Goal: Task Accomplishment & Management: Use online tool/utility

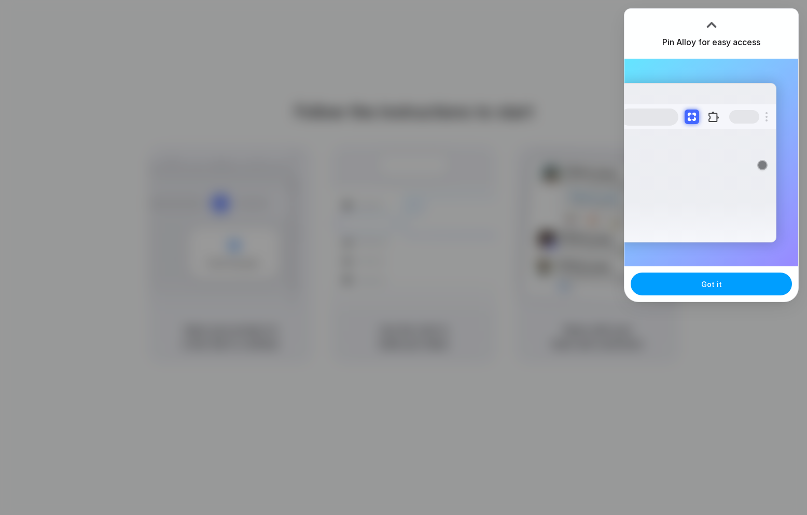
click at [686, 285] on button "Got it" at bounding box center [711, 283] width 161 height 23
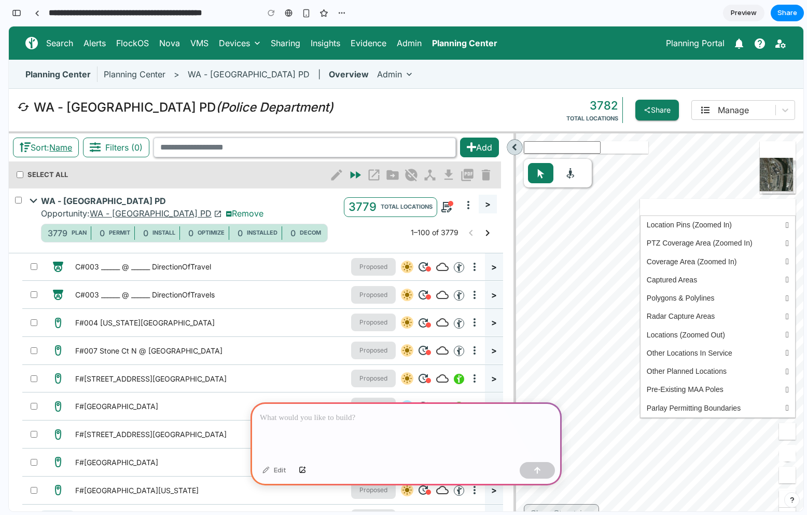
scroll to position [0, 9]
click at [383, 430] on div at bounding box center [406, 430] width 311 height 56
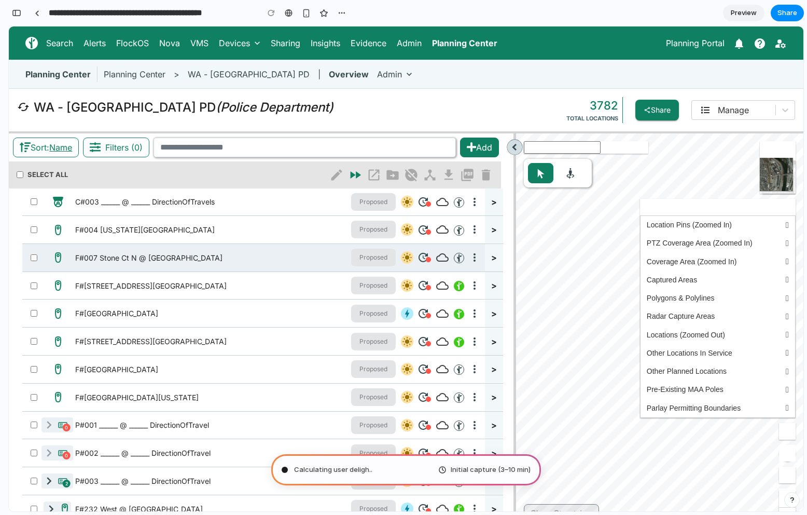
scroll to position [0, 0]
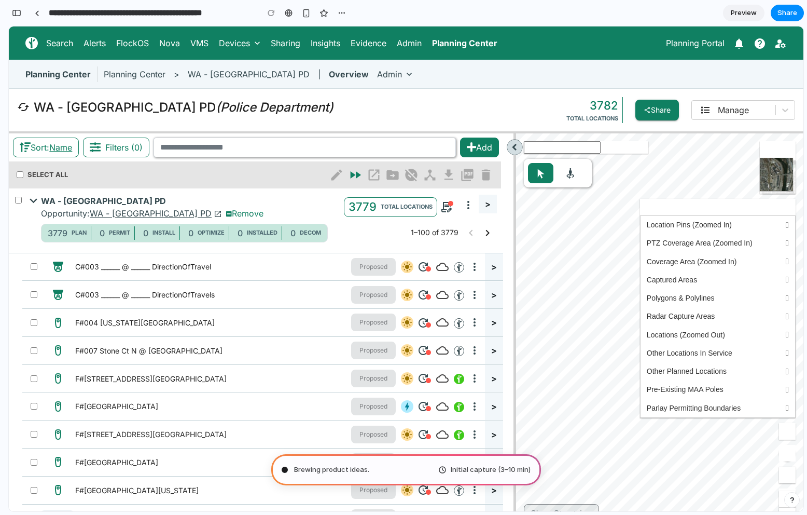
click at [146, 76] on h6 "Planning Center" at bounding box center [135, 74] width 62 height 15
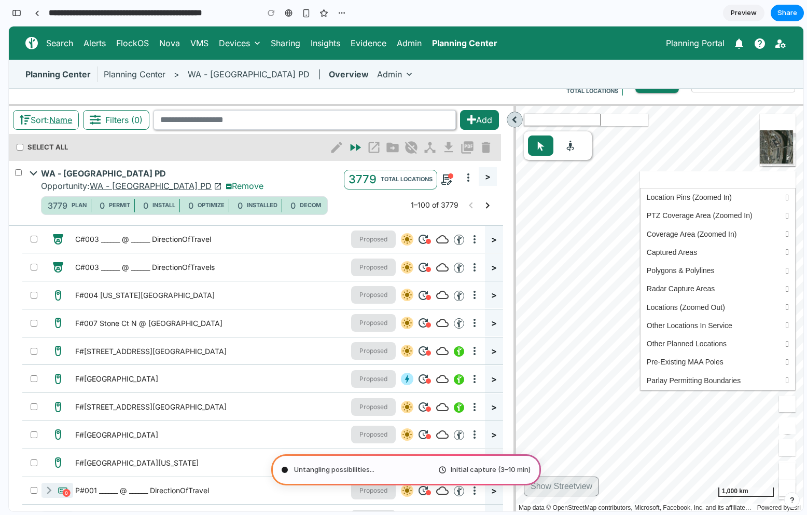
click at [410, 469] on div "Untangling possibilities ... Initial capture (3–10 min)" at bounding box center [406, 469] width 270 height 31
click at [311, 475] on div "Untangling possibilities . Initial capture (3–10 min)" at bounding box center [406, 469] width 270 height 31
click at [277, 468] on div "Untangling possibilities ... Initial capture (3–10 min)" at bounding box center [406, 469] width 270 height 31
click at [506, 468] on span "Initial capture (3–10 min)" at bounding box center [491, 469] width 80 height 10
click at [303, 16] on div "button" at bounding box center [306, 13] width 9 height 9
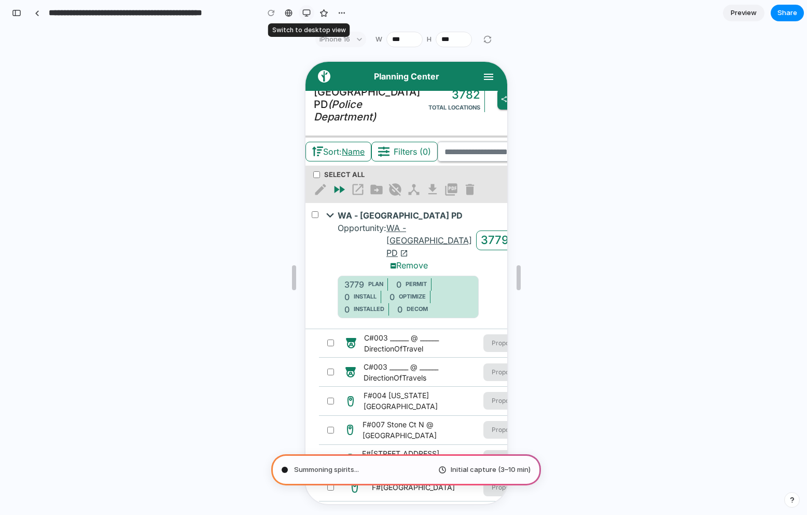
scroll to position [0, 0]
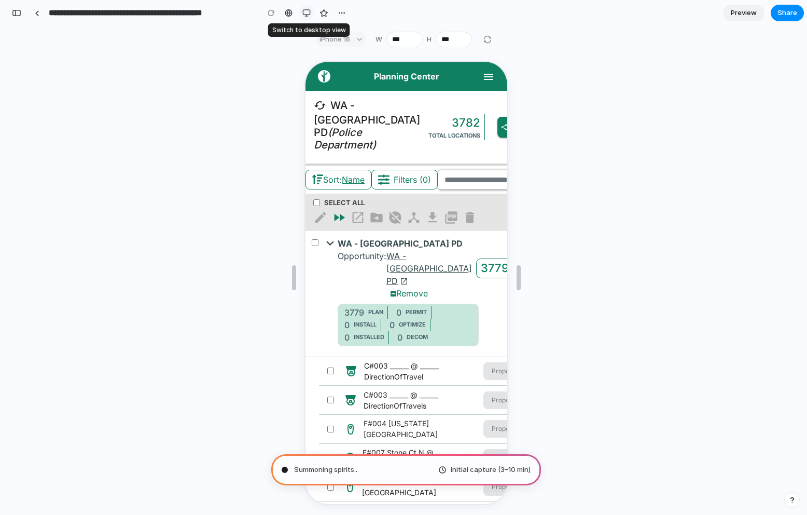
click at [303, 16] on div "button" at bounding box center [306, 13] width 8 height 8
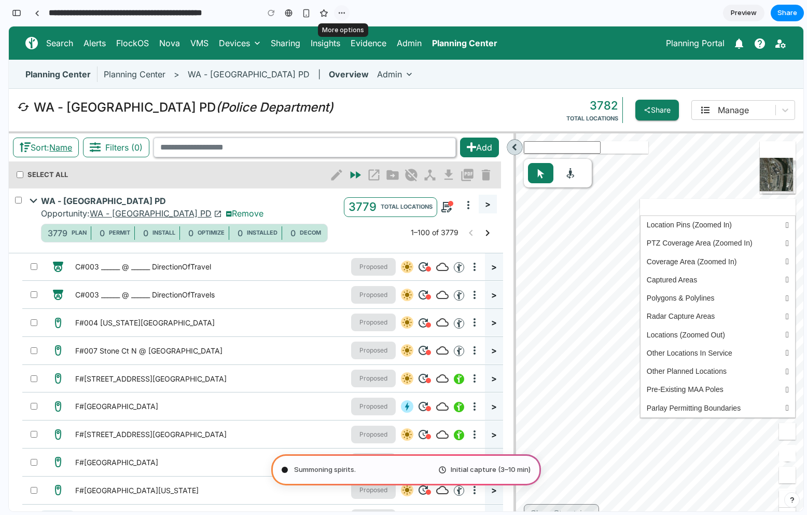
click at [335, 11] on button "button" at bounding box center [342, 13] width 16 height 16
click at [398, 6] on div "Duplicate Delete" at bounding box center [403, 257] width 807 height 515
click at [289, 469] on div "Pondering market opportunities" at bounding box center [340, 469] width 117 height 10
type input "**********"
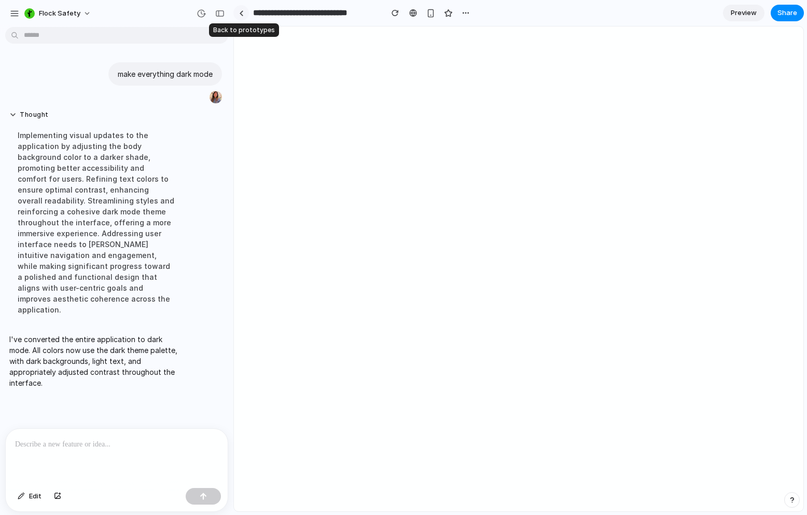
click at [239, 13] on div at bounding box center [241, 13] width 5 height 6
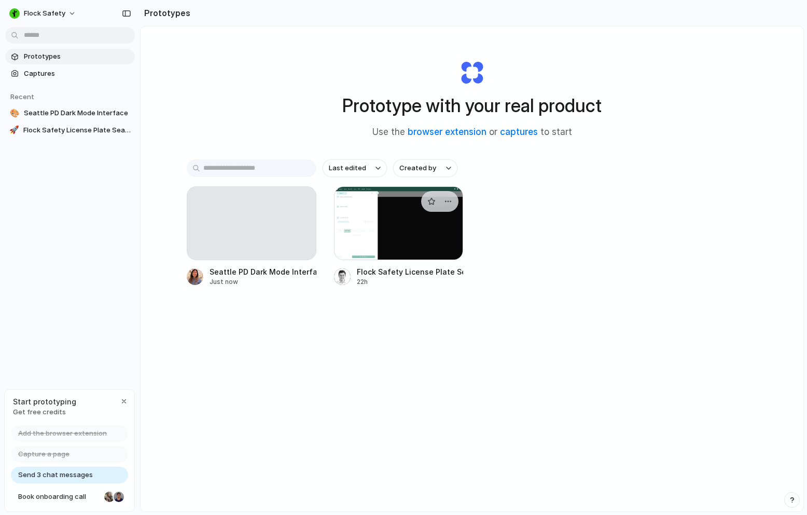
click at [385, 234] on div at bounding box center [399, 223] width 130 height 74
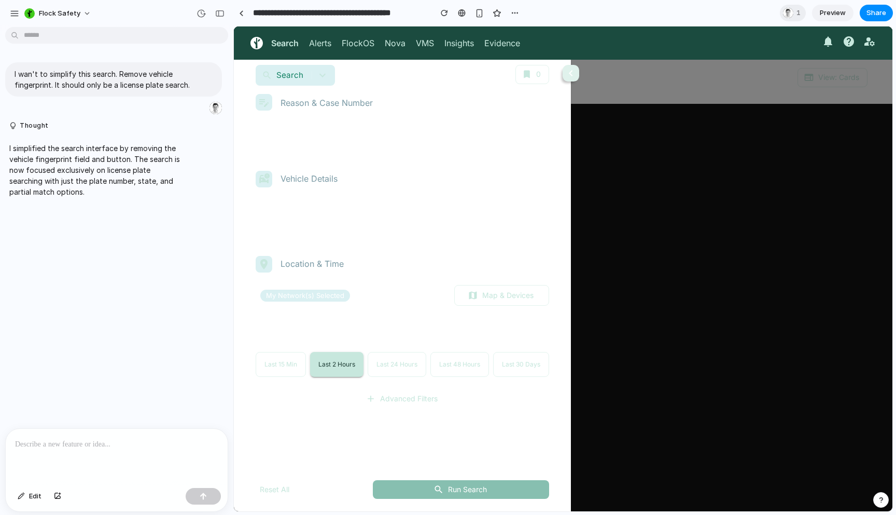
click at [573, 77] on icon "button" at bounding box center [571, 73] width 12 height 12
click at [59, 232] on div "I wan't to simplify this search. Remove vehicle fingerprint. It should only be …" at bounding box center [113, 229] width 227 height 397
click at [516, 73] on button "0" at bounding box center [533, 74] width 34 height 19
click at [578, 73] on button "button" at bounding box center [571, 73] width 21 height 21
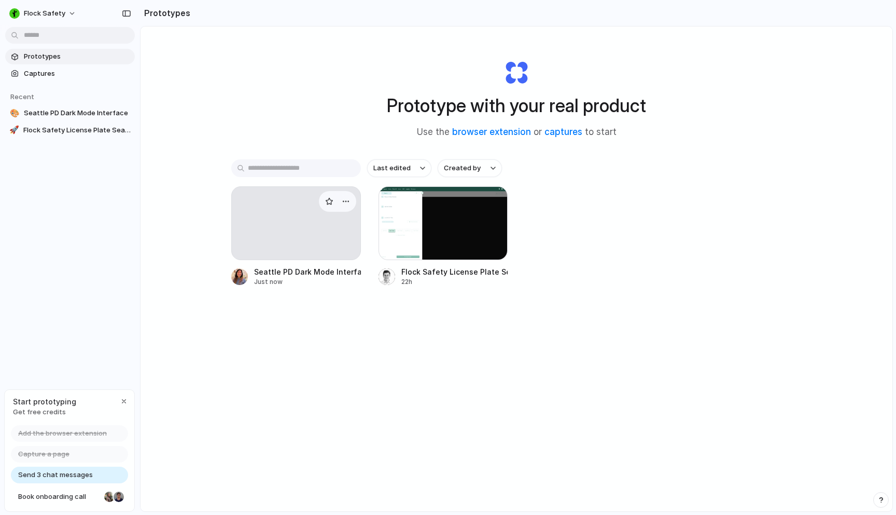
click at [284, 213] on div at bounding box center [296, 223] width 130 height 74
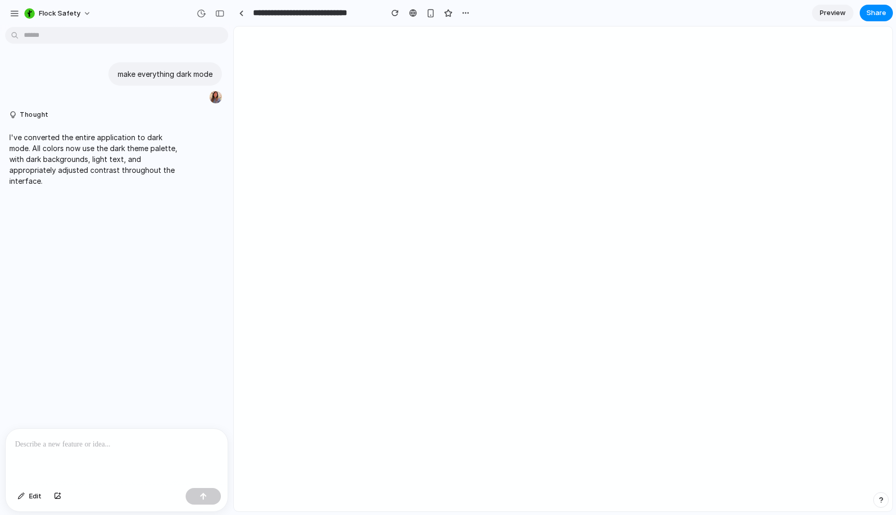
click at [323, 31] on html at bounding box center [563, 28] width 659 height 4
click at [591, 31] on html at bounding box center [563, 28] width 659 height 4
click at [807, 502] on div "button" at bounding box center [881, 499] width 7 height 7
click at [615, 31] on html at bounding box center [563, 28] width 659 height 4
click at [462, 31] on html at bounding box center [563, 28] width 659 height 4
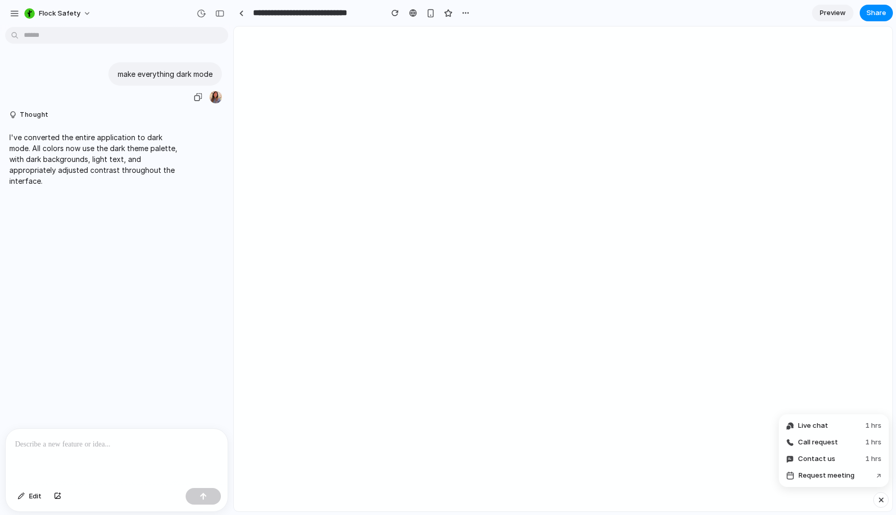
click at [146, 76] on p "make everything dark mode" at bounding box center [165, 73] width 95 height 11
click at [200, 9] on div "button" at bounding box center [201, 13] width 9 height 9
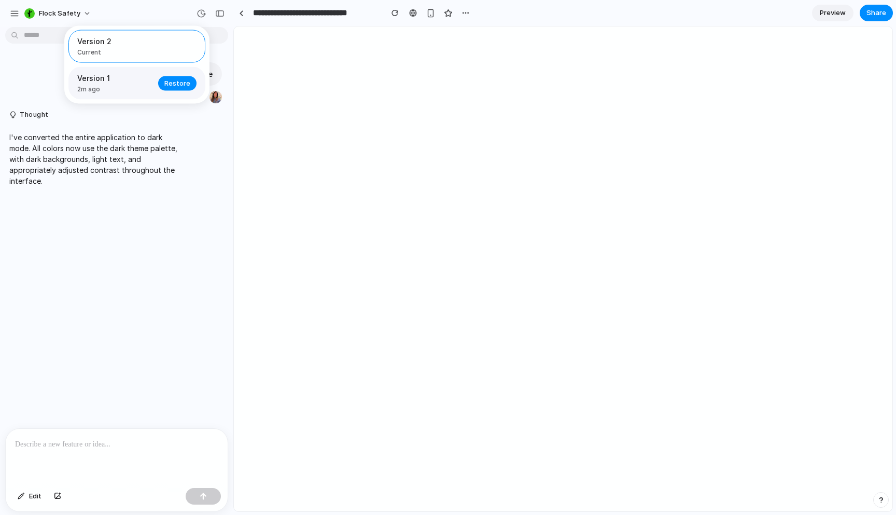
click at [131, 80] on span "Version 1" at bounding box center [114, 78] width 75 height 11
click at [186, 92] on div "Version 1 2m ago Restore" at bounding box center [136, 83] width 137 height 33
click at [185, 88] on span "Restore" at bounding box center [177, 83] width 26 height 10
click at [15, 16] on div "button" at bounding box center [14, 13] width 9 height 9
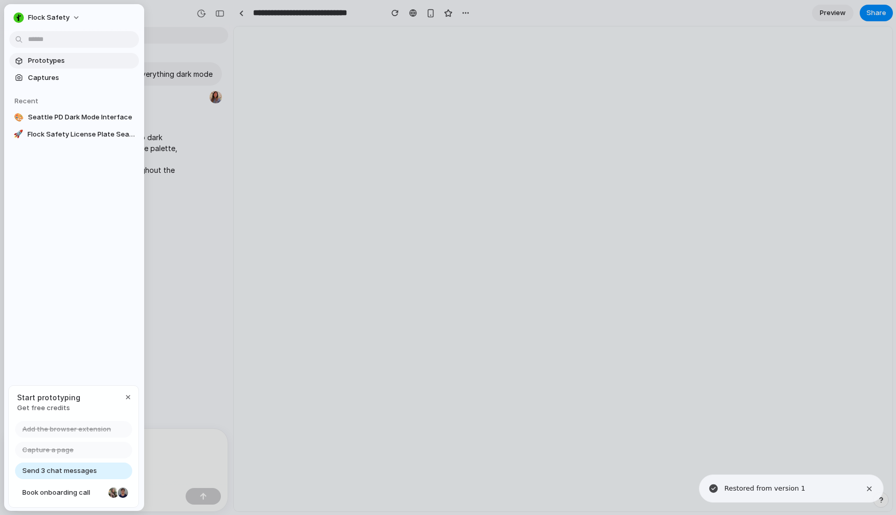
click at [36, 63] on span "Prototypes" at bounding box center [81, 61] width 107 height 10
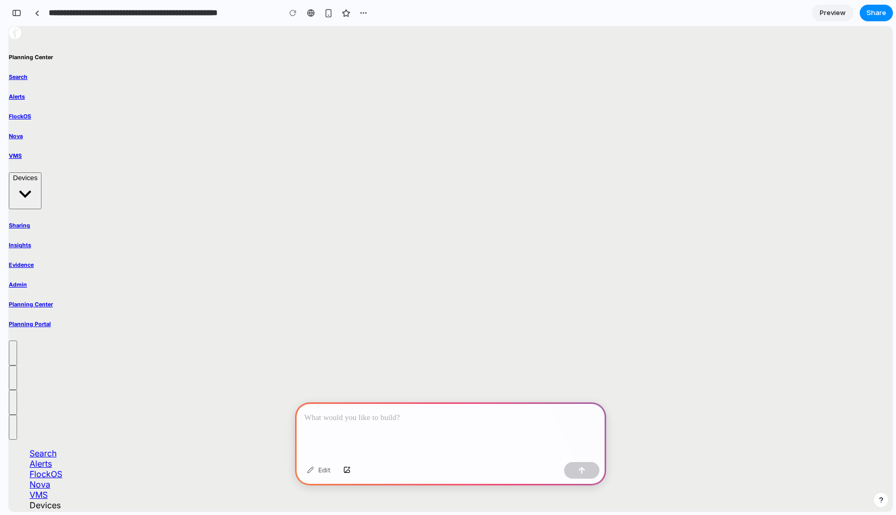
click at [344, 425] on div at bounding box center [450, 430] width 311 height 56
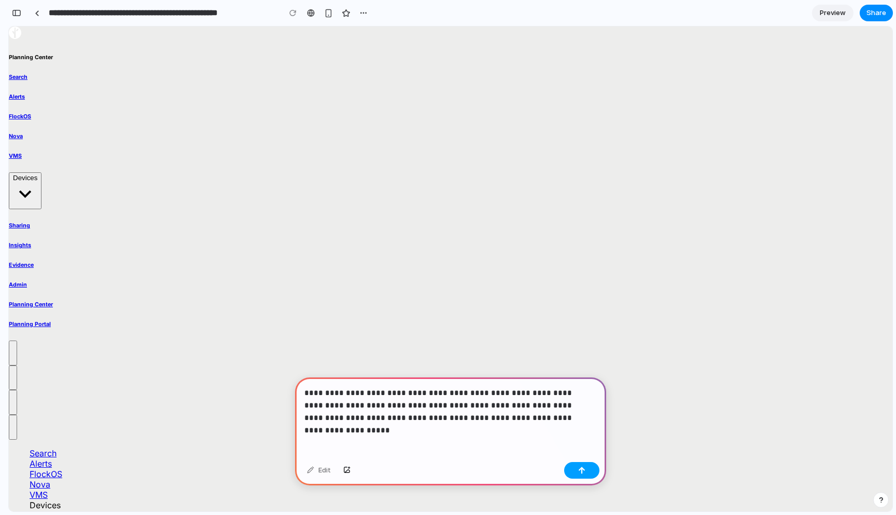
click at [577, 464] on button "button" at bounding box center [581, 470] width 35 height 17
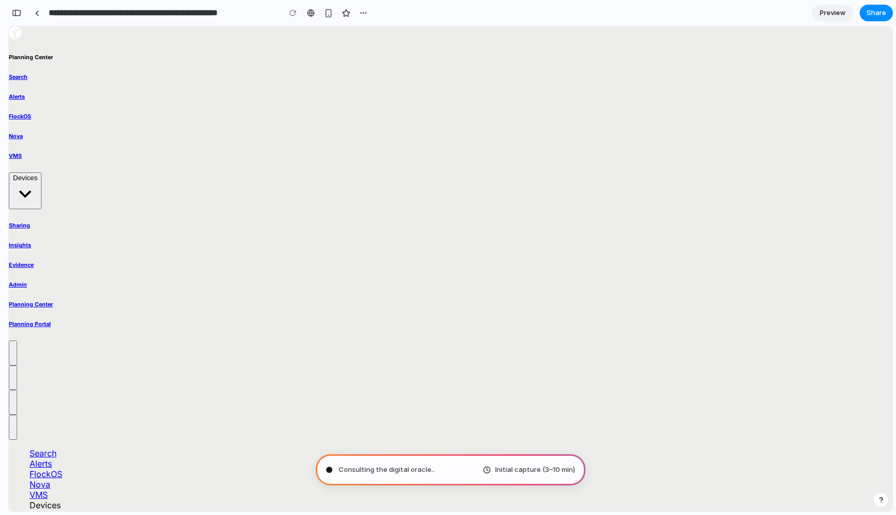
type input "**********"
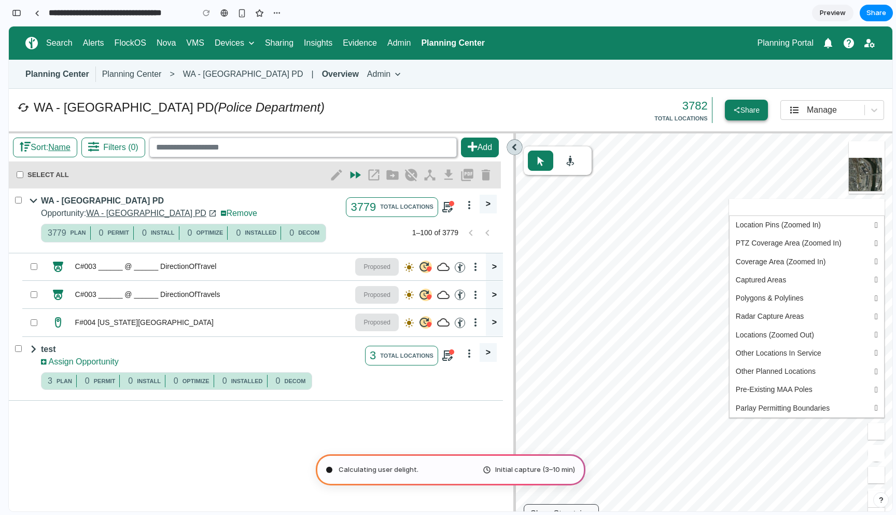
click at [725, 116] on button "Share" at bounding box center [746, 110] width 43 height 21
click at [384, 472] on span "Calculating user delight .." at bounding box center [379, 469] width 81 height 10
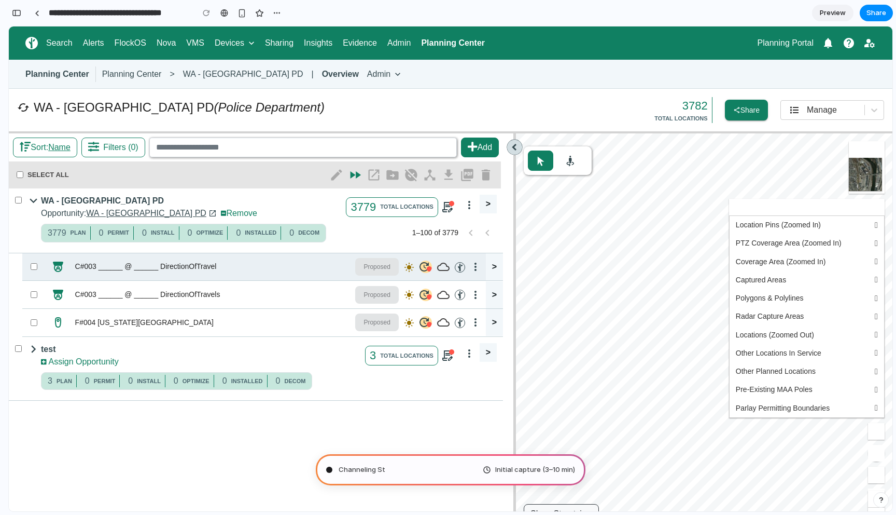
click at [420, 267] on icon at bounding box center [424, 266] width 9 height 9
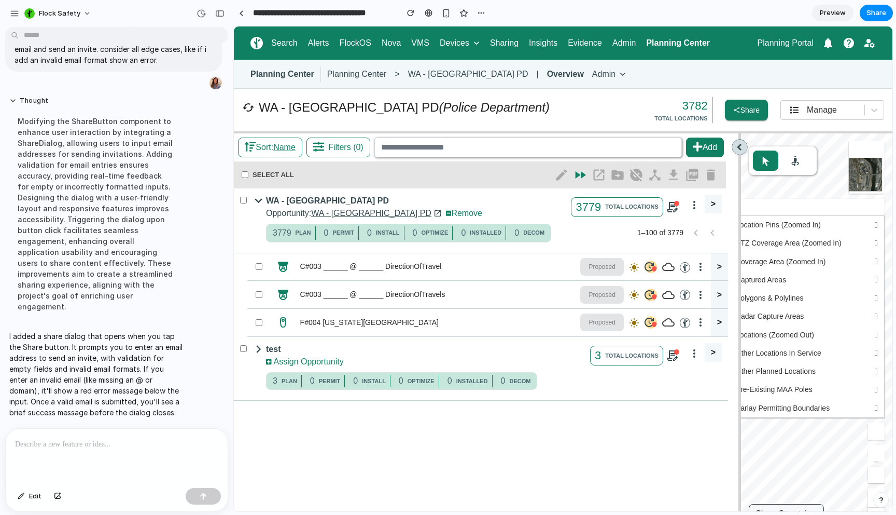
drag, startPoint x: 738, startPoint y: 148, endPoint x: 568, endPoint y: 176, distance: 172.5
click at [568, 176] on div "Sort: Name Filters (0) Add New Deployment New Layer WA - Seattle PD test New Lo…" at bounding box center [563, 336] width 659 height 406
drag, startPoint x: 739, startPoint y: 148, endPoint x: 689, endPoint y: 147, distance: 50.3
click at [689, 147] on div "Sort: Name Filters (0) Add New Deployment New Layer WA - Seattle PD test New Lo…" at bounding box center [563, 336] width 659 height 406
click at [744, 144] on icon at bounding box center [740, 147] width 15 height 15
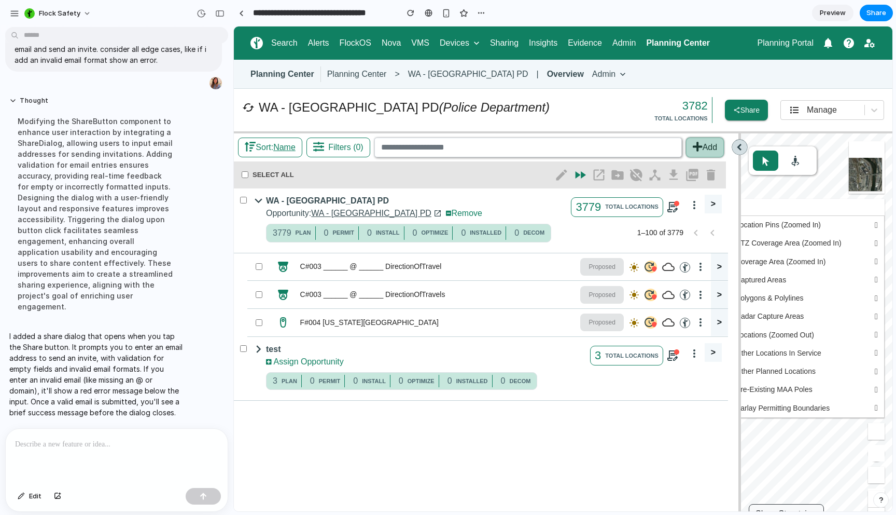
click at [716, 146] on button "Add" at bounding box center [705, 147] width 38 height 20
click at [729, 116] on button "Share" at bounding box center [746, 110] width 43 height 21
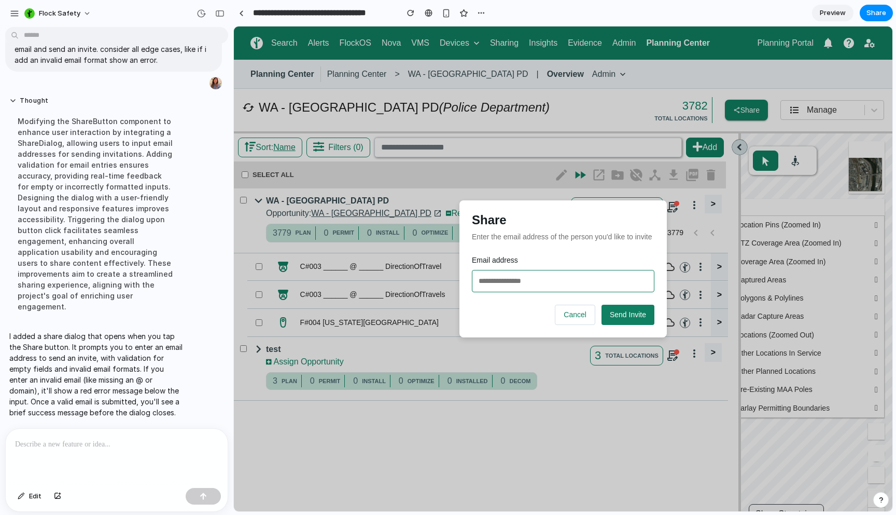
click at [522, 286] on input "email" at bounding box center [563, 281] width 183 height 22
type input "*"
click at [624, 323] on button "Send Invite" at bounding box center [628, 315] width 53 height 20
click at [623, 313] on span "Send Invite" at bounding box center [628, 314] width 36 height 8
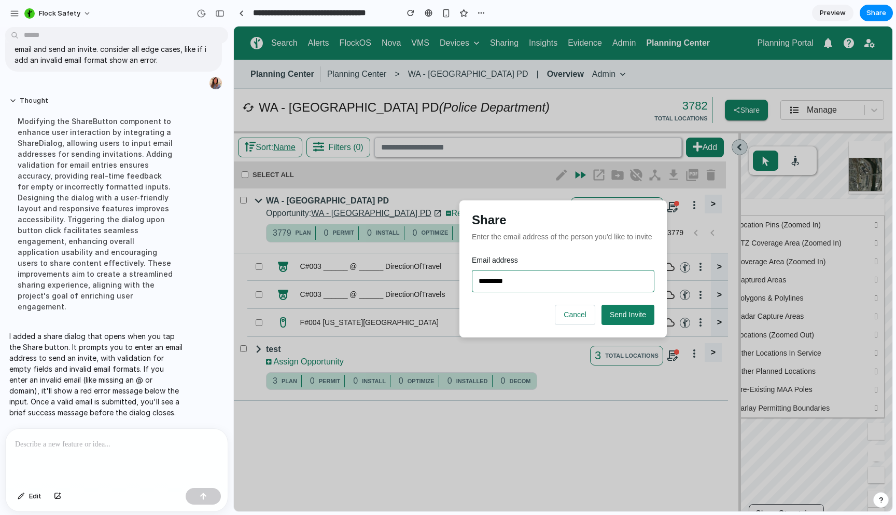
click at [493, 280] on input "*********" at bounding box center [563, 281] width 183 height 22
type input "*"
type input "**********"
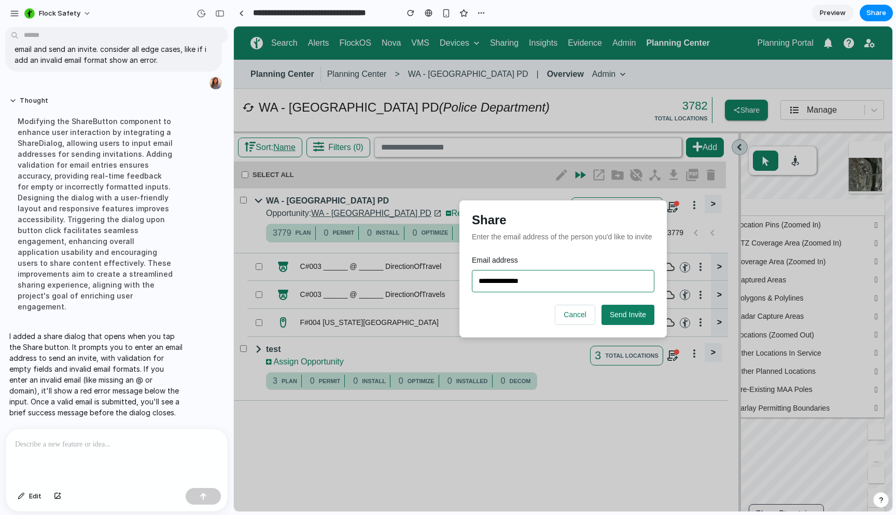
click at [602, 305] on button "Send Invite" at bounding box center [628, 315] width 53 height 20
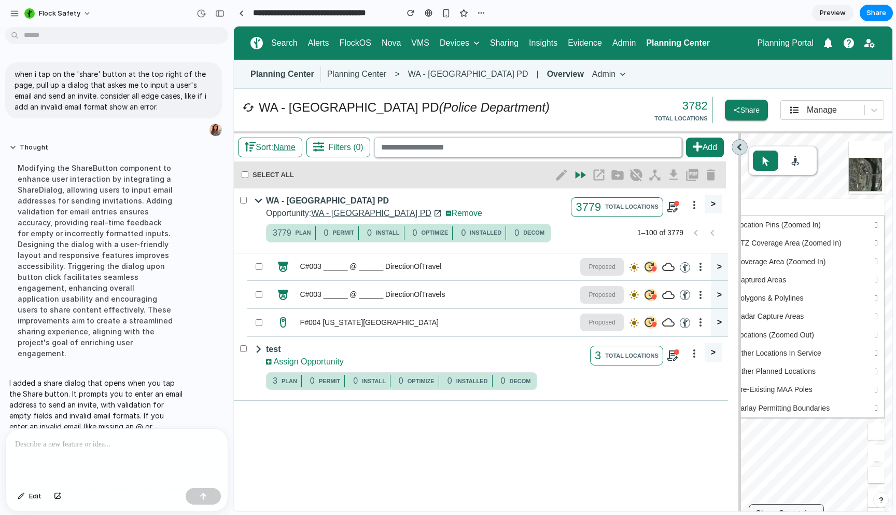
drag, startPoint x: 743, startPoint y: 147, endPoint x: 563, endPoint y: 183, distance: 183.5
click at [563, 183] on div "Sort: Name Filters (0) Add New Deployment New Layer WA - Seattle PD test New Lo…" at bounding box center [563, 336] width 659 height 406
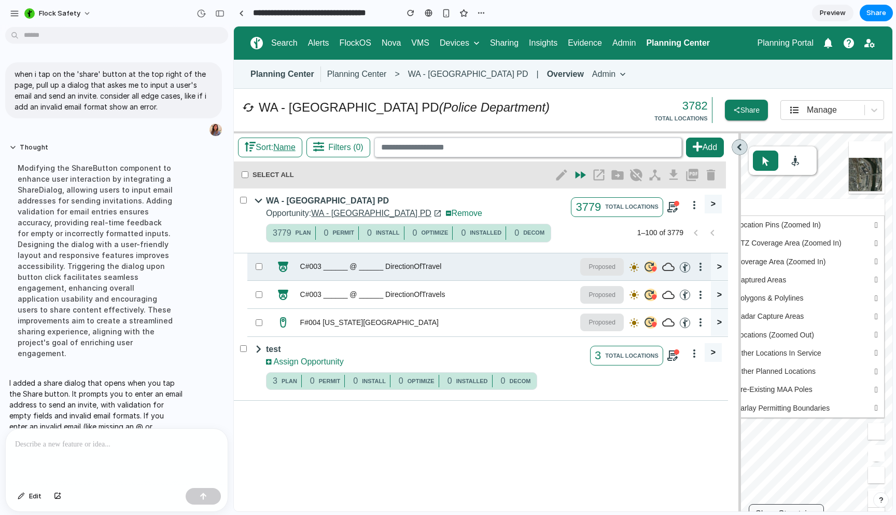
click at [422, 273] on div "C#003 ______ @ ______ DirectionOfTravel Proposed" at bounding box center [479, 267] width 424 height 18
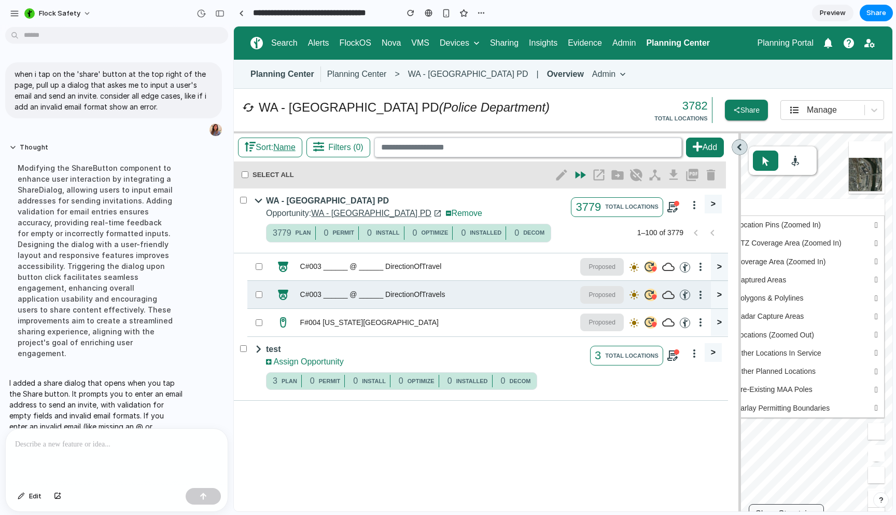
click at [397, 303] on div "C#003 ______ @ ______ DirectionOfTravels Proposed" at bounding box center [479, 295] width 424 height 18
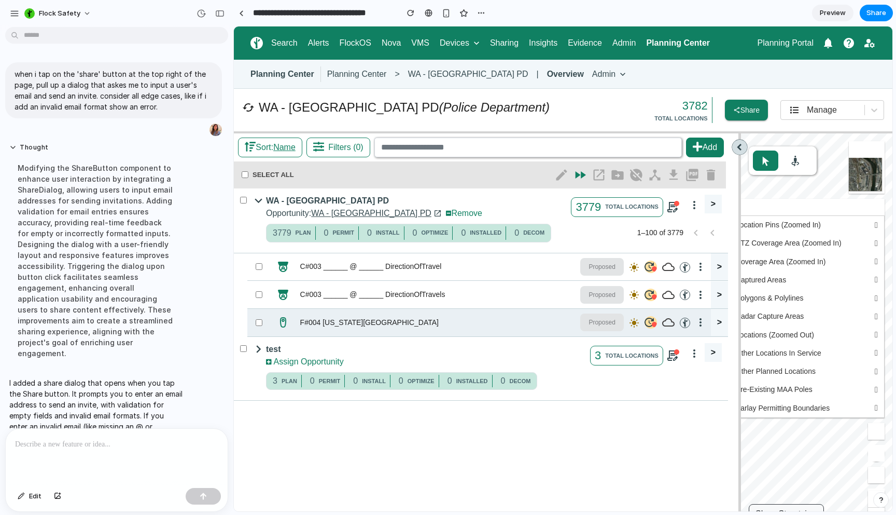
click at [380, 333] on div "F#004 Kansas St @ Pine St DirectionOfTravel Proposed >" at bounding box center [487, 323] width 481 height 28
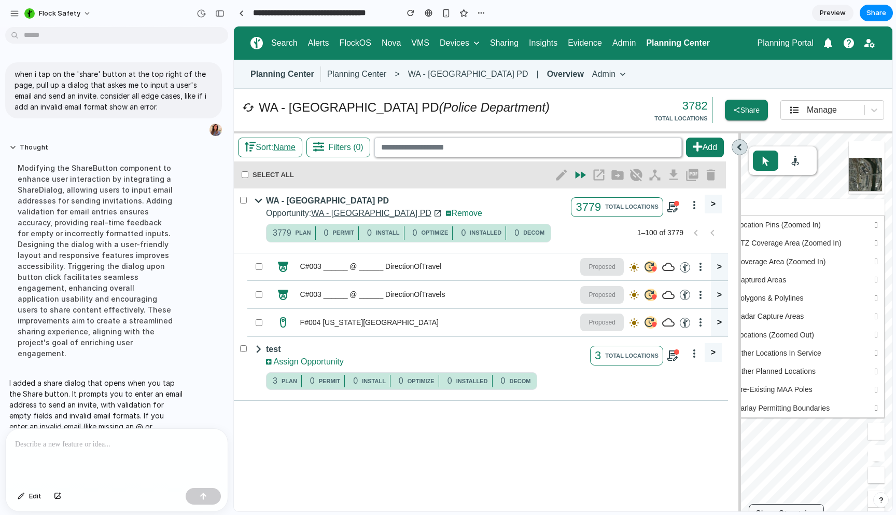
click at [351, 365] on span "Assign Opportunity" at bounding box center [426, 361] width 320 height 12
click at [331, 147] on span "Filters (0)" at bounding box center [343, 147] width 39 height 9
click at [281, 144] on u "Name" at bounding box center [284, 147] width 22 height 9
click at [480, 141] on input at bounding box center [529, 147] width 308 height 20
type input "*"
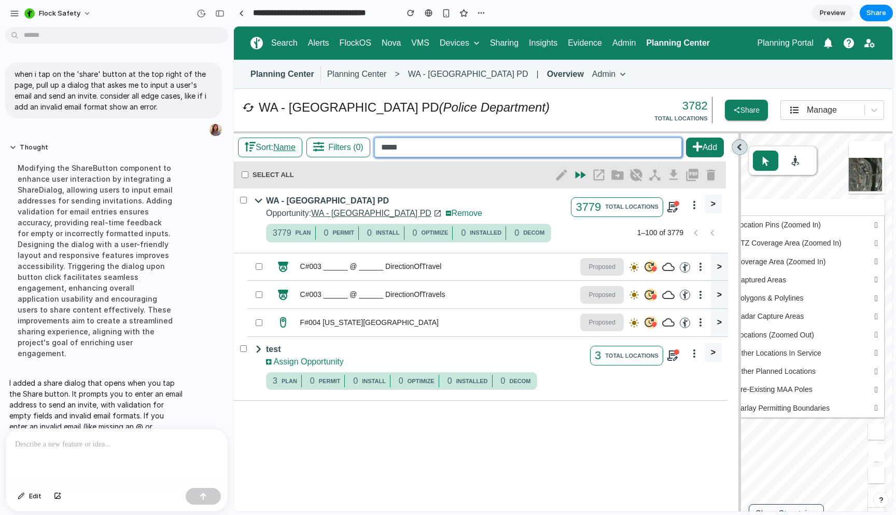
type input "*****"
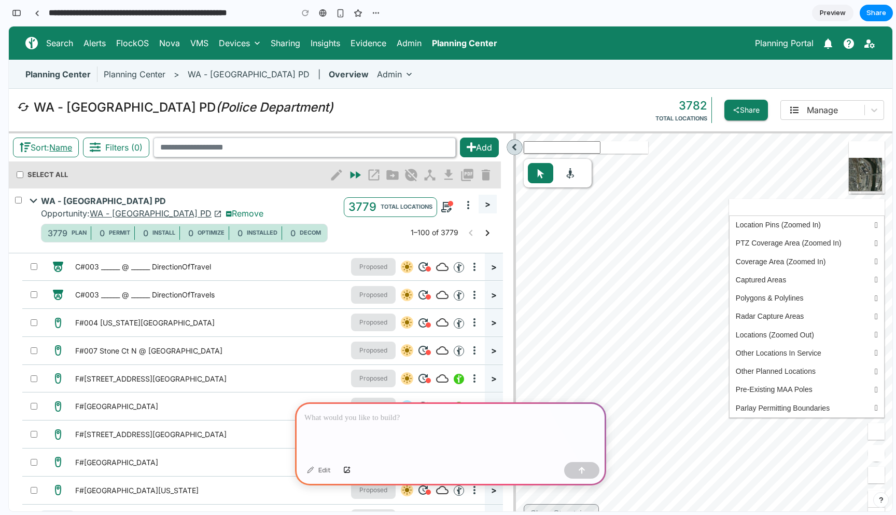
scroll to position [0, 9]
click at [342, 413] on p at bounding box center [451, 417] width 293 height 12
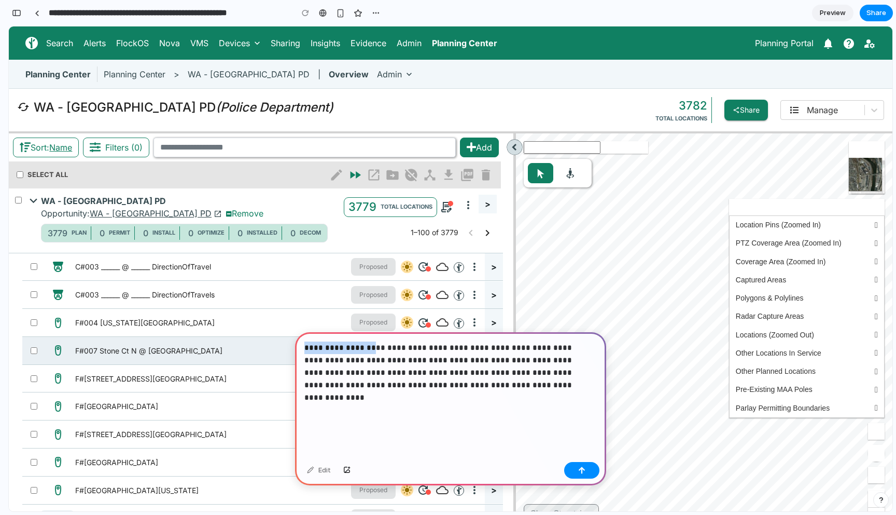
drag, startPoint x: 376, startPoint y: 367, endPoint x: 275, endPoint y: 340, distance: 104.2
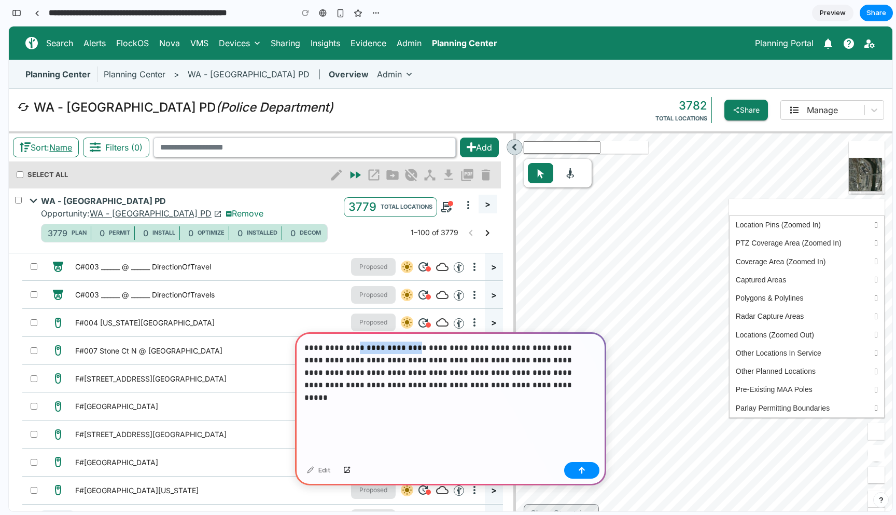
drag, startPoint x: 401, startPoint y: 344, endPoint x: 346, endPoint y: 346, distance: 55.0
click at [346, 346] on p "**********" at bounding box center [449, 366] width 288 height 50
click at [417, 344] on p "**********" at bounding box center [449, 366] width 288 height 50
click at [491, 343] on p "**********" at bounding box center [449, 366] width 288 height 50
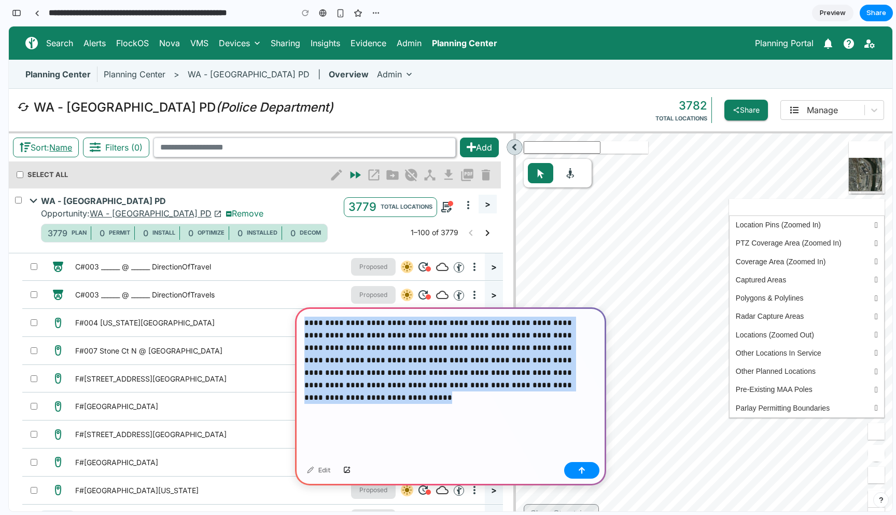
copy p "**********"
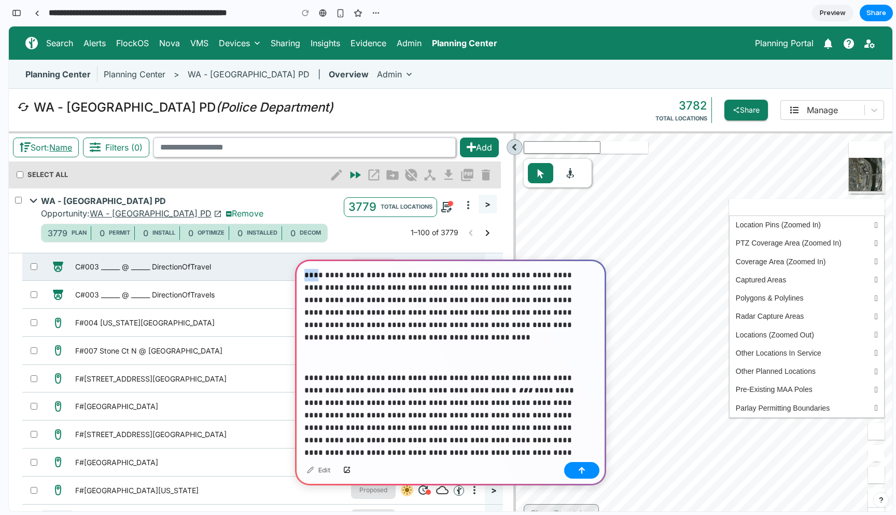
drag, startPoint x: 325, startPoint y: 301, endPoint x: 279, endPoint y: 273, distance: 54.2
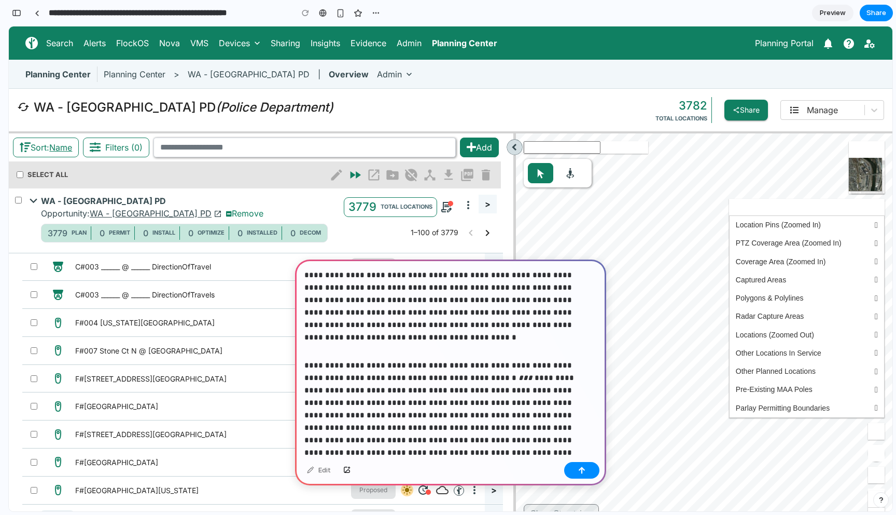
scroll to position [51, 0]
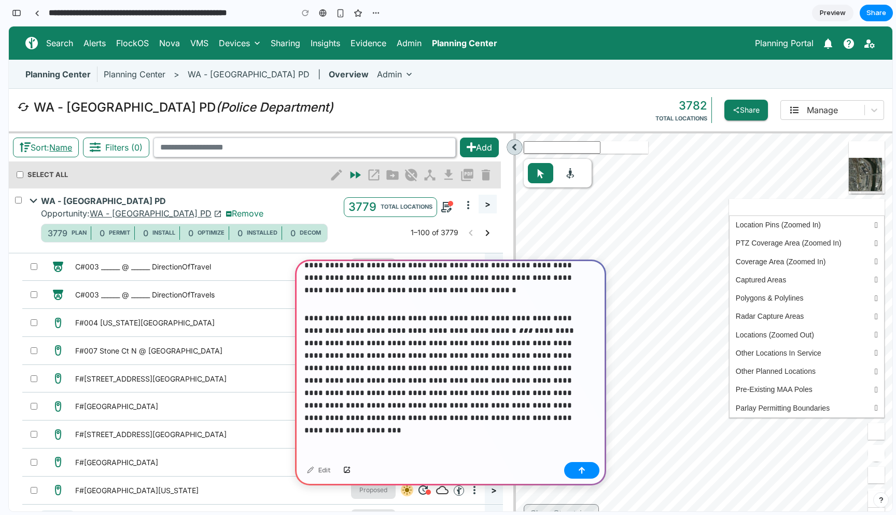
click at [399, 417] on p "**********" at bounding box center [449, 368] width 288 height 112
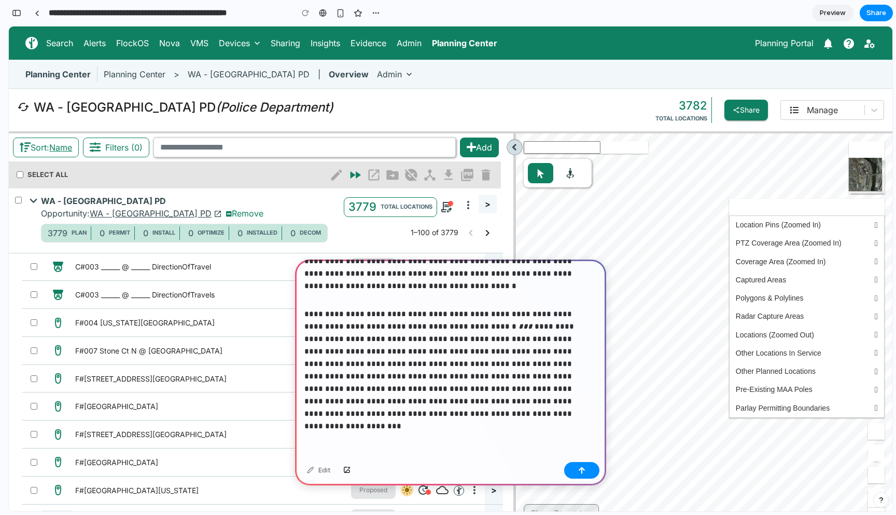
scroll to position [56, 0]
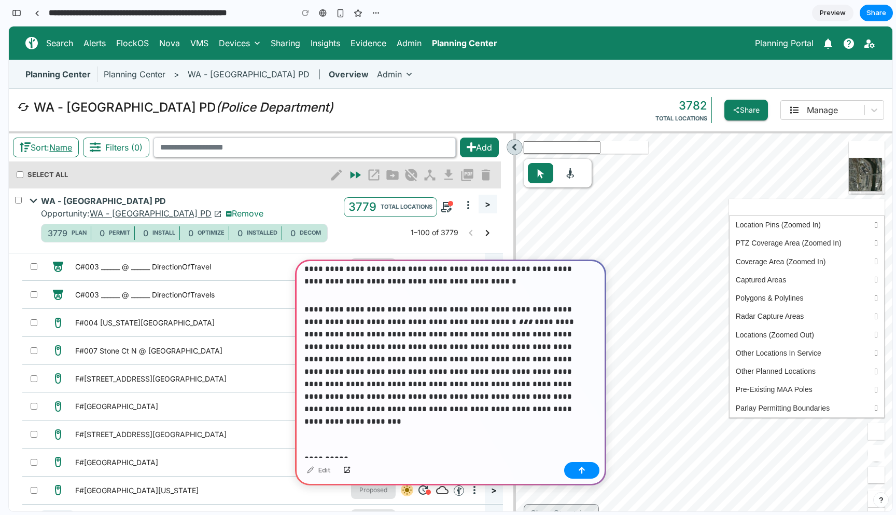
click at [417, 447] on p "**********" at bounding box center [449, 384] width 288 height 162
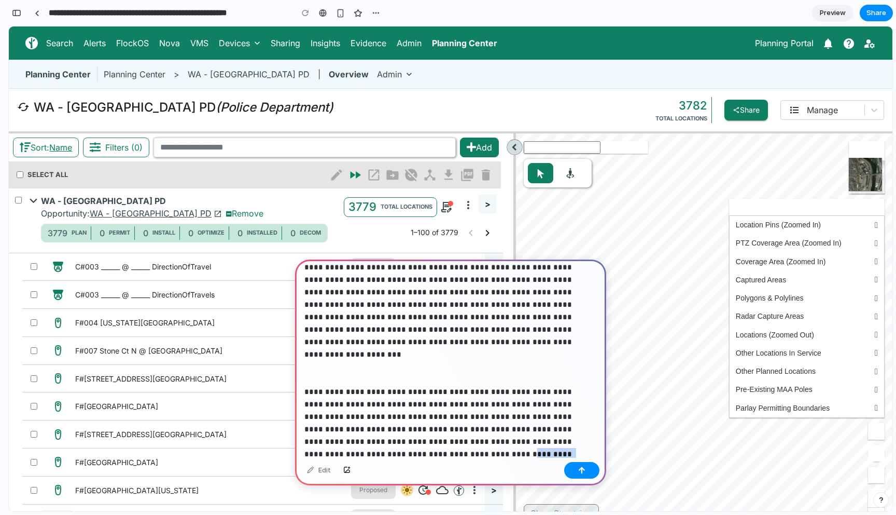
scroll to position [123, 0]
drag, startPoint x: 335, startPoint y: 447, endPoint x: 421, endPoint y: 446, distance: 86.1
click at [421, 446] on p "**********" at bounding box center [449, 348] width 288 height 224
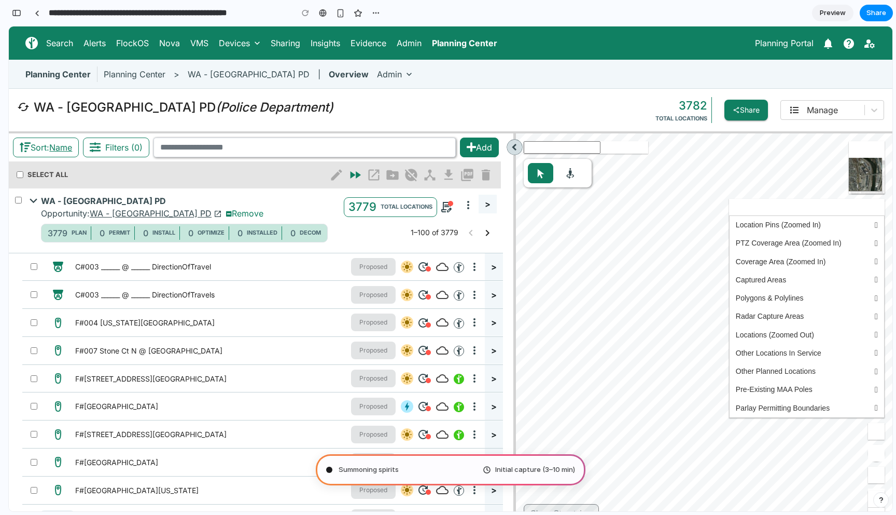
type input "**********"
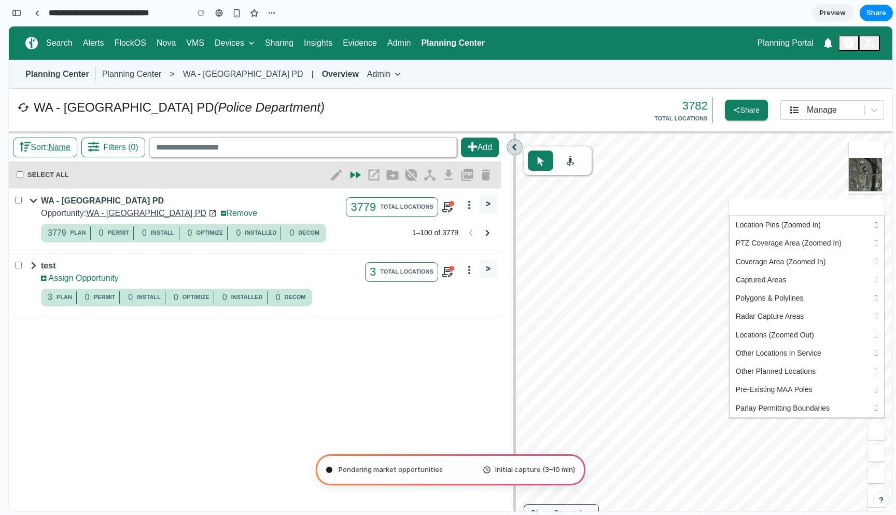
scroll to position [1043, 0]
click at [371, 210] on span "3779 TOTAL LOCATIONS" at bounding box center [392, 207] width 92 height 20
click at [514, 148] on icon at bounding box center [515, 147] width 18 height 18
drag, startPoint x: 514, startPoint y: 148, endPoint x: 462, endPoint y: 150, distance: 52.4
click at [462, 150] on div "Sort: Name Filters (0) Add New Deployment New Layer WA - Seattle PD test New Lo…" at bounding box center [451, 336] width 884 height 406
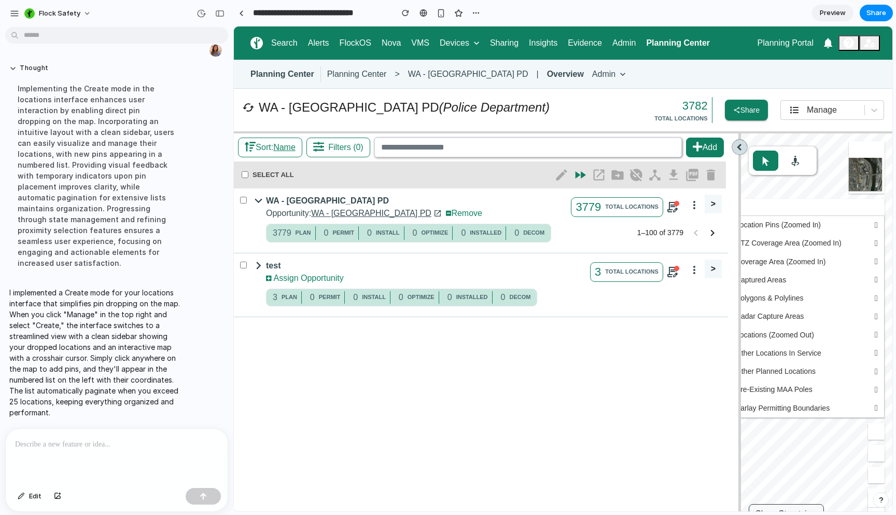
scroll to position [346, 0]
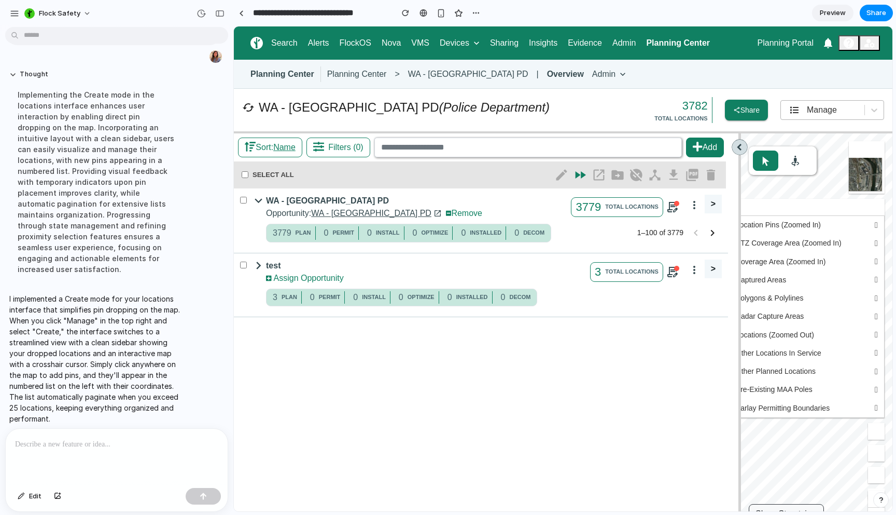
click at [841, 111] on div "Manage" at bounding box center [822, 110] width 73 height 12
click at [831, 158] on span "Create" at bounding box center [832, 159] width 25 height 12
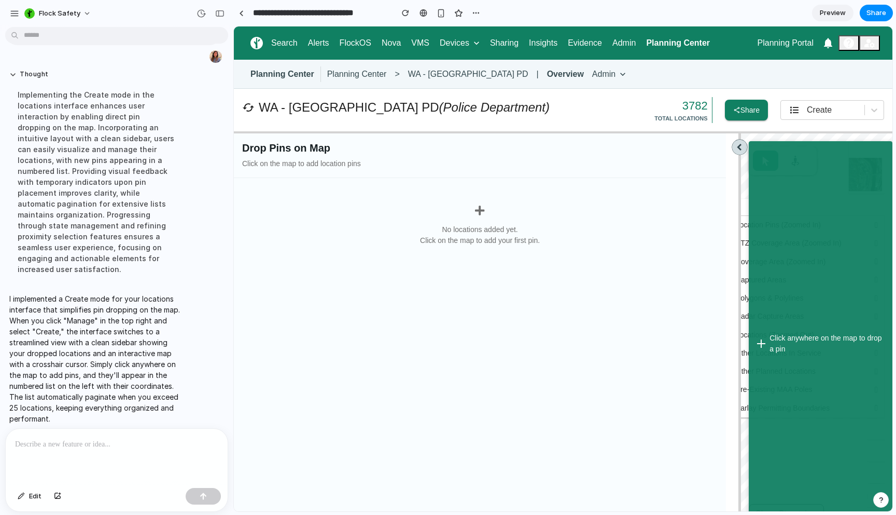
drag, startPoint x: 741, startPoint y: 145, endPoint x: 644, endPoint y: 149, distance: 97.1
click at [644, 149] on div "Drop Pins on Map Click on the map to add location pins No locations added yet. …" at bounding box center [563, 336] width 659 height 406
click at [748, 346] on div "Other Locations In Service" at bounding box center [807, 352] width 155 height 18
click at [747, 199] on div at bounding box center [807, 207] width 156 height 17
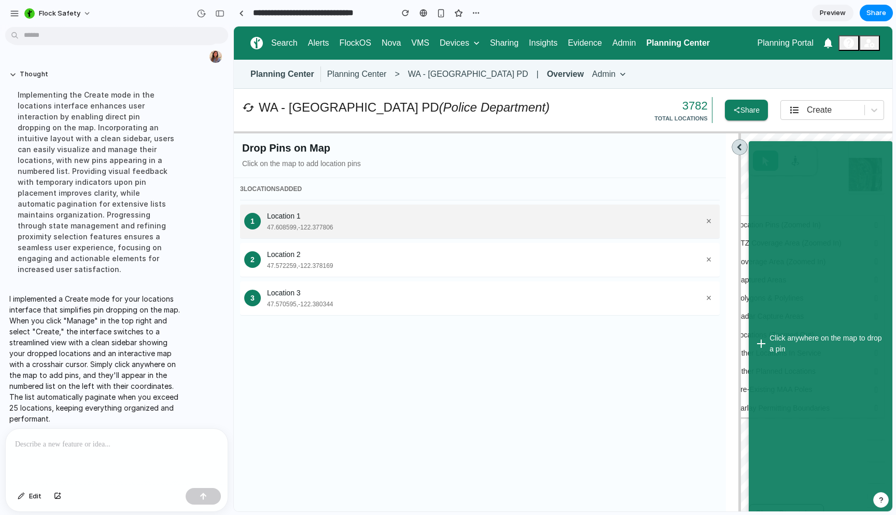
click at [273, 220] on div "Location 1" at bounding box center [484, 216] width 435 height 11
click at [712, 223] on button "×" at bounding box center [709, 221] width 14 height 18
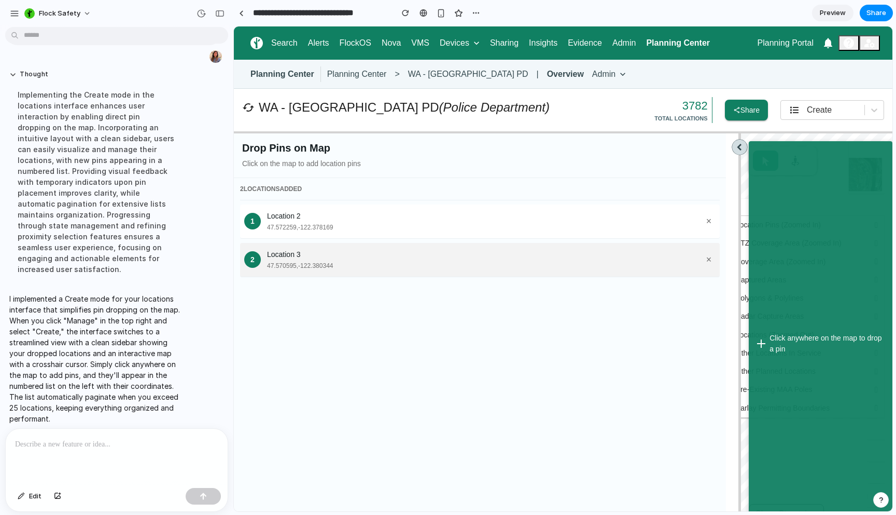
click at [712, 259] on button "×" at bounding box center [709, 260] width 14 height 18
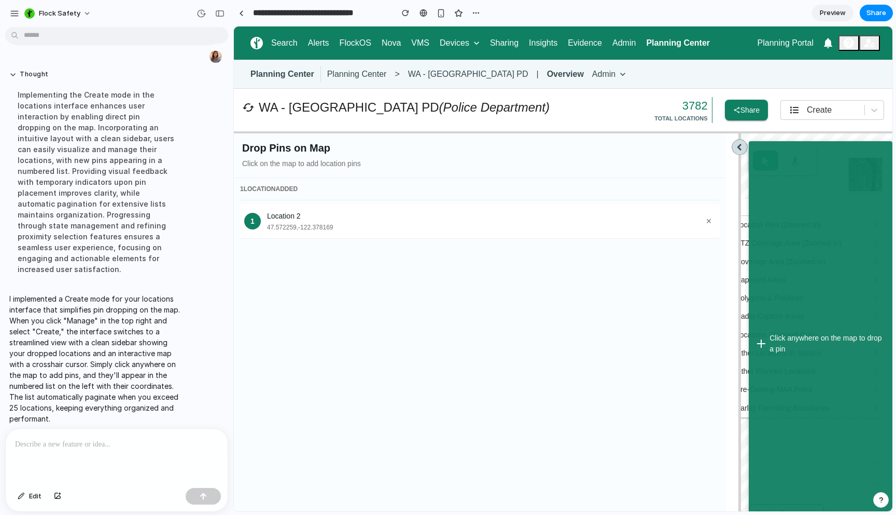
drag, startPoint x: 741, startPoint y: 146, endPoint x: 683, endPoint y: 146, distance: 58.6
click at [683, 146] on div "Drop Pins on Map Click on the map to add location pins 1 LOCATION ADDED 1 Locat…" at bounding box center [563, 336] width 659 height 406
click at [822, 341] on div "Click anywhere on the map to drop a pin" at bounding box center [821, 344] width 144 height 406
click at [822, 340] on div "Click anywhere on the map to drop a pin" at bounding box center [821, 344] width 144 height 406
click at [816, 293] on div "Click anywhere on the map to drop a pin" at bounding box center [821, 344] width 144 height 406
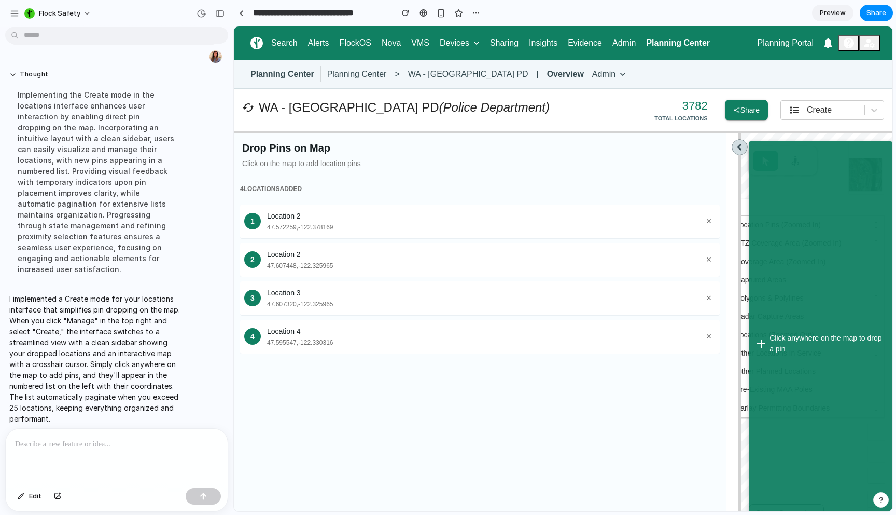
click at [79, 452] on div at bounding box center [117, 456] width 222 height 55
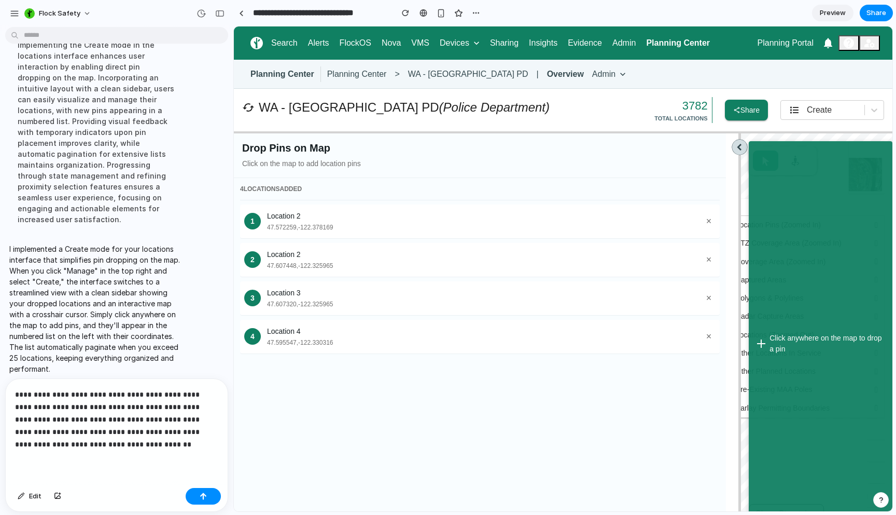
scroll to position [463, 0]
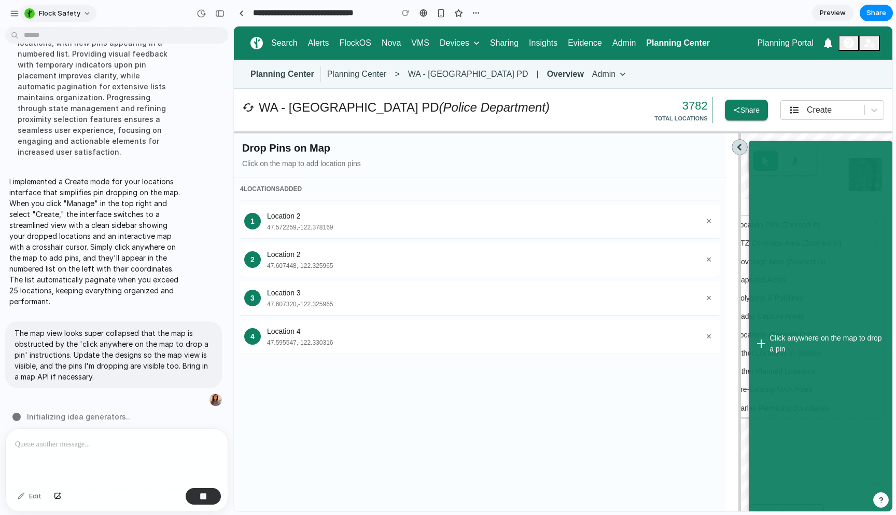
click at [68, 11] on span "Flock Safety" at bounding box center [60, 13] width 42 height 10
click at [68, 11] on div "Settings Invite members Change theme Sign out" at bounding box center [448, 257] width 896 height 515
click at [15, 16] on div "button" at bounding box center [14, 13] width 9 height 9
click at [14, 15] on div "button" at bounding box center [14, 13] width 9 height 9
click at [355, 412] on div "4 LOCATION S ADDED 1 Location 2 47.572259 , -122.378169 × 2 Location 2 47.60744…" at bounding box center [480, 358] width 492 height 361
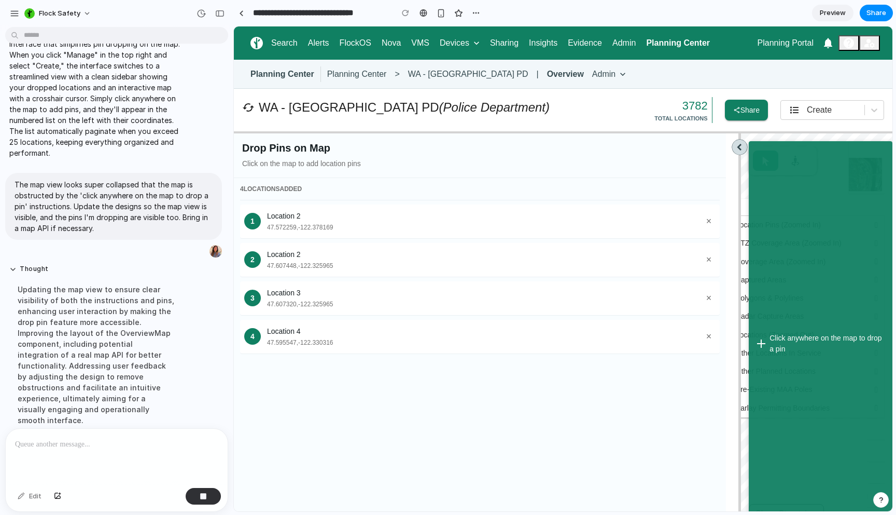
scroll to position [441, 0]
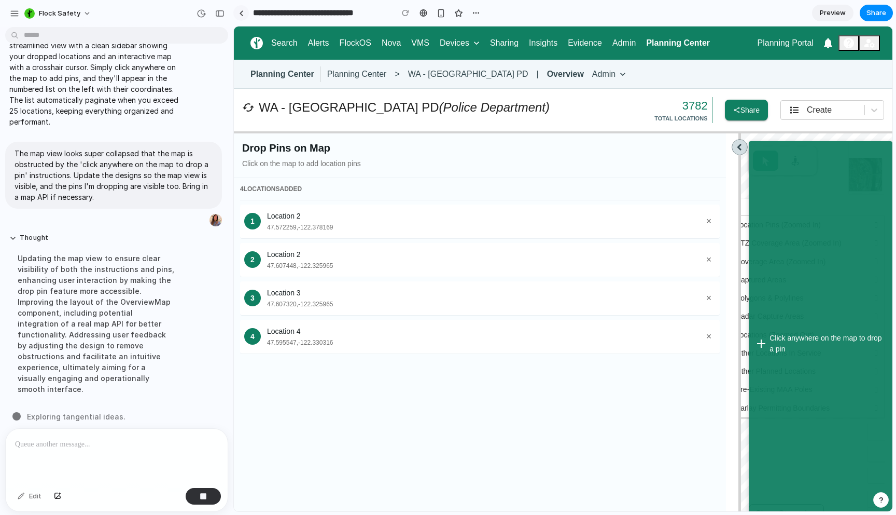
click at [240, 9] on link at bounding box center [241, 13] width 16 height 16
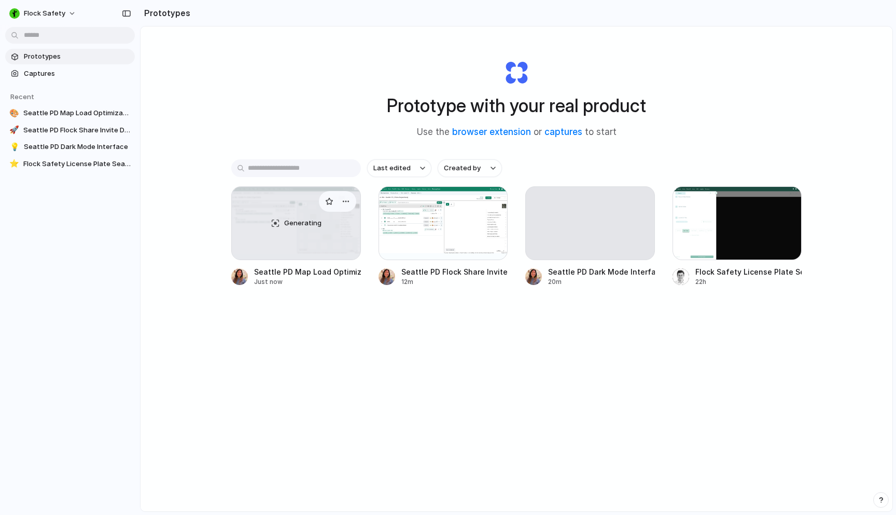
click at [267, 248] on div "Generating" at bounding box center [296, 223] width 129 height 73
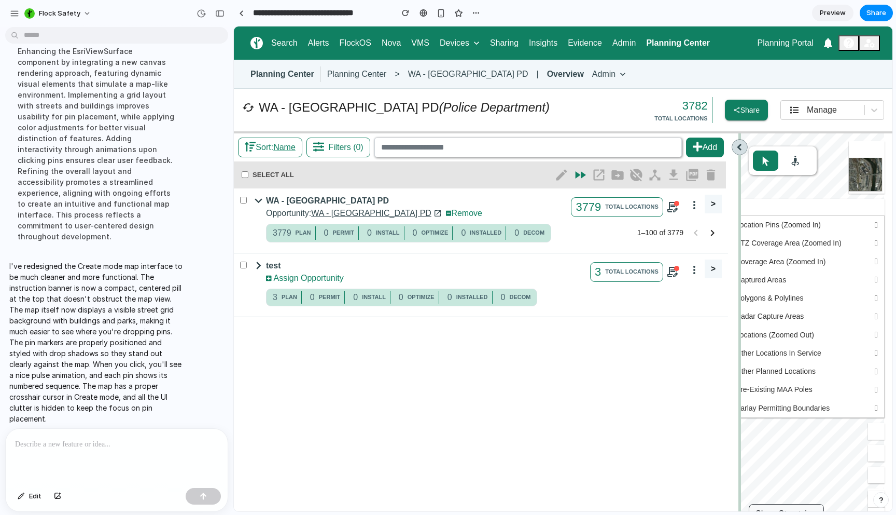
click at [739, 149] on icon at bounding box center [740, 147] width 15 height 15
click at [807, 115] on div "Manage" at bounding box center [822, 110] width 30 height 12
click at [835, 163] on span "Create" at bounding box center [832, 159] width 25 height 12
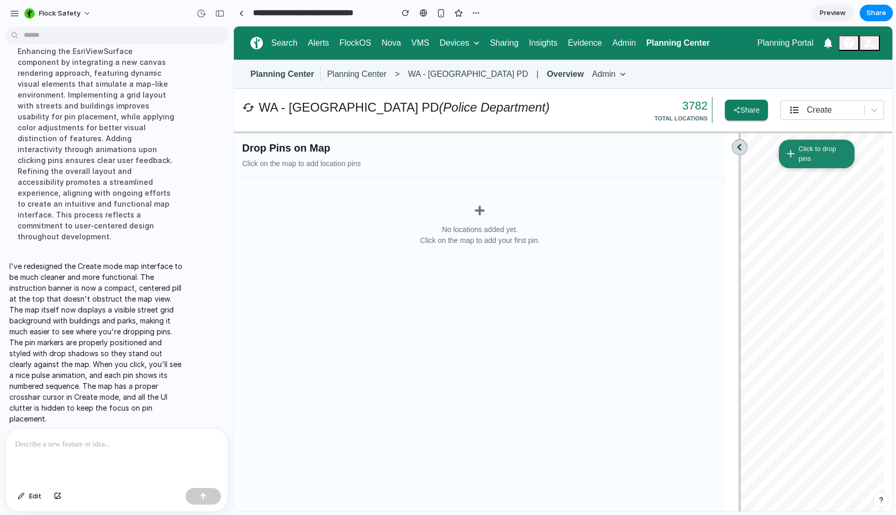
drag, startPoint x: 741, startPoint y: 147, endPoint x: 649, endPoint y: 148, distance: 92.3
click at [649, 148] on div "Drop Pins on Map Click on the map to add location pins No locations added yet. …" at bounding box center [563, 336] width 659 height 406
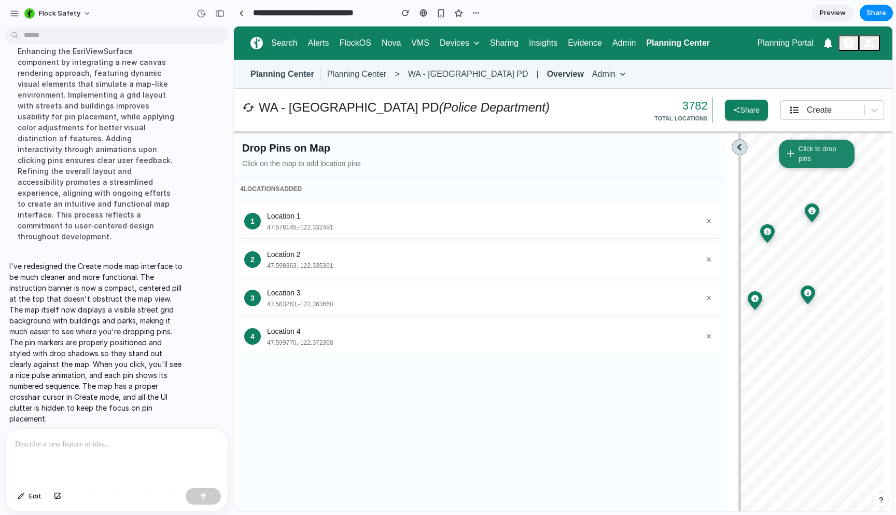
click at [46, 440] on p at bounding box center [116, 444] width 203 height 12
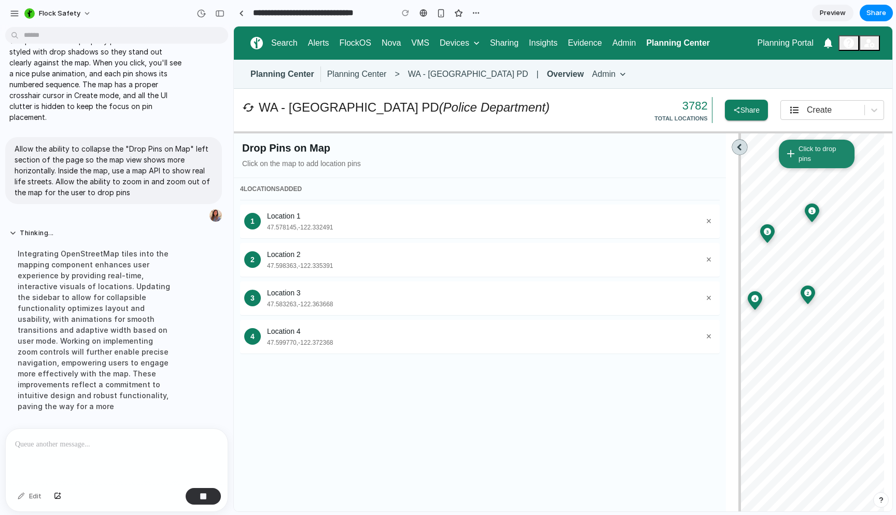
scroll to position [776, 0]
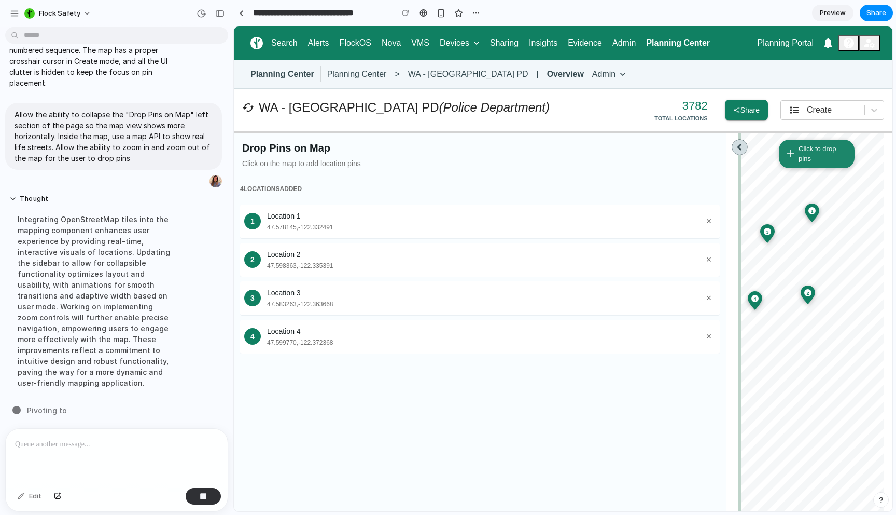
click at [741, 147] on icon at bounding box center [740, 147] width 15 height 15
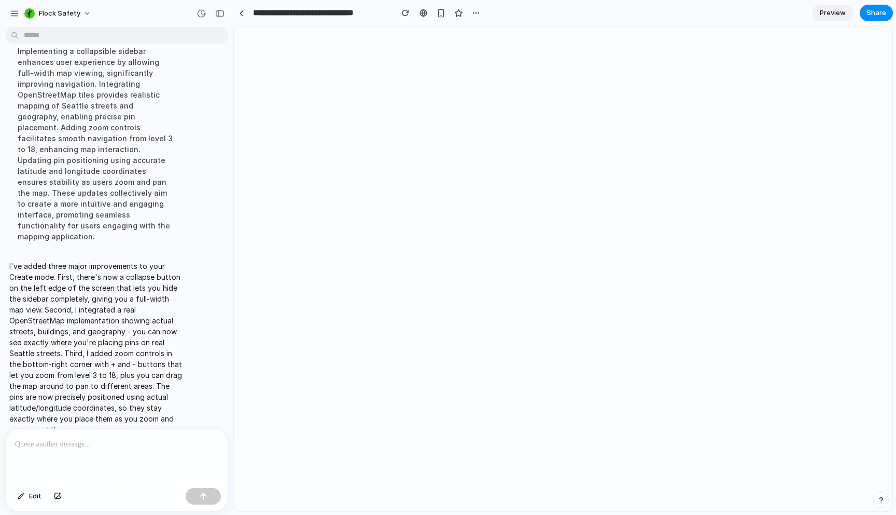
scroll to position [0, 0]
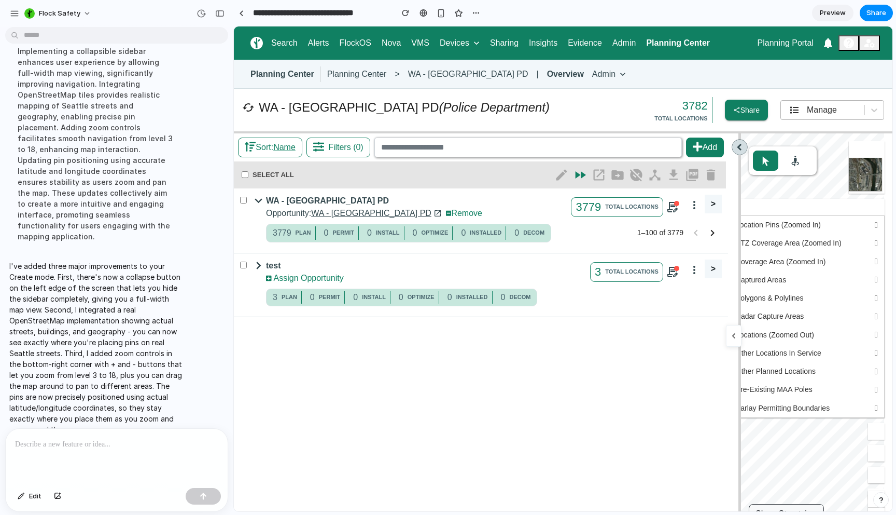
click at [794, 114] on div "Manage" at bounding box center [822, 110] width 73 height 12
click at [826, 157] on span "Create" at bounding box center [832, 159] width 25 height 12
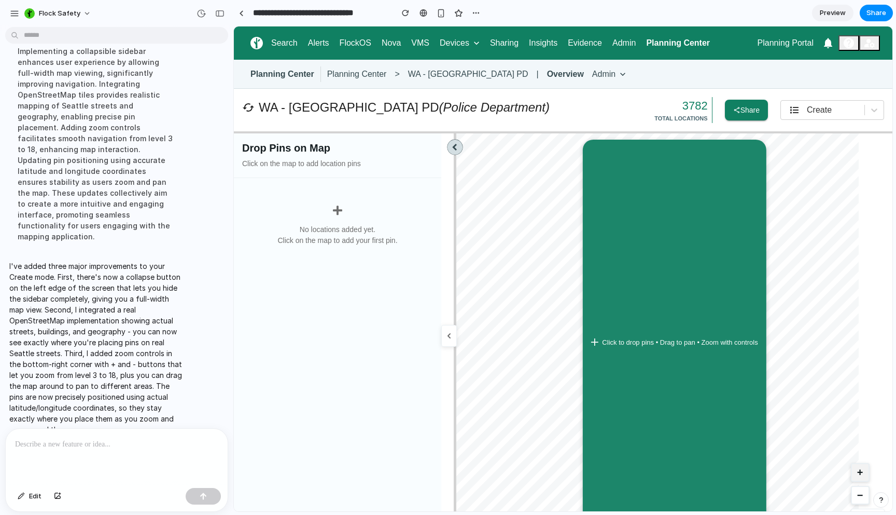
click at [853, 471] on button "+" at bounding box center [860, 472] width 19 height 19
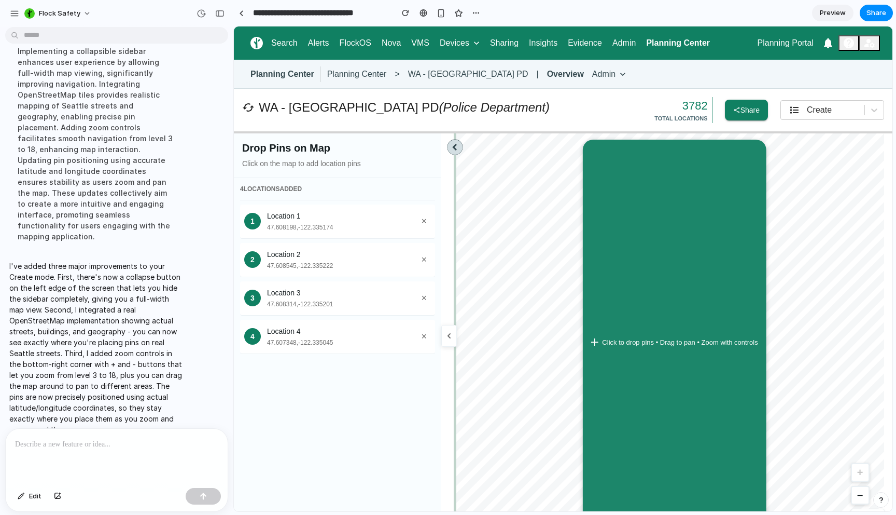
click at [451, 148] on icon at bounding box center [455, 147] width 15 height 15
click at [851, 491] on button "−" at bounding box center [860, 495] width 19 height 19
click at [66, 444] on p at bounding box center [114, 444] width 199 height 12
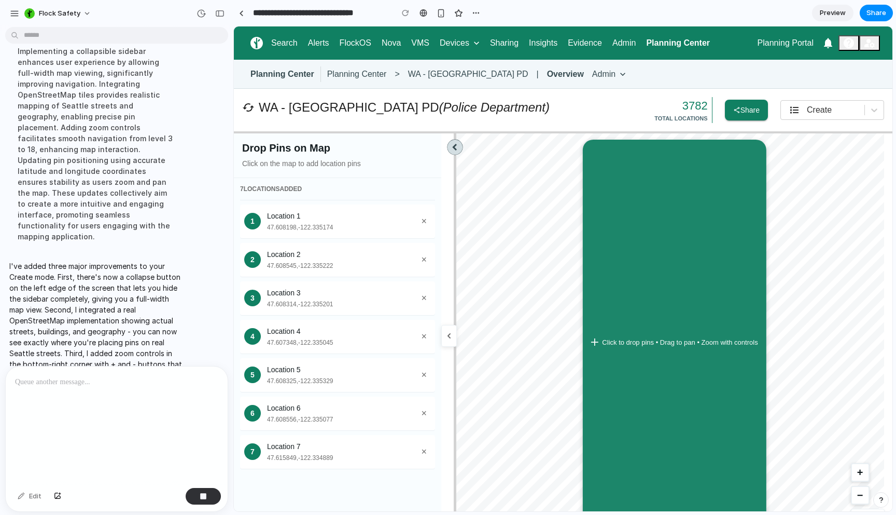
scroll to position [1067, 0]
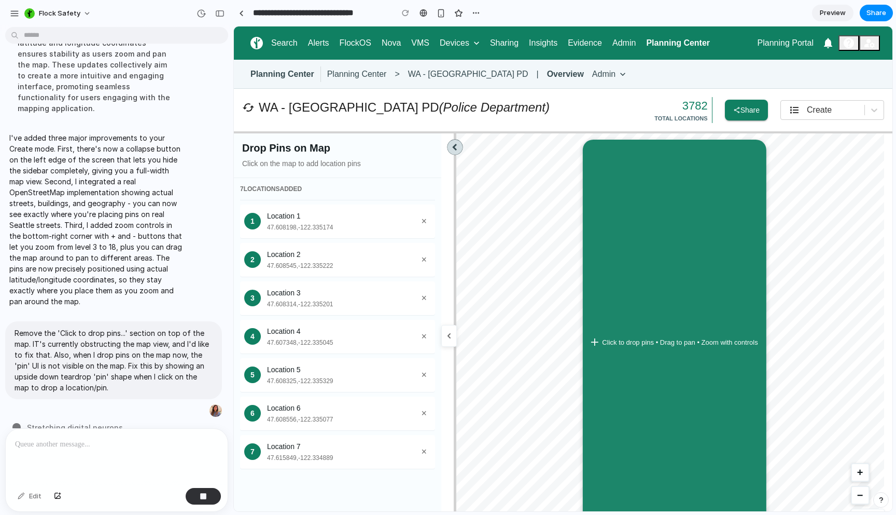
click at [451, 333] on icon at bounding box center [449, 336] width 8 height 8
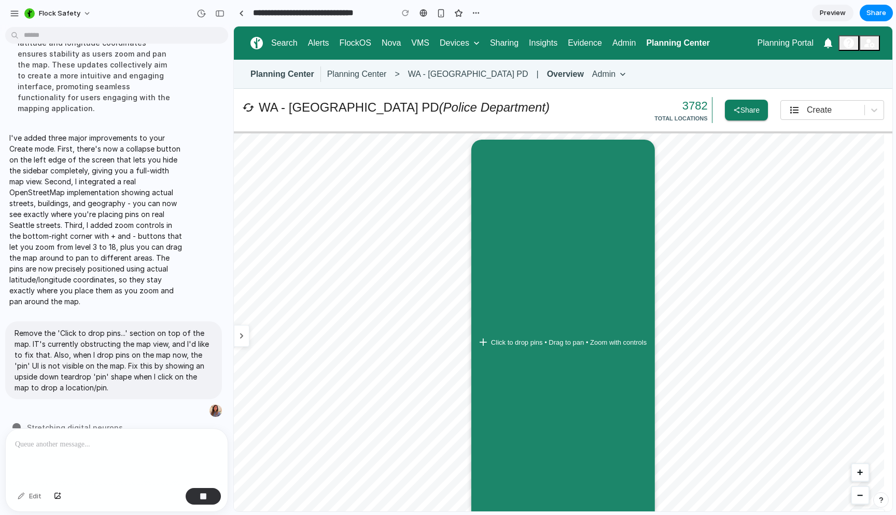
click at [245, 336] on icon at bounding box center [242, 336] width 8 height 8
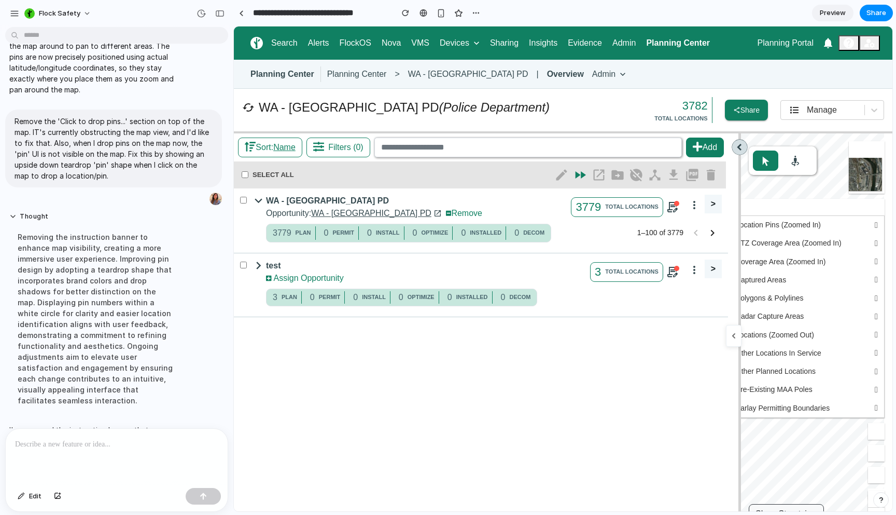
scroll to position [1197, 0]
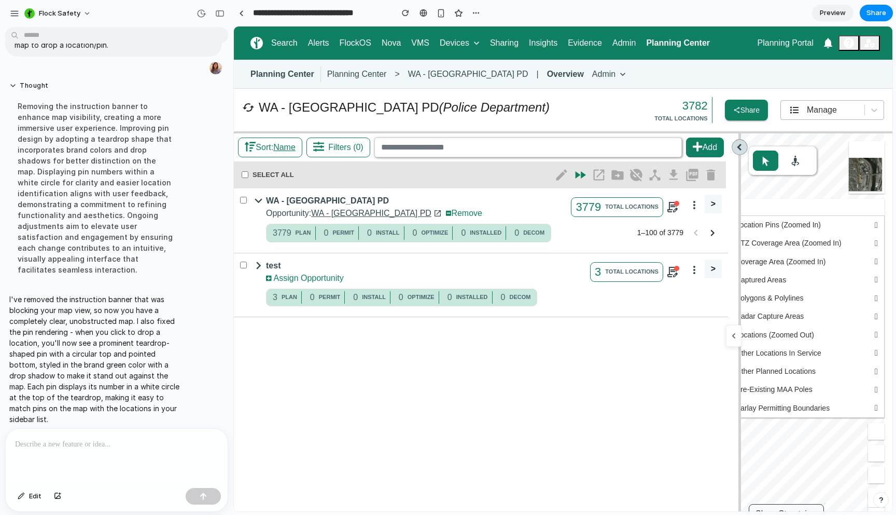
click at [807, 111] on span "Manage" at bounding box center [822, 109] width 30 height 9
click at [828, 161] on span "Create" at bounding box center [832, 159] width 25 height 12
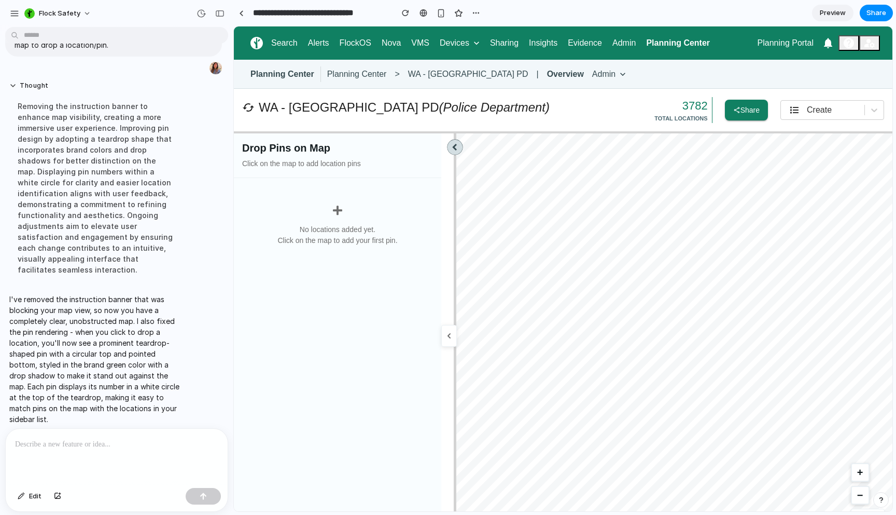
click at [341, 230] on p "No locations added yet. Click on the map to add your first pin." at bounding box center [338, 235] width 120 height 22
click at [852, 474] on button "+" at bounding box center [860, 472] width 19 height 19
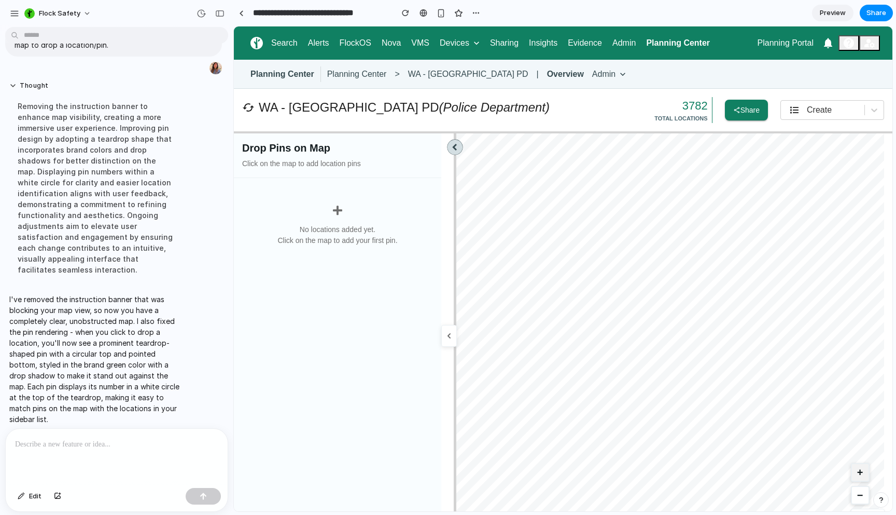
click at [852, 474] on button "+" at bounding box center [860, 472] width 19 height 19
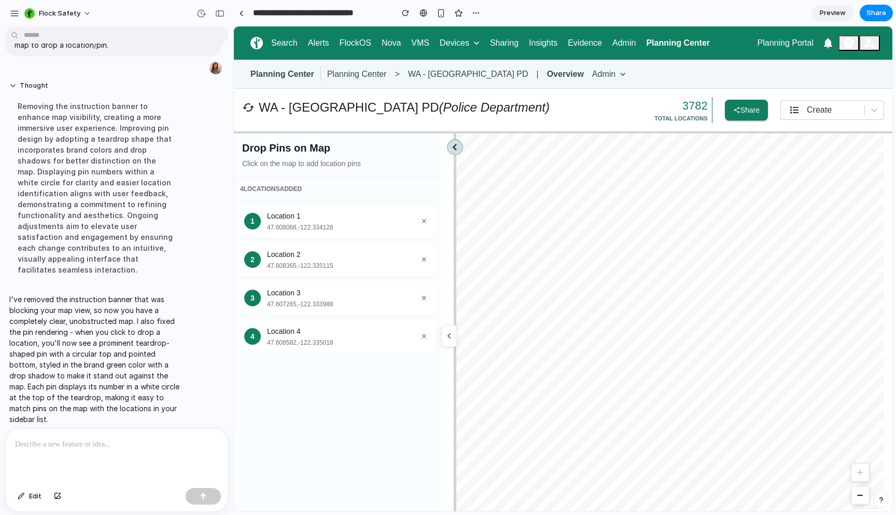
click at [91, 449] on div at bounding box center [117, 456] width 222 height 55
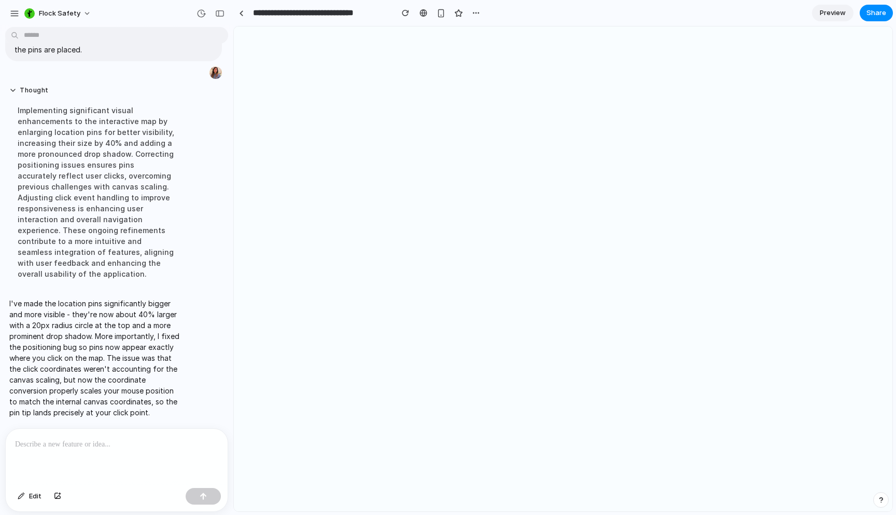
scroll to position [0, 0]
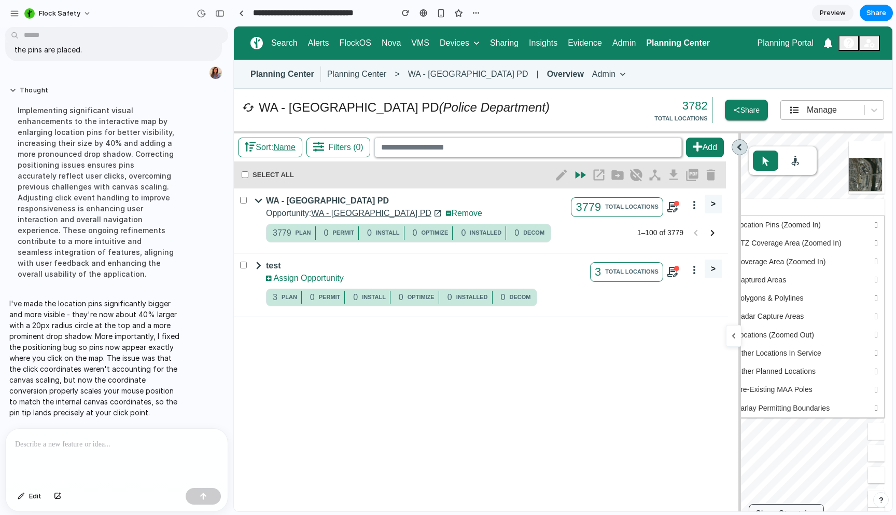
click at [825, 119] on div "Manage" at bounding box center [833, 110] width 104 height 20
click at [819, 161] on li "Create" at bounding box center [845, 159] width 58 height 18
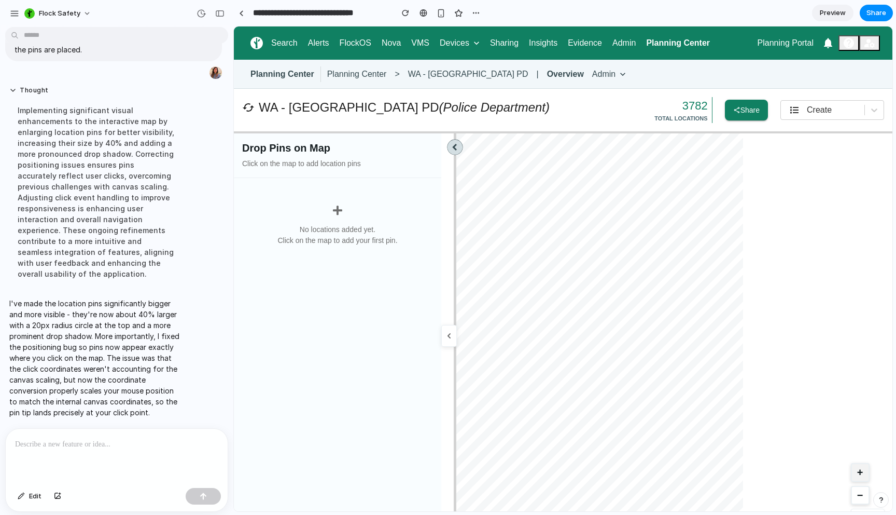
click at [853, 470] on button "+" at bounding box center [860, 472] width 19 height 19
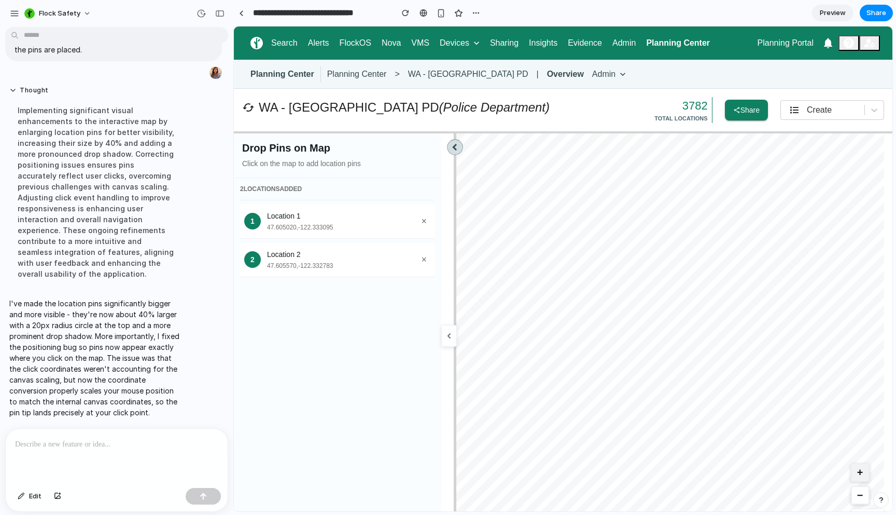
click at [851, 467] on button "+" at bounding box center [860, 472] width 19 height 19
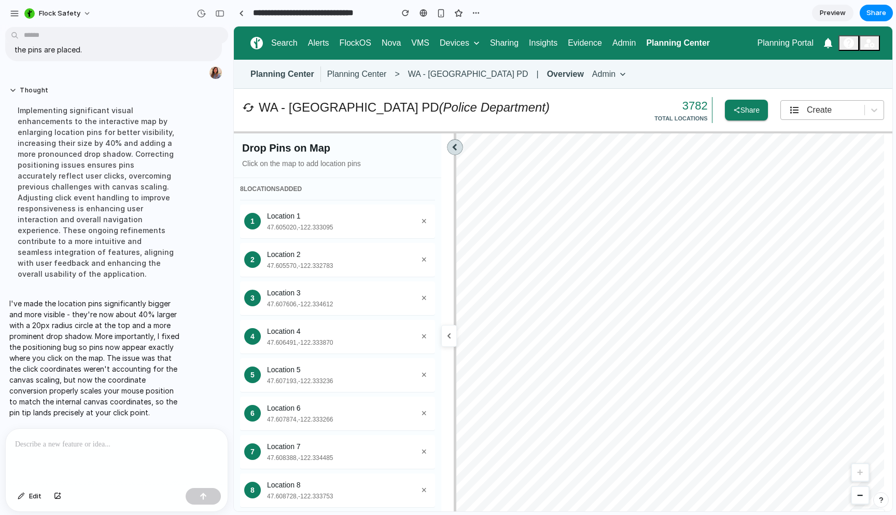
click at [807, 113] on span "Create" at bounding box center [819, 109] width 25 height 9
click at [820, 134] on span "View" at bounding box center [829, 136] width 18 height 12
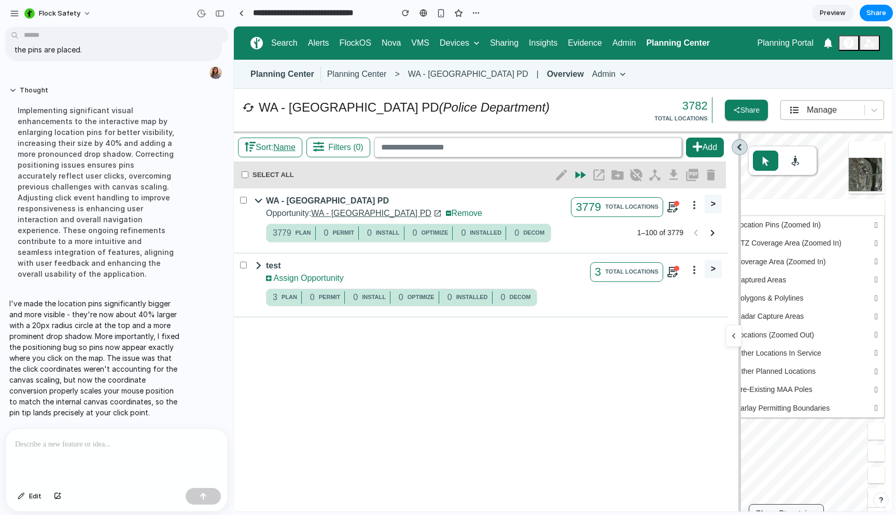
click at [820, 108] on span "Manage" at bounding box center [822, 109] width 30 height 9
click at [824, 158] on span "Create" at bounding box center [832, 159] width 25 height 12
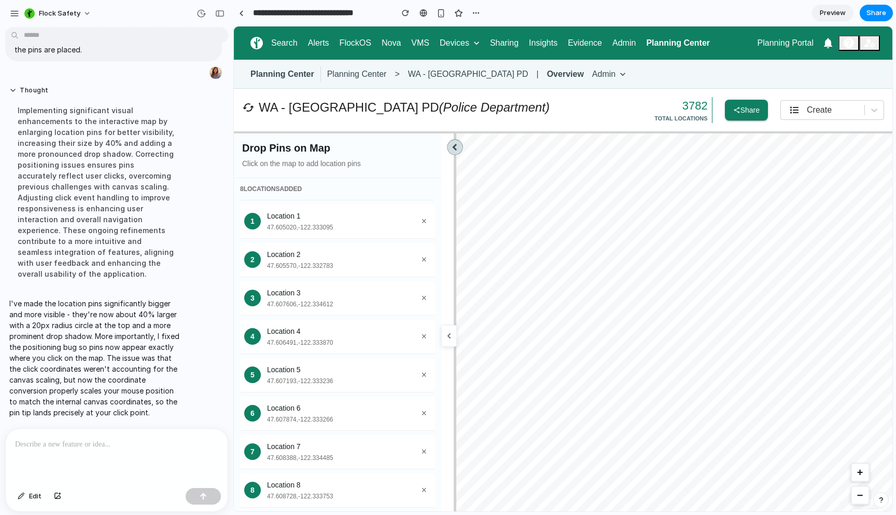
click at [851, 472] on button "+" at bounding box center [860, 472] width 19 height 19
click at [851, 498] on button "−" at bounding box center [860, 495] width 19 height 19
click at [54, 454] on div at bounding box center [117, 456] width 222 height 55
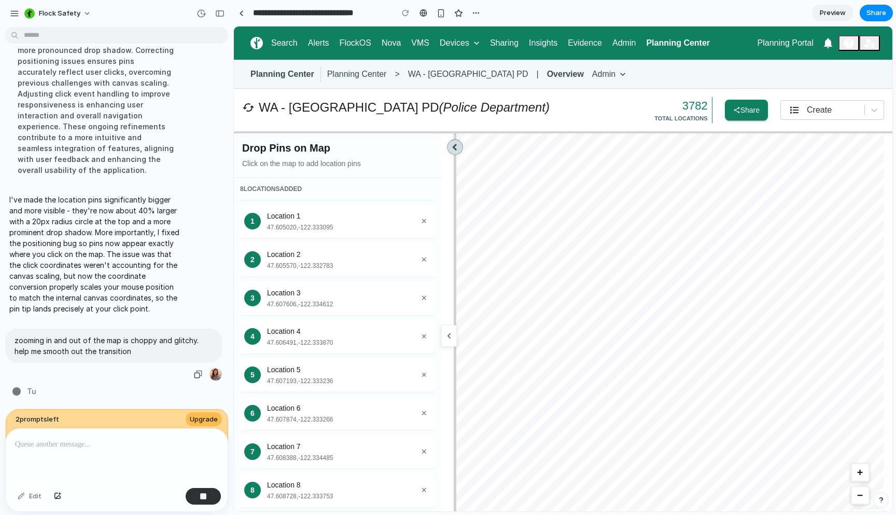
scroll to position [1560, 0]
click at [425, 224] on button "×" at bounding box center [424, 221] width 14 height 18
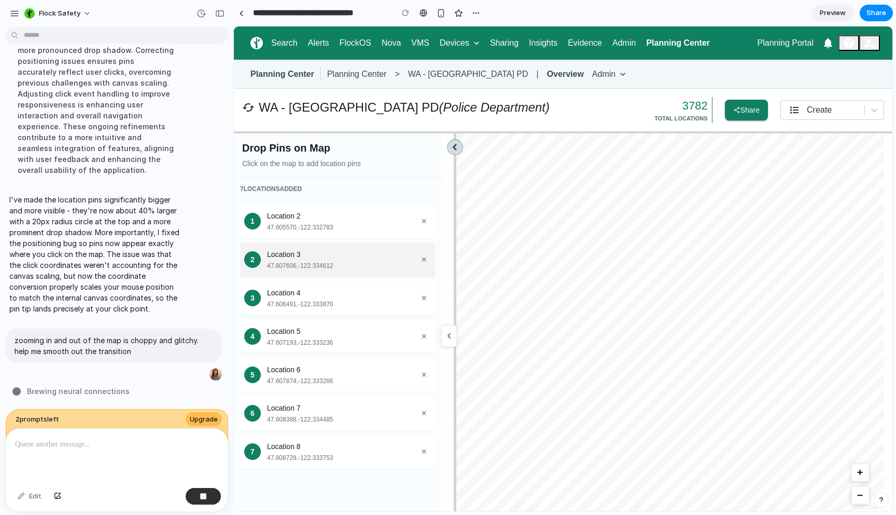
click at [425, 259] on button "×" at bounding box center [424, 260] width 14 height 18
click at [854, 495] on button "−" at bounding box center [860, 495] width 19 height 19
click at [852, 469] on button "+" at bounding box center [860, 472] width 19 height 19
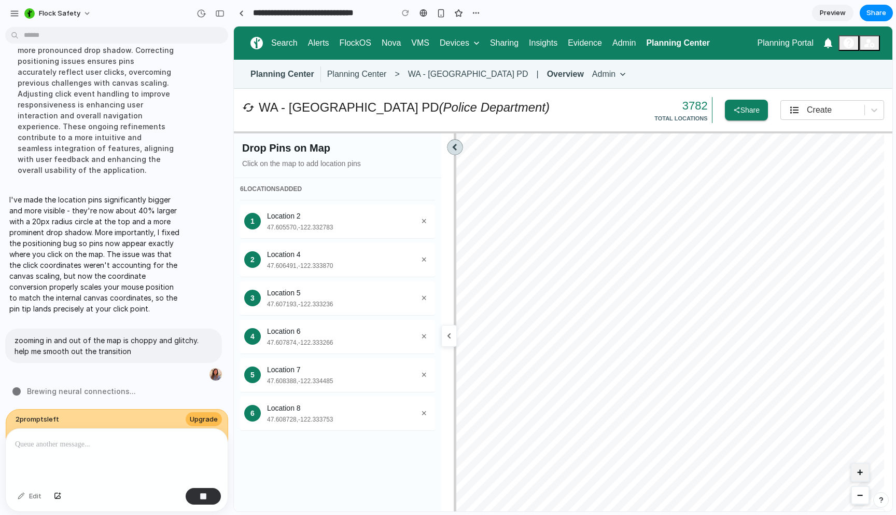
click at [852, 469] on button "+" at bounding box center [860, 472] width 19 height 19
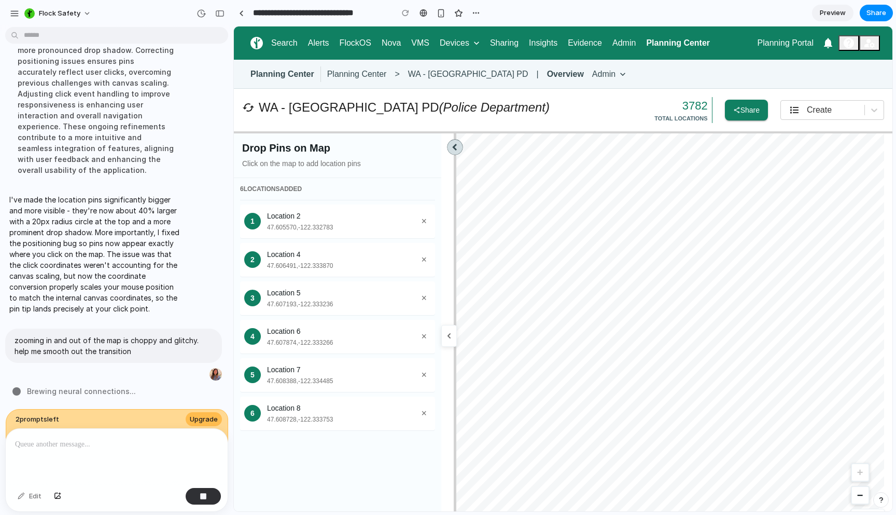
click at [453, 337] on icon at bounding box center [449, 336] width 8 height 8
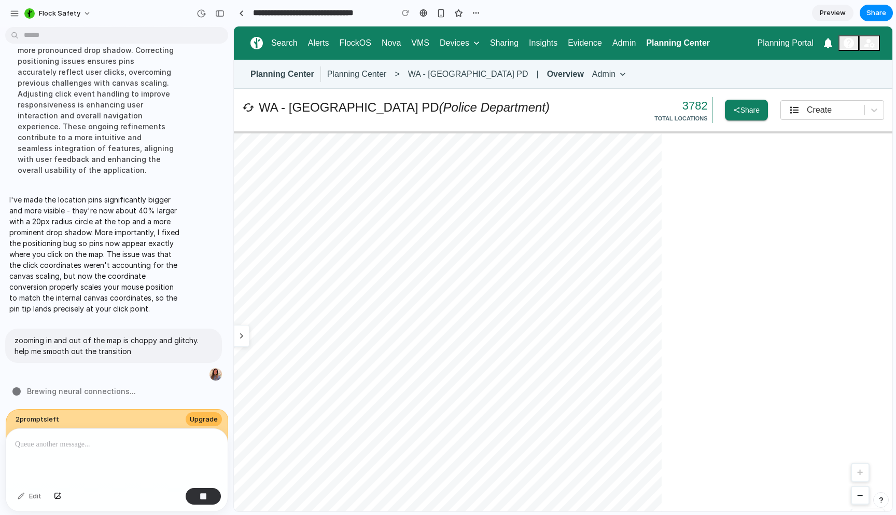
click at [244, 340] on icon at bounding box center [242, 336] width 8 height 8
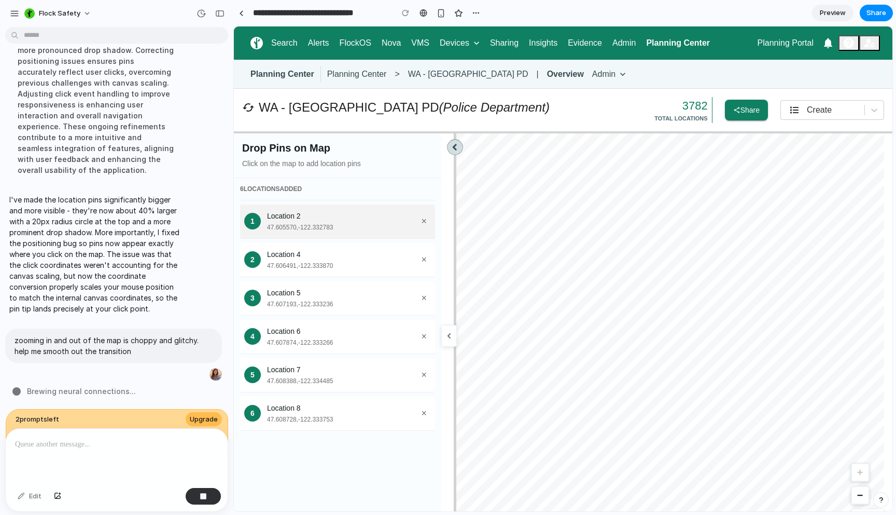
click at [291, 219] on div "Location 2" at bounding box center [342, 216] width 150 height 11
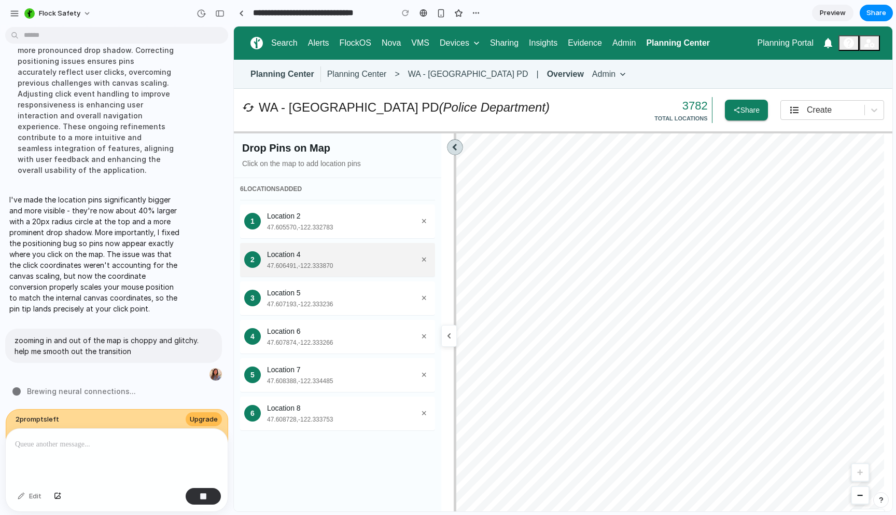
click at [363, 276] on div "2 Location 4 47.606491 , -122.333870 ×" at bounding box center [337, 260] width 195 height 34
click at [305, 301] on div "47.607193 , -122.333236" at bounding box center [342, 303] width 150 height 9
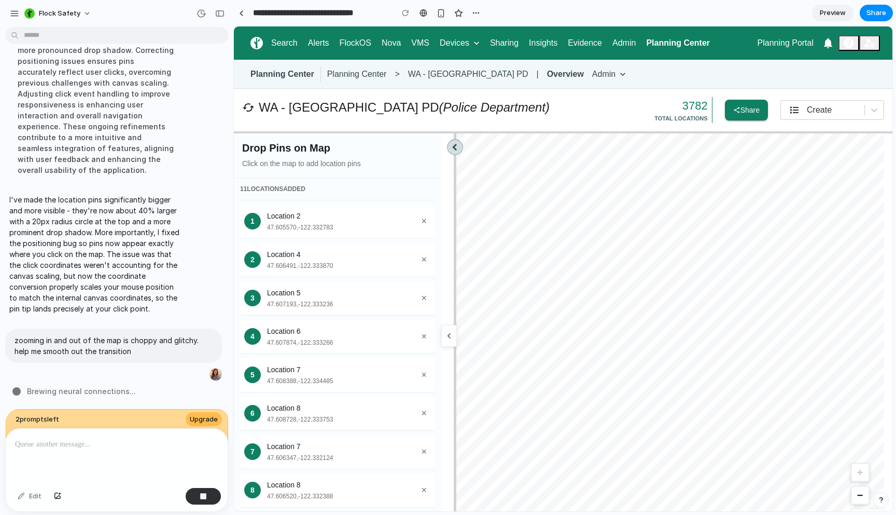
drag, startPoint x: 386, startPoint y: 489, endPoint x: 401, endPoint y: 487, distance: 14.2
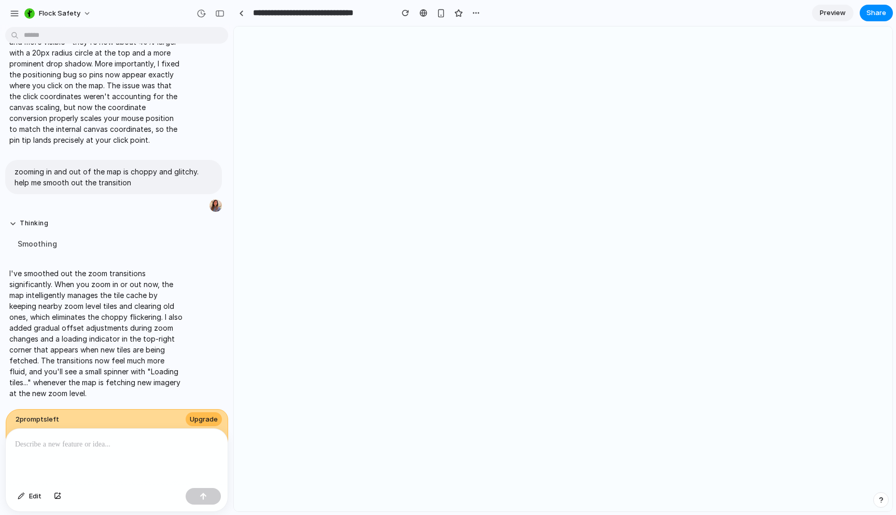
scroll to position [0, 0]
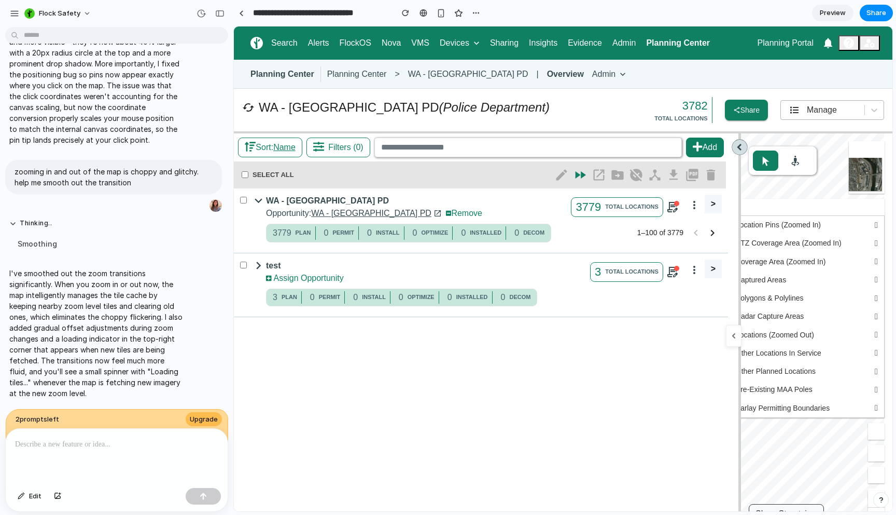
click at [807, 115] on div "Manage" at bounding box center [822, 110] width 30 height 12
click at [828, 162] on span "Create" at bounding box center [832, 159] width 25 height 12
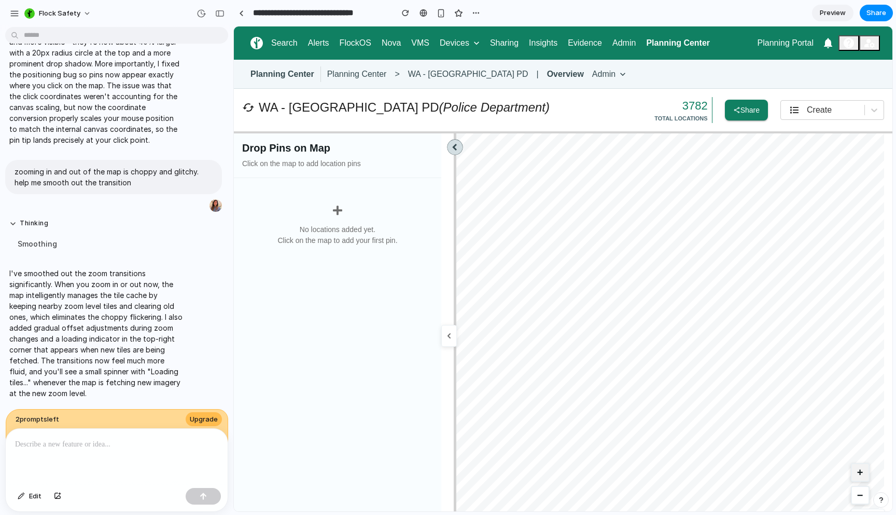
click at [854, 477] on button "+" at bounding box center [860, 472] width 19 height 19
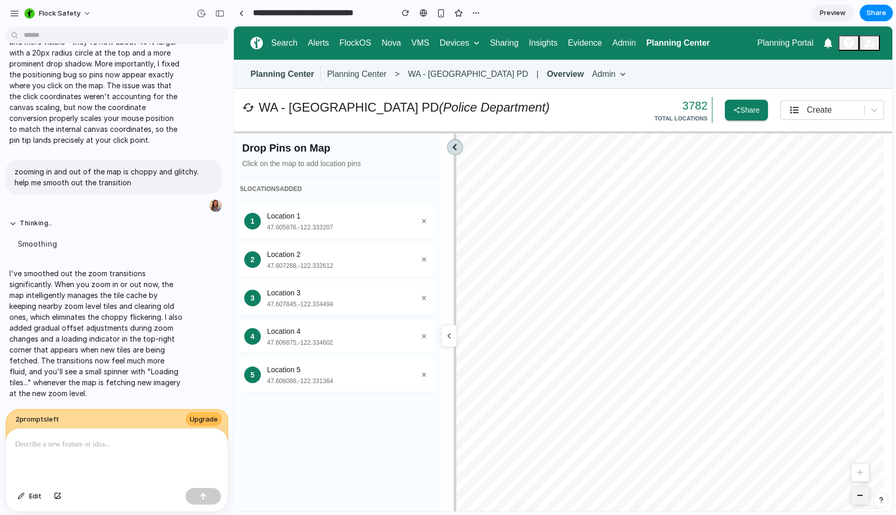
click at [851, 491] on button "−" at bounding box center [860, 495] width 19 height 19
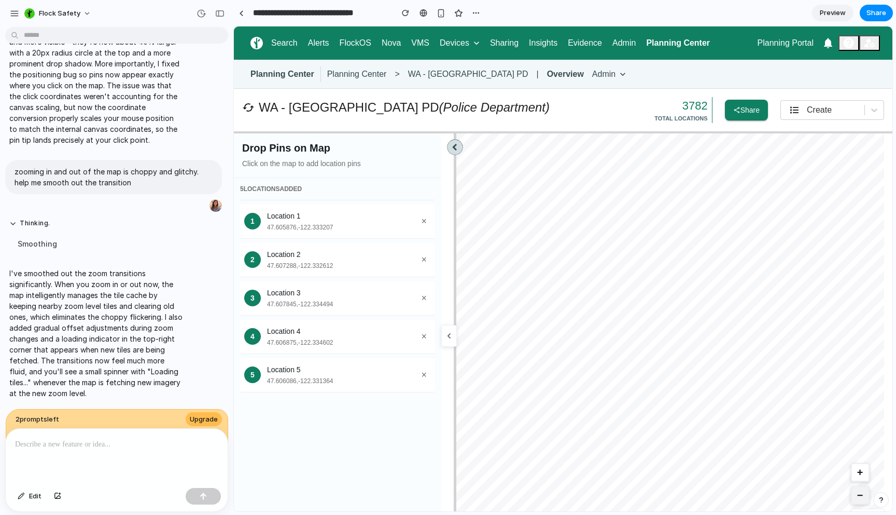
click at [851, 491] on button "−" at bounding box center [860, 495] width 19 height 19
click at [851, 476] on button "+" at bounding box center [860, 472] width 19 height 19
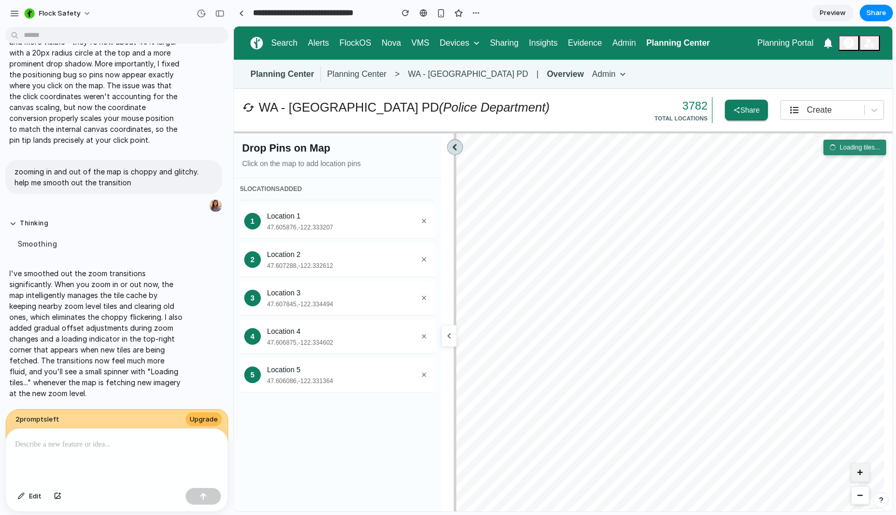
click at [851, 476] on button "+" at bounding box center [860, 472] width 19 height 19
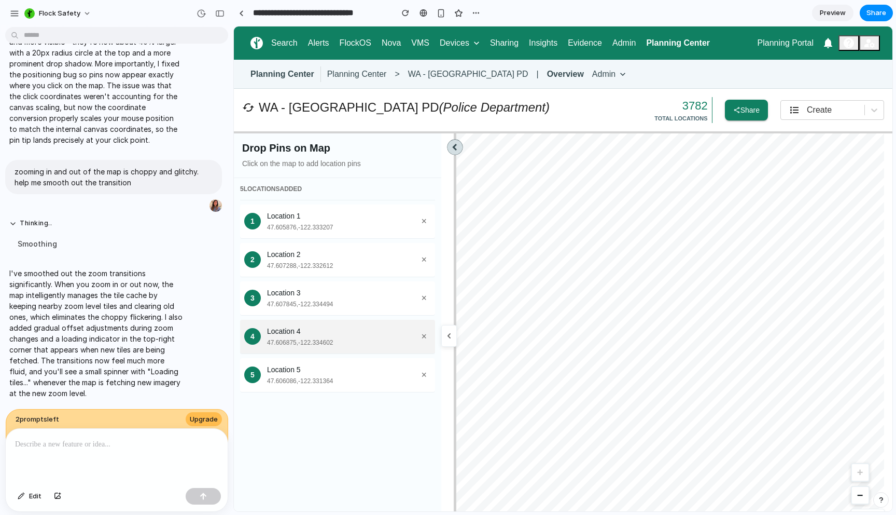
click at [401, 340] on div "47.606875 , -122.334602" at bounding box center [342, 342] width 150 height 9
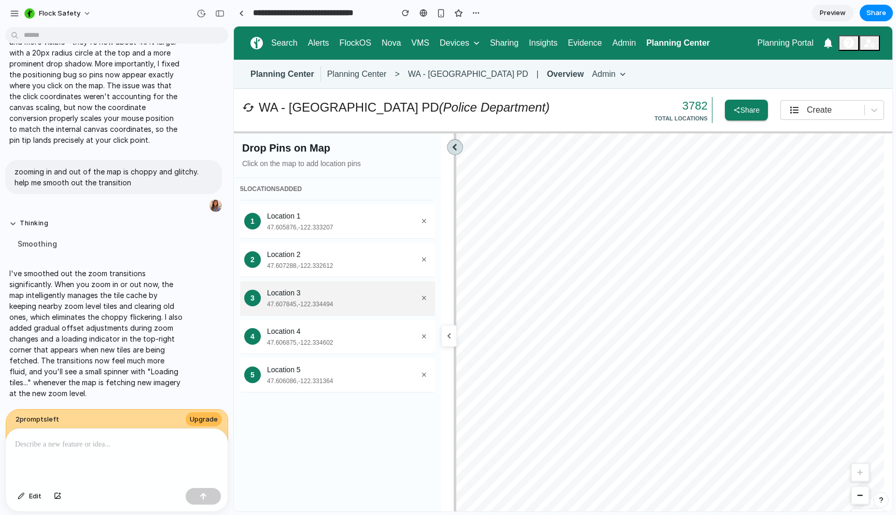
click at [383, 292] on div "Location 3" at bounding box center [342, 292] width 150 height 11
click at [375, 240] on div "5 LOCATION S ADDED 1 Location 1 47.605876 , -122.333207 × 2 Location 2 47.60728…" at bounding box center [338, 358] width 208 height 361
click at [360, 226] on div "47.605876 , -122.333207" at bounding box center [342, 227] width 150 height 9
click at [52, 451] on div at bounding box center [117, 456] width 222 height 55
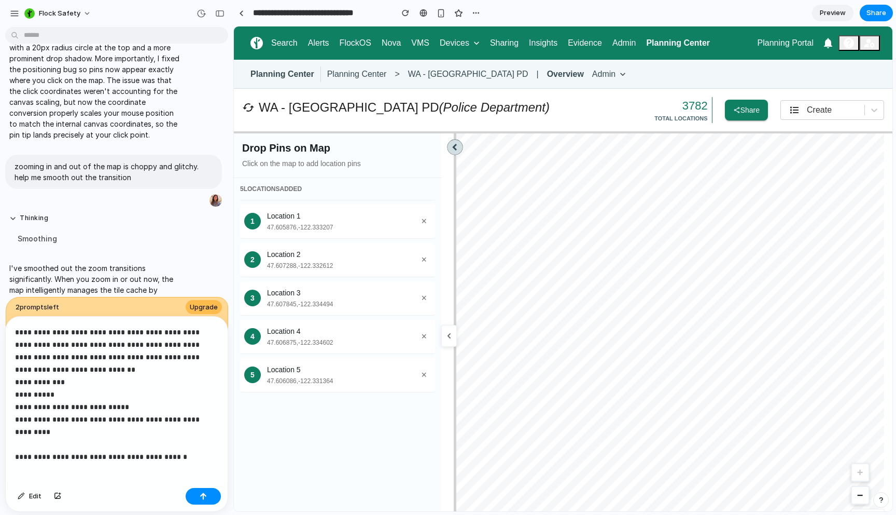
click at [187, 441] on p "**********" at bounding box center [114, 388] width 199 height 125
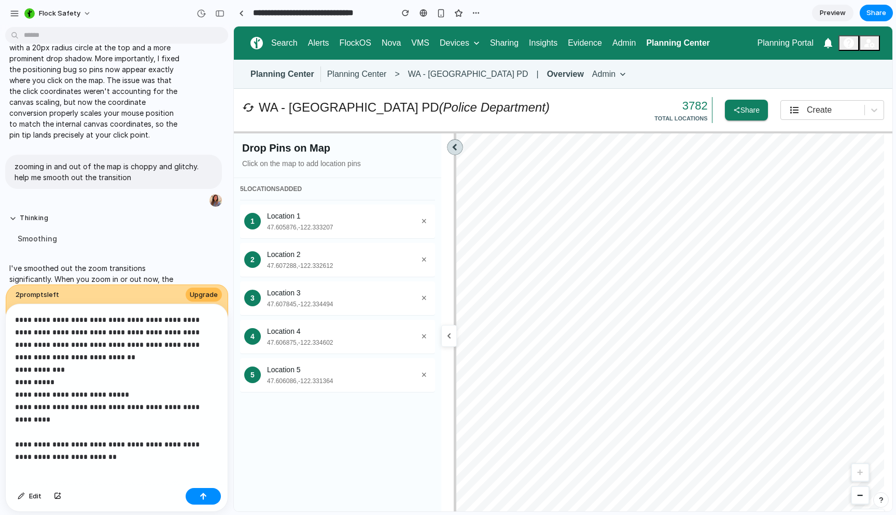
click at [35, 426] on p "**********" at bounding box center [114, 381] width 199 height 137
click at [168, 440] on p "**********" at bounding box center [114, 381] width 199 height 137
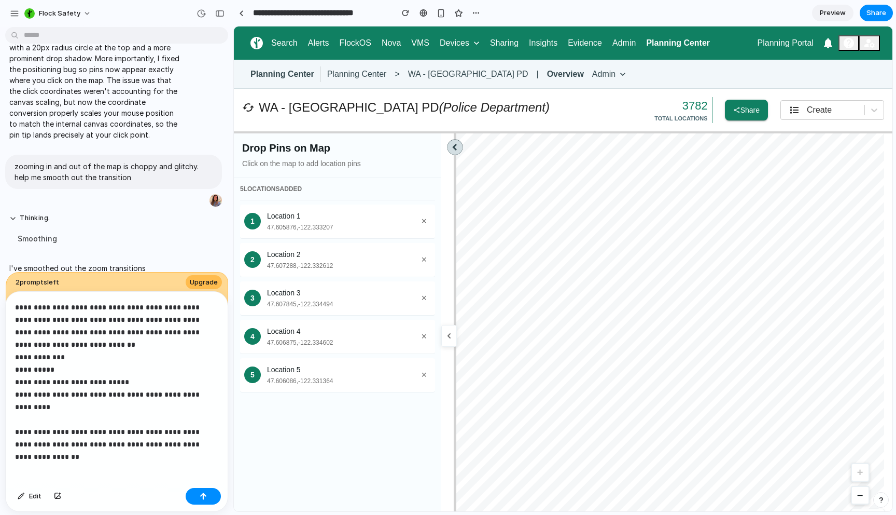
click at [126, 426] on p "**********" at bounding box center [114, 375] width 199 height 149
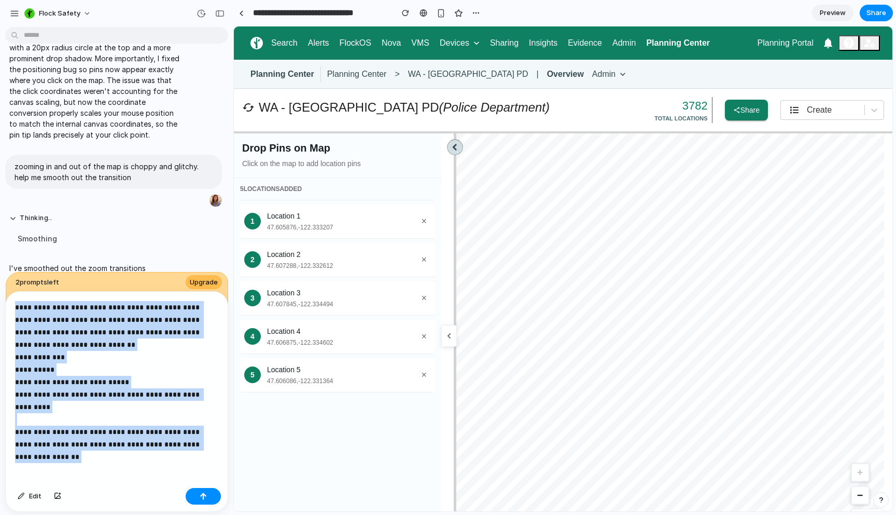
click at [126, 426] on p "**********" at bounding box center [114, 375] width 199 height 149
copy p "***"
click at [126, 426] on p "**********" at bounding box center [114, 375] width 199 height 149
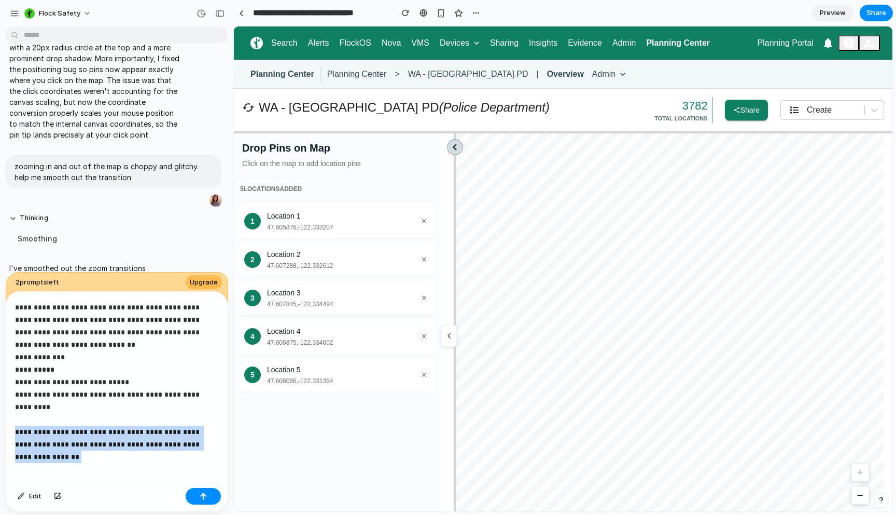
drag, startPoint x: 58, startPoint y: 449, endPoint x: 9, endPoint y: 413, distance: 60.1
click at [9, 413] on div "**********" at bounding box center [117, 388] width 222 height 192
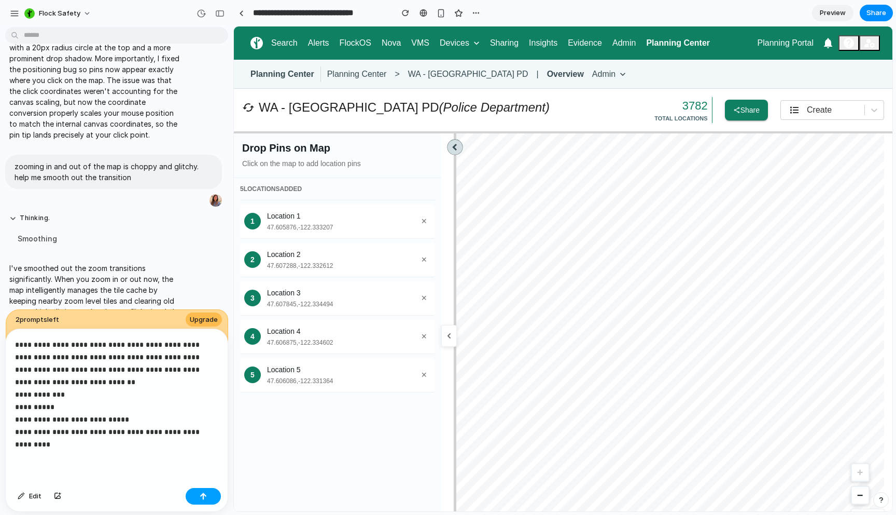
click at [190, 498] on button "button" at bounding box center [203, 496] width 35 height 17
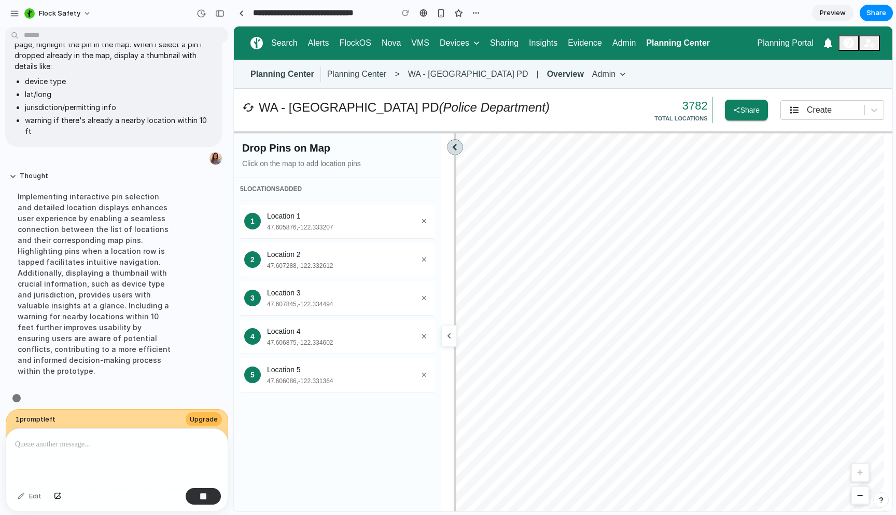
scroll to position [1897, 0]
click at [851, 490] on button "−" at bounding box center [860, 495] width 19 height 19
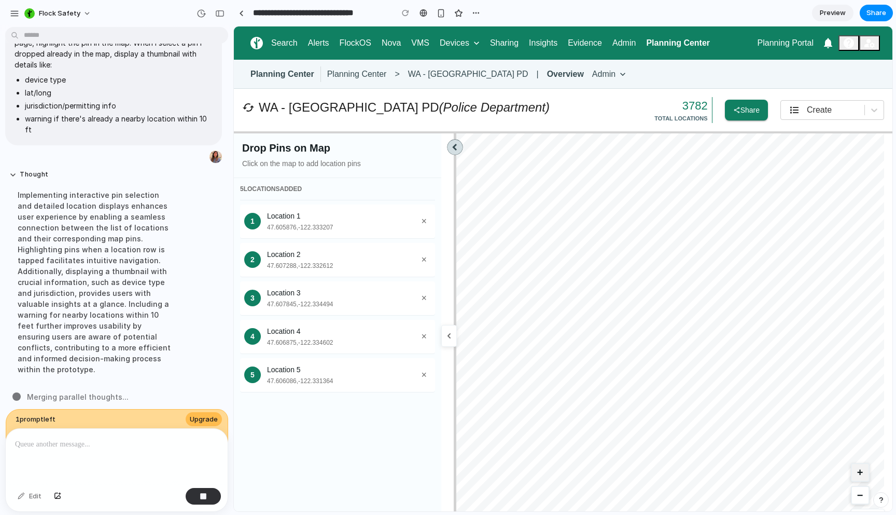
click at [854, 469] on button "+" at bounding box center [860, 472] width 19 height 19
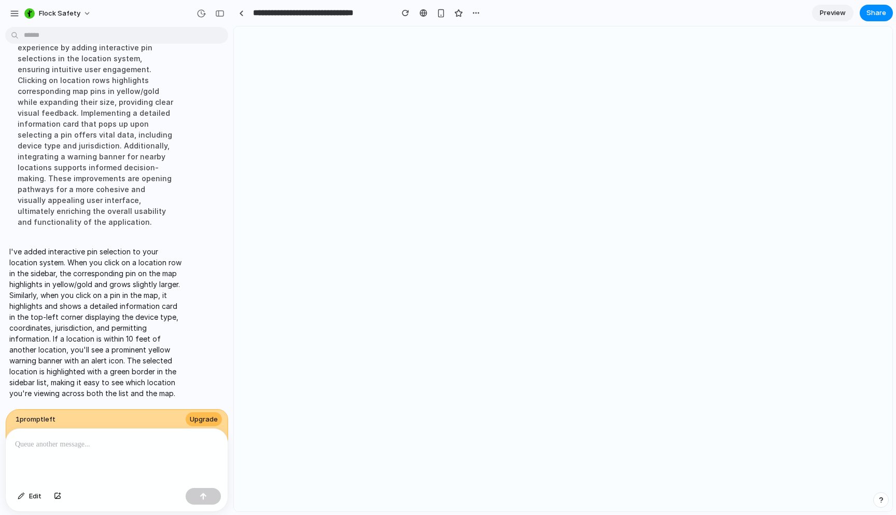
scroll to position [0, 0]
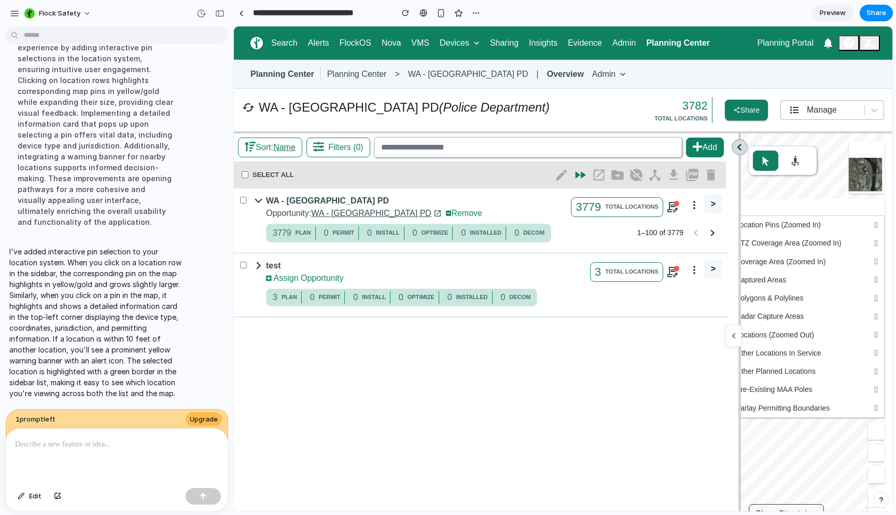
click at [791, 117] on div "Manage" at bounding box center [833, 110] width 104 height 20
click at [824, 157] on span "Create" at bounding box center [832, 159] width 25 height 12
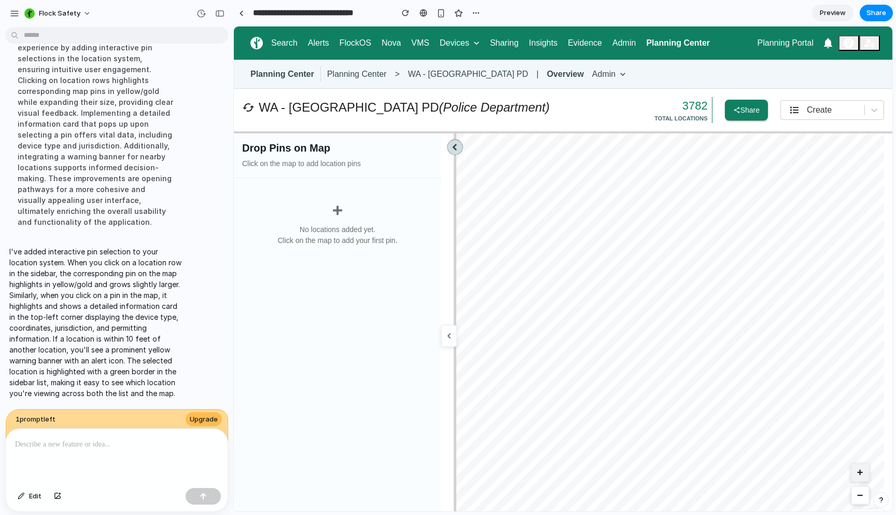
click at [853, 473] on button "+" at bounding box center [860, 472] width 19 height 19
click at [851, 491] on button "−" at bounding box center [860, 495] width 19 height 19
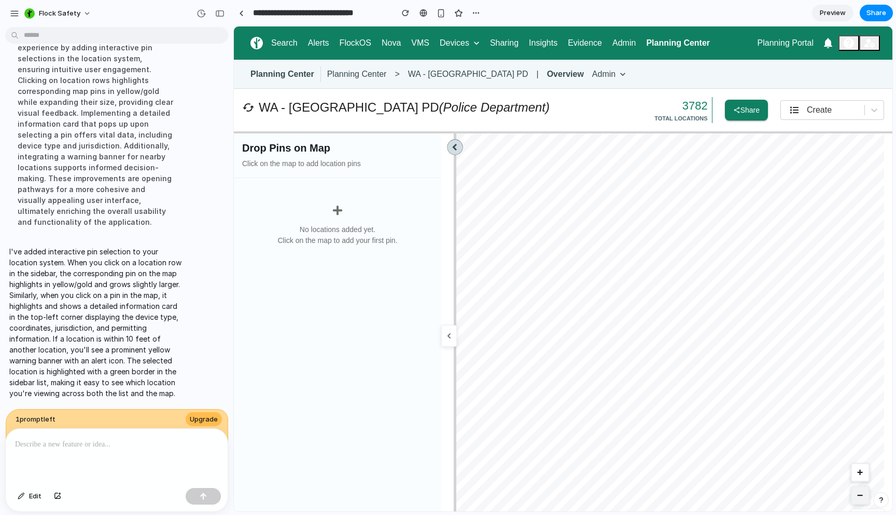
click at [851, 491] on button "−" at bounding box center [860, 495] width 19 height 19
click at [851, 474] on button "+" at bounding box center [860, 472] width 19 height 19
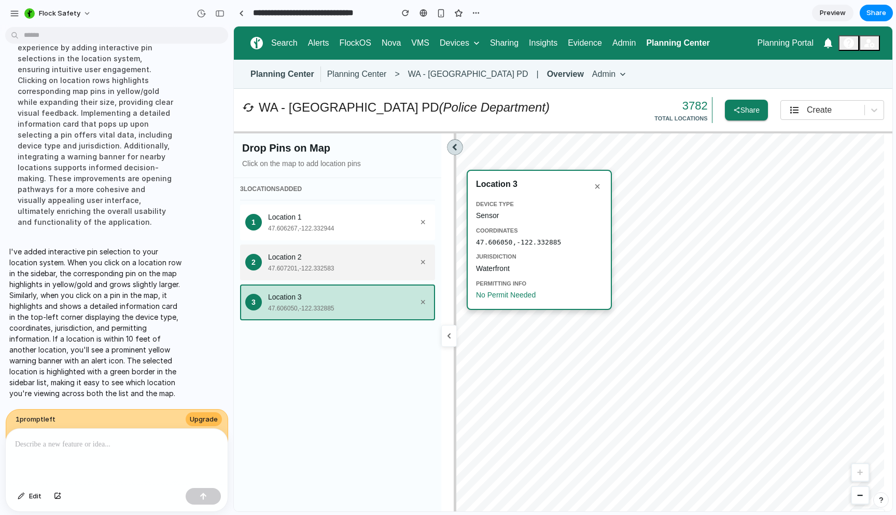
click at [317, 269] on div "47.607201 , -122.332583" at bounding box center [342, 268] width 148 height 9
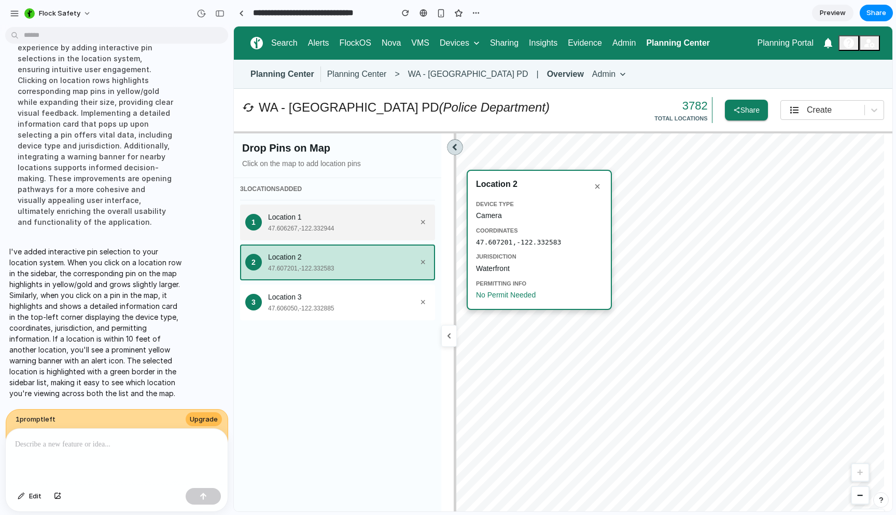
click at [322, 228] on div "47.606267 , -122.332944" at bounding box center [342, 228] width 148 height 9
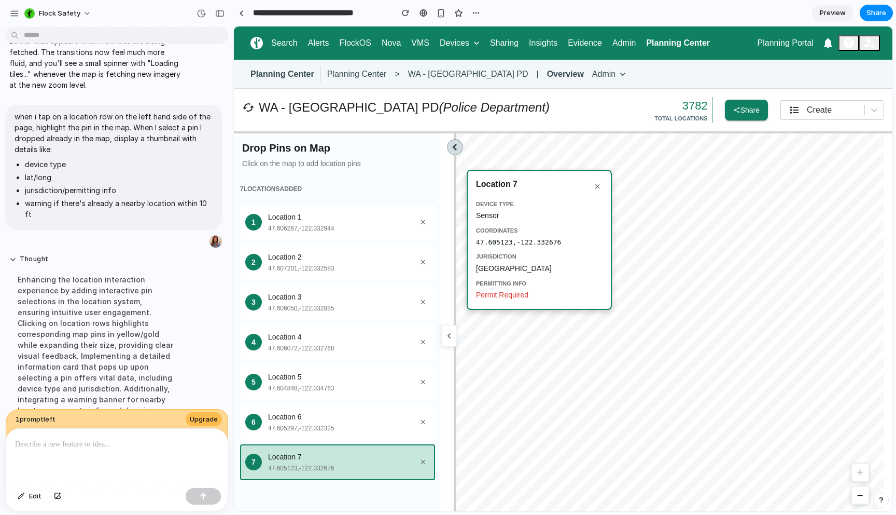
scroll to position [1806, 0]
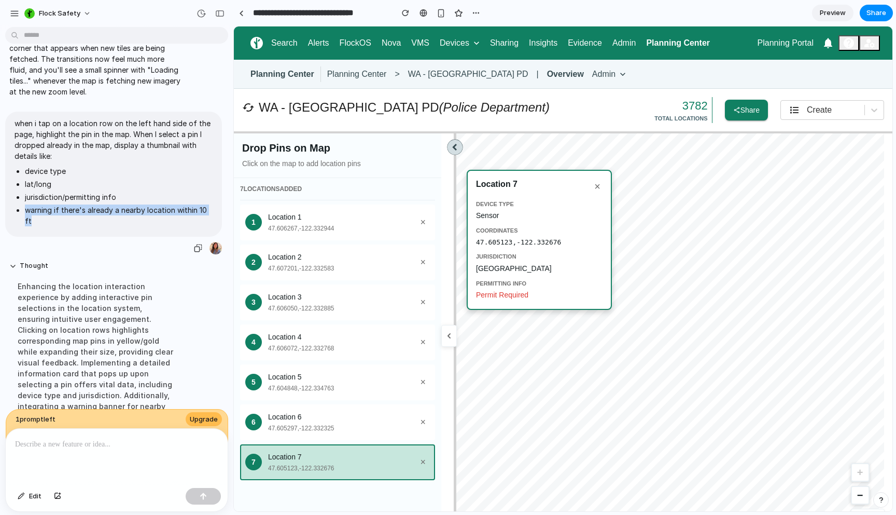
drag, startPoint x: 57, startPoint y: 223, endPoint x: 20, endPoint y: 207, distance: 40.7
click at [25, 207] on li "warning if there's already a nearby location within 10 ft" at bounding box center [119, 215] width 188 height 22
copy li "warning if there's already a nearby location within 10 ft"
click at [59, 443] on p at bounding box center [114, 444] width 199 height 12
click at [80, 439] on p "**********" at bounding box center [114, 444] width 199 height 12
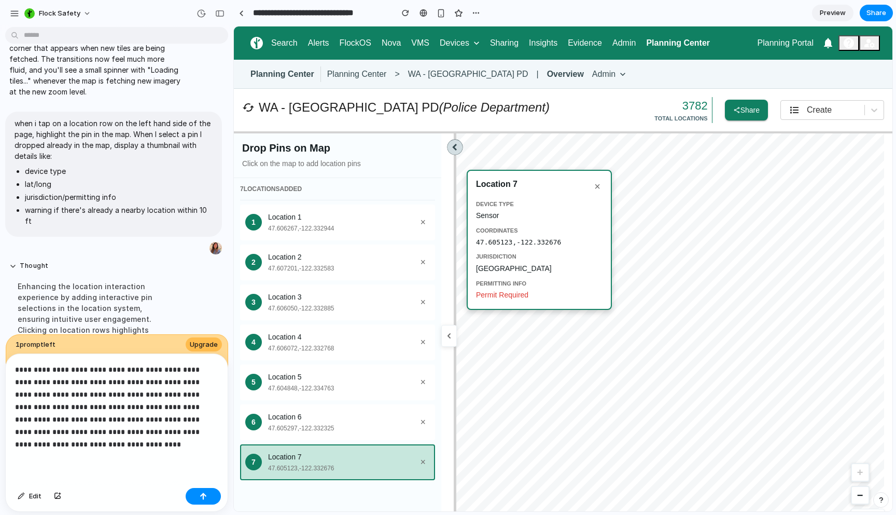
click at [54, 426] on p "**********" at bounding box center [114, 406] width 199 height 87
click at [83, 438] on p "**********" at bounding box center [114, 406] width 199 height 87
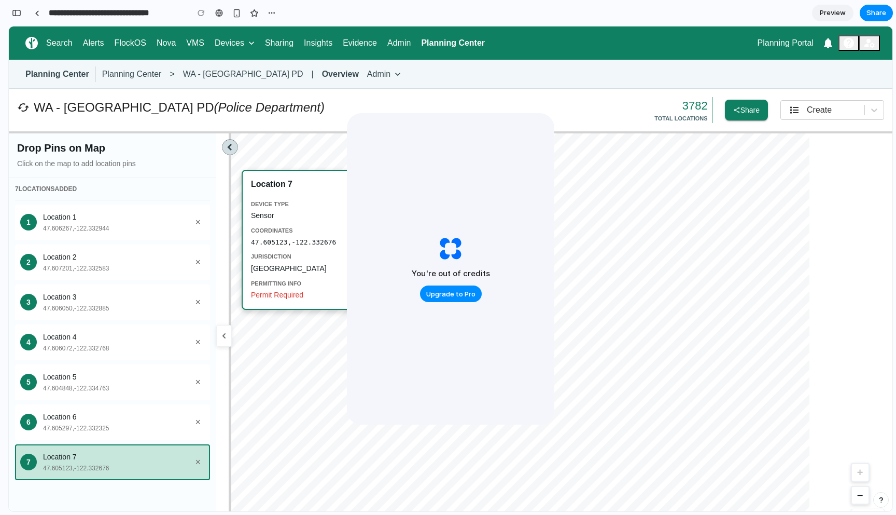
scroll to position [5196, 0]
click at [438, 296] on span "Upgrade to Pro" at bounding box center [450, 294] width 49 height 10
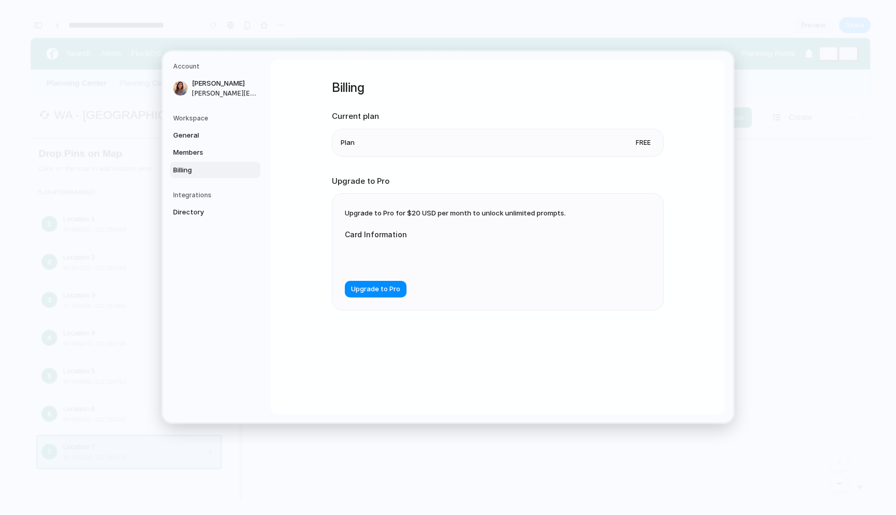
scroll to position [5263, 0]
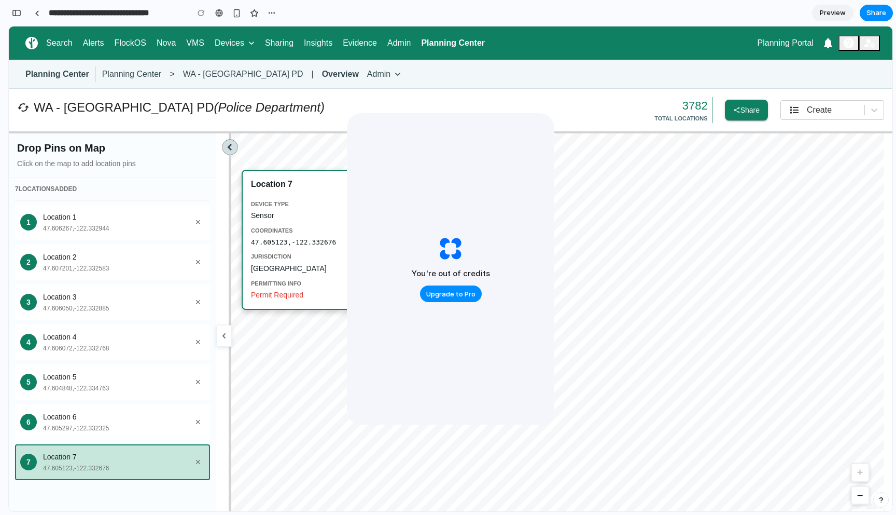
click at [348, 349] on div "You're out of credits Upgrade to Pro" at bounding box center [451, 268] width 208 height 311
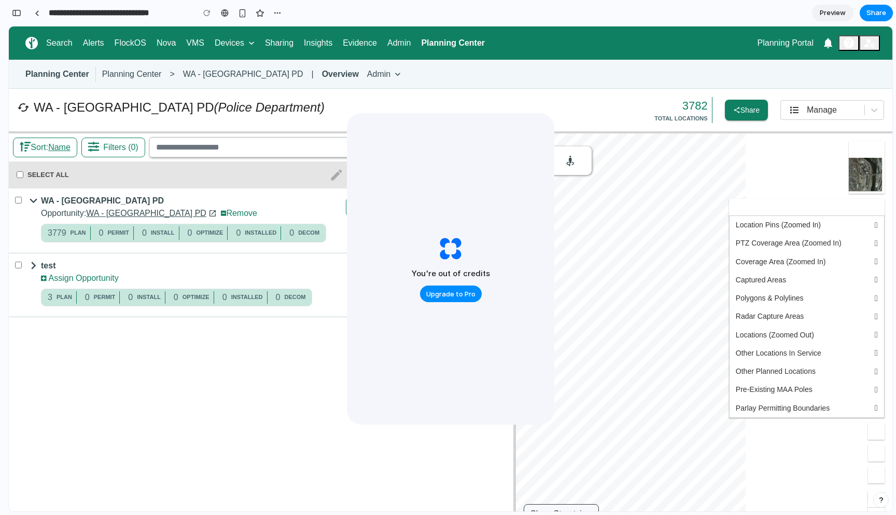
scroll to position [4631, 0]
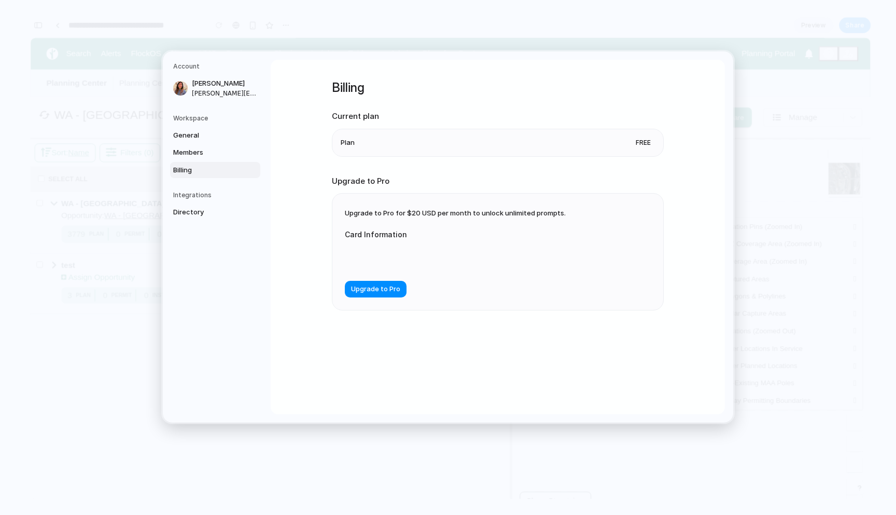
scroll to position [4614, 0]
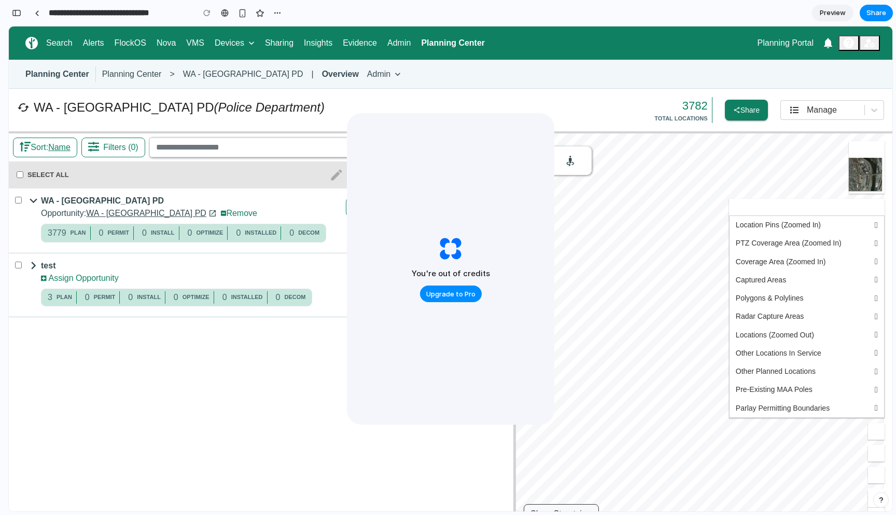
scroll to position [4631, 0]
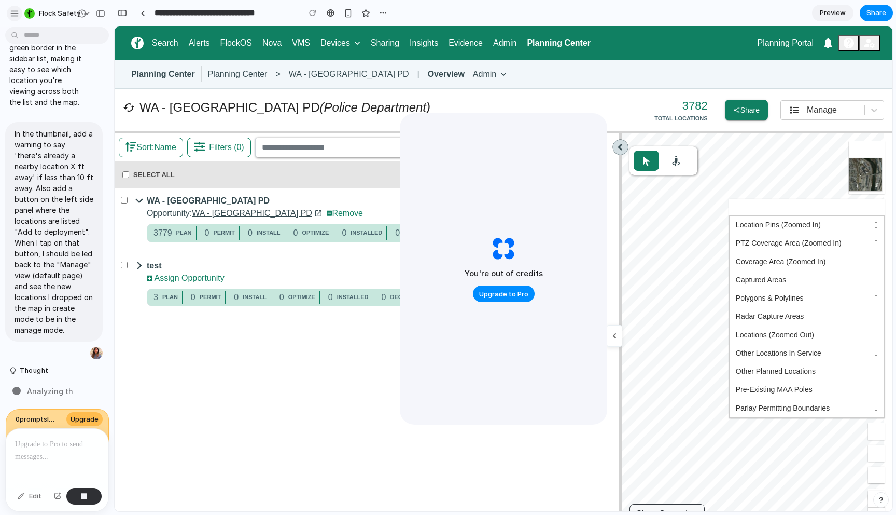
click at [12, 11] on div "button" at bounding box center [14, 13] width 9 height 9
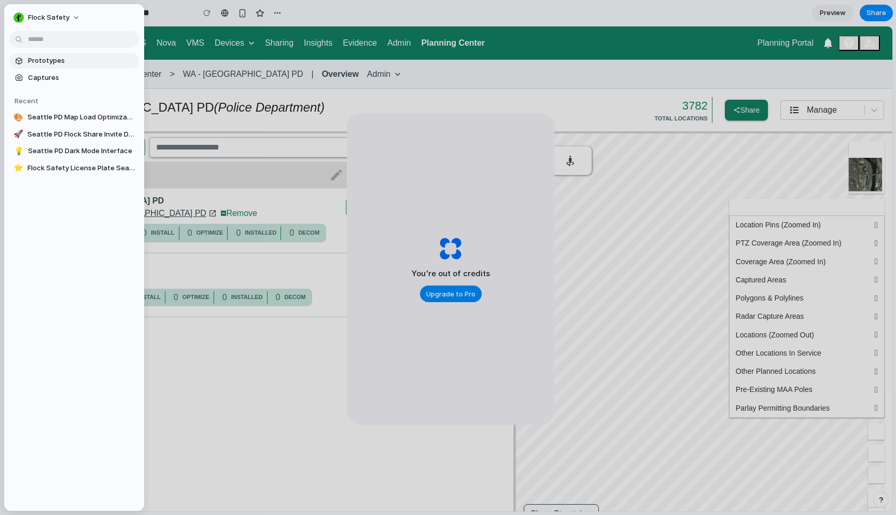
click at [37, 64] on span "Prototypes" at bounding box center [81, 61] width 107 height 10
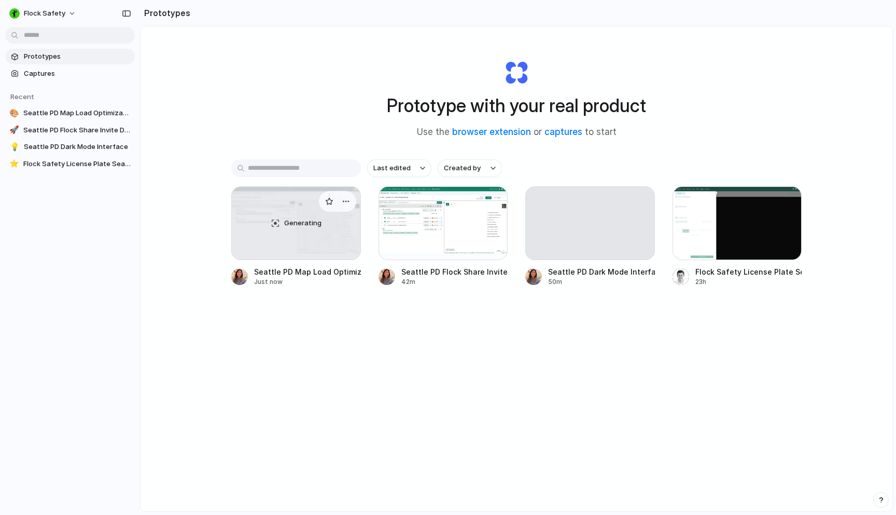
click at [263, 250] on div "Generating" at bounding box center [296, 223] width 129 height 73
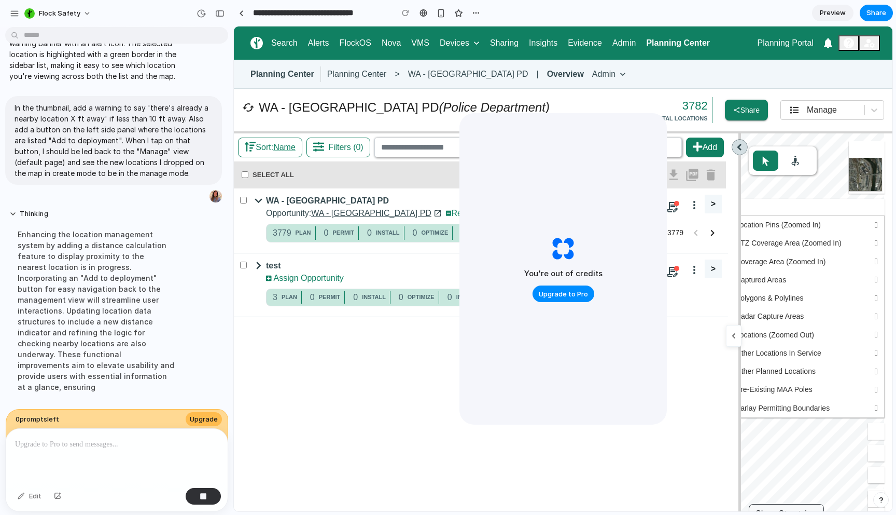
scroll to position [2199, 0]
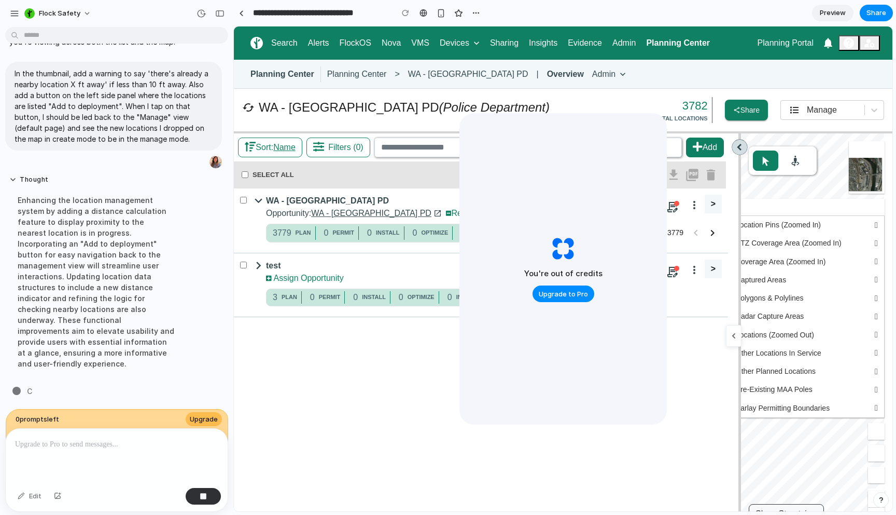
click at [541, 340] on div "You're out of credits Upgrade to Pro" at bounding box center [564, 268] width 208 height 311
click at [644, 131] on div "You're out of credits Upgrade to Pro" at bounding box center [564, 268] width 208 height 311
click at [195, 420] on button "Upgrade" at bounding box center [204, 419] width 36 height 15
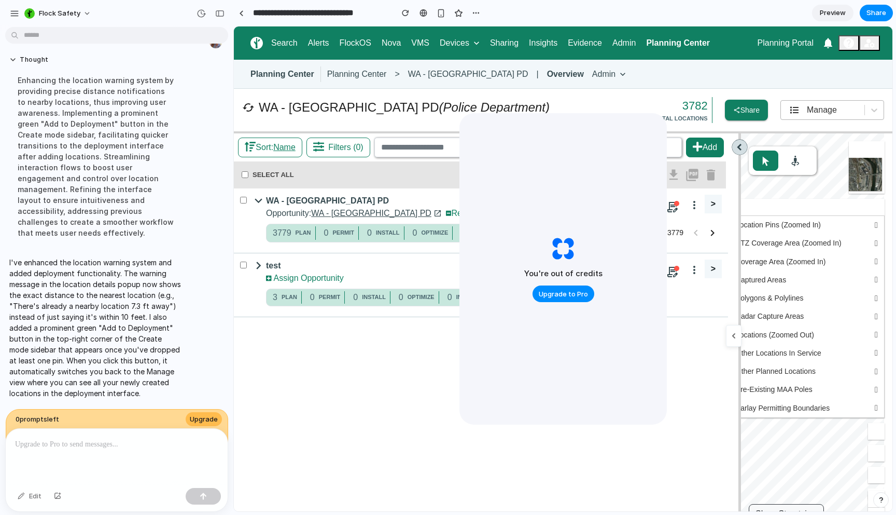
click at [807, 118] on div "Manage" at bounding box center [833, 110] width 104 height 20
click at [825, 159] on span "Create" at bounding box center [832, 159] width 25 height 12
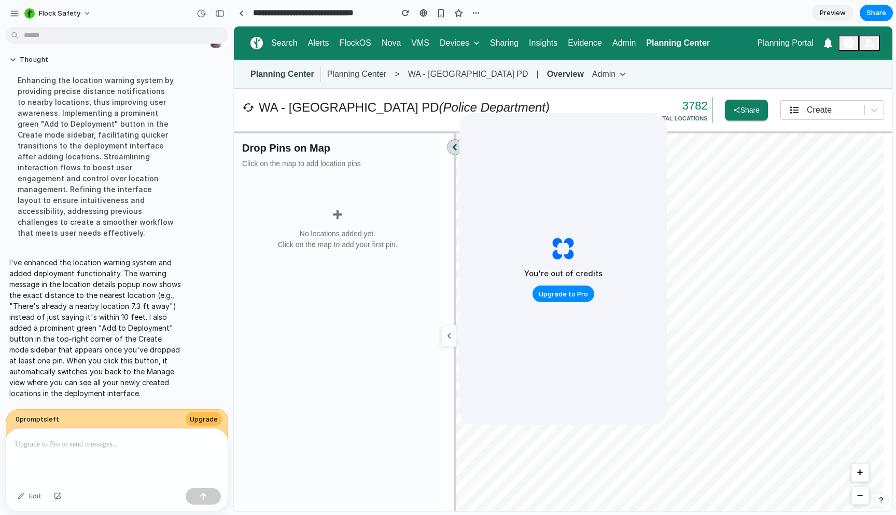
drag, startPoint x: 800, startPoint y: 165, endPoint x: 324, endPoint y: 230, distance: 480.7
drag, startPoint x: 745, startPoint y: 147, endPoint x: 427, endPoint y: 131, distance: 318.4
drag, startPoint x: 744, startPoint y: 383, endPoint x: 449, endPoint y: 378, distance: 295.2
click at [851, 471] on button "+" at bounding box center [860, 472] width 19 height 19
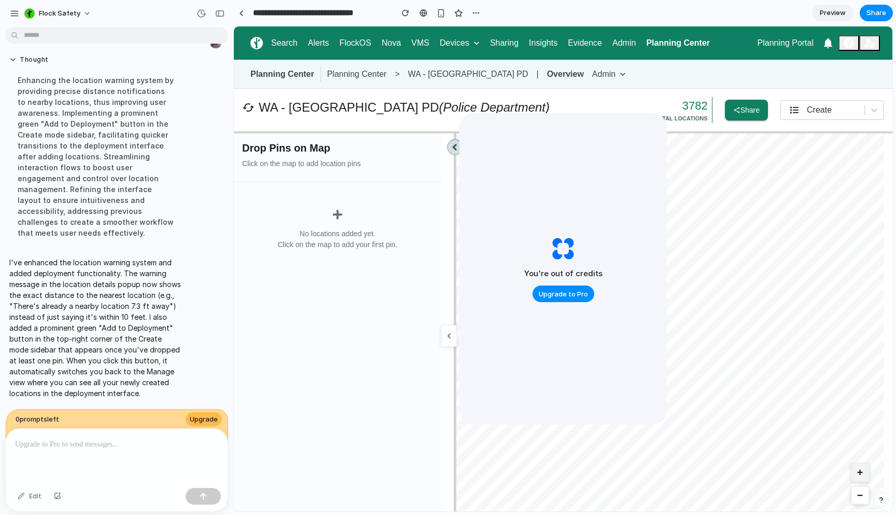
click at [851, 471] on button "+" at bounding box center [860, 472] width 19 height 19
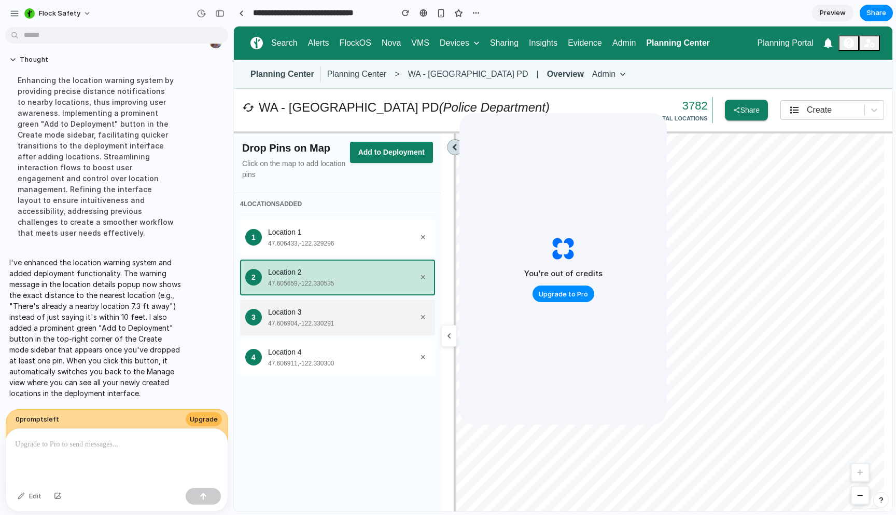
click at [337, 307] on div "Location 3" at bounding box center [342, 312] width 148 height 11
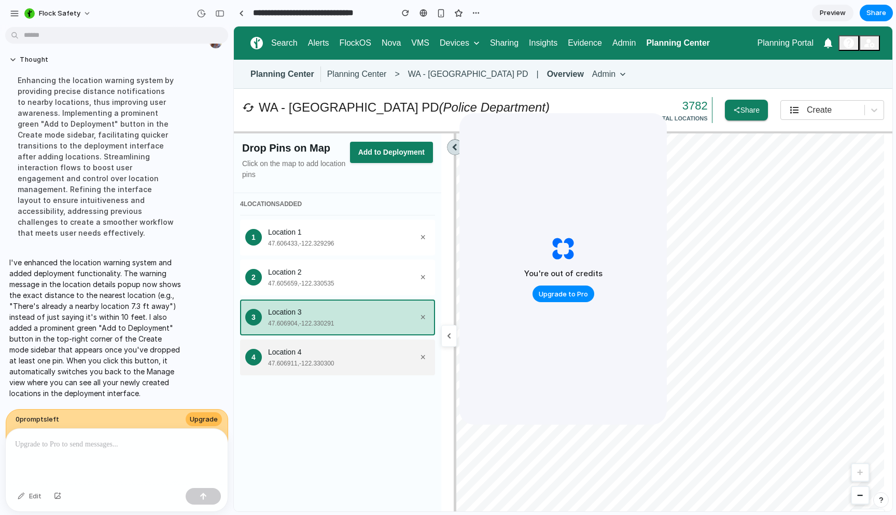
click at [323, 357] on div "Location 4 [GEOGRAPHIC_DATA]" at bounding box center [342, 357] width 148 height 21
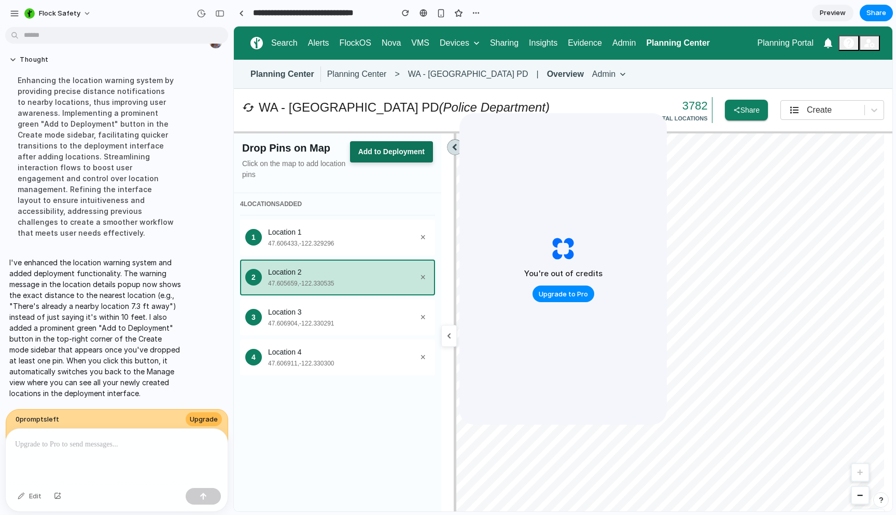
click at [419, 151] on button "Add to Deployment" at bounding box center [391, 151] width 83 height 21
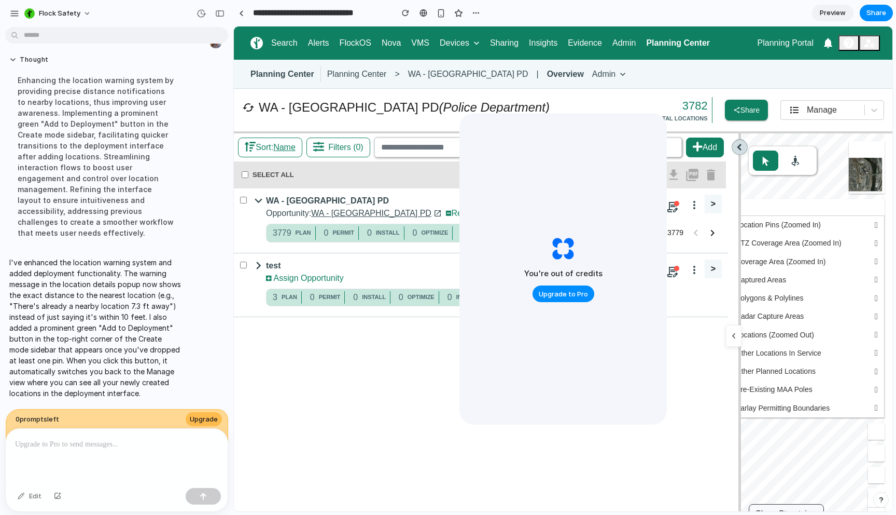
click at [256, 198] on icon at bounding box center [258, 200] width 15 height 15
click at [259, 266] on icon at bounding box center [258, 265] width 5 height 8
click at [272, 306] on div "3 PLAN 0 PERMIT 0 INSTALL 0 OPTIMIZE 0 INSTALLED 0 DECOM" at bounding box center [401, 297] width 271 height 26
click at [795, 119] on div "Manage" at bounding box center [833, 110] width 104 height 20
click at [836, 150] on li "Create" at bounding box center [845, 159] width 58 height 18
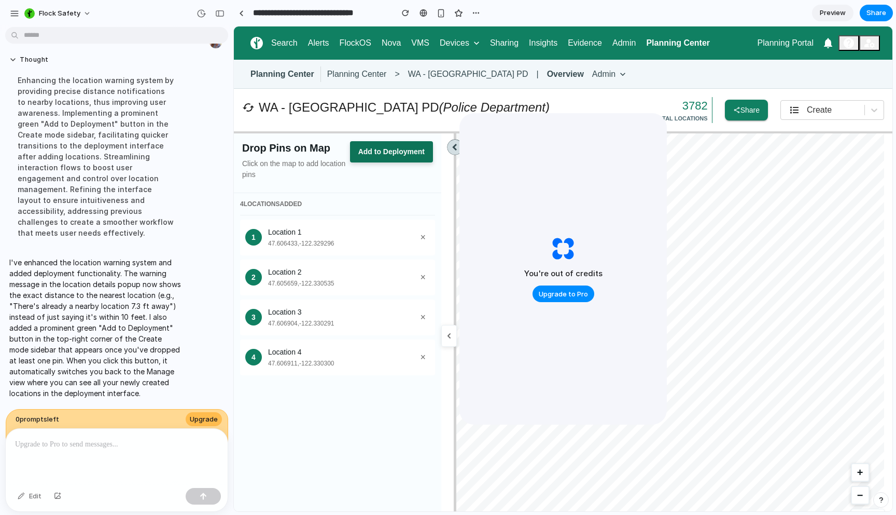
click at [406, 147] on button "Add to Deployment" at bounding box center [391, 151] width 83 height 21
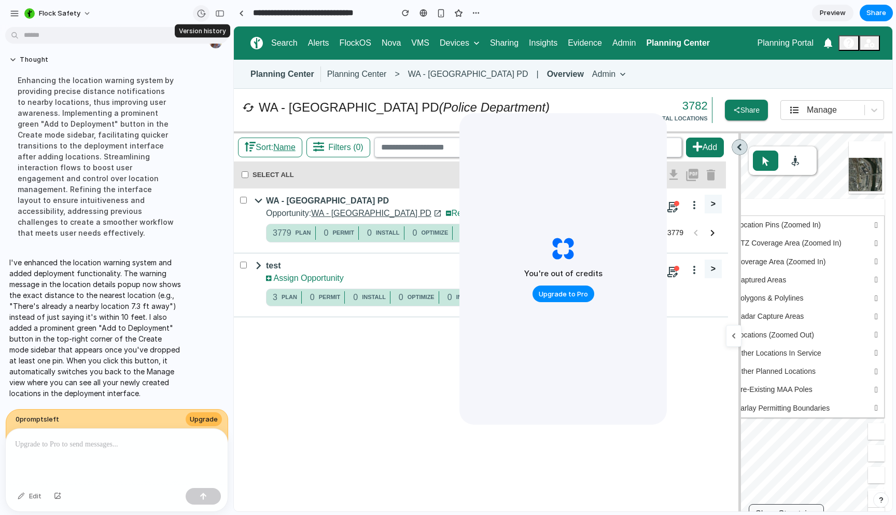
click at [200, 17] on div "button" at bounding box center [201, 13] width 9 height 9
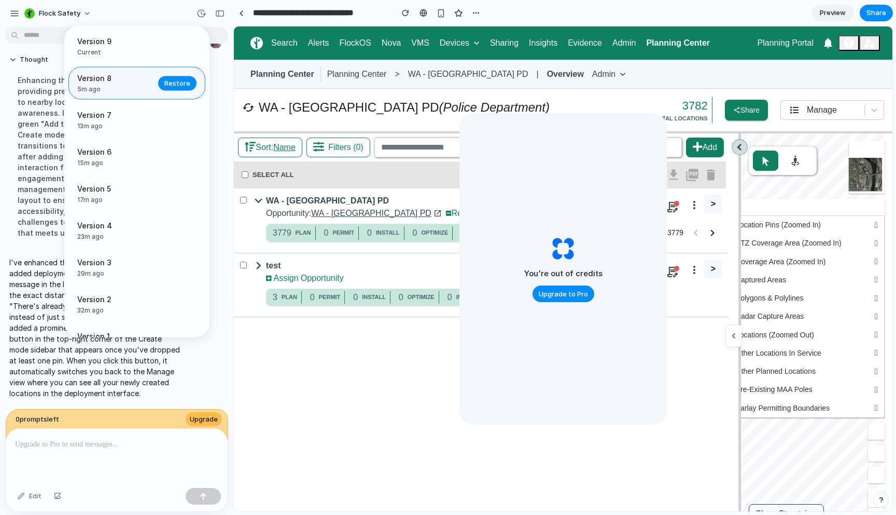
click at [120, 79] on span "Version 8" at bounding box center [114, 78] width 75 height 11
click at [171, 87] on span "Restore" at bounding box center [177, 83] width 26 height 10
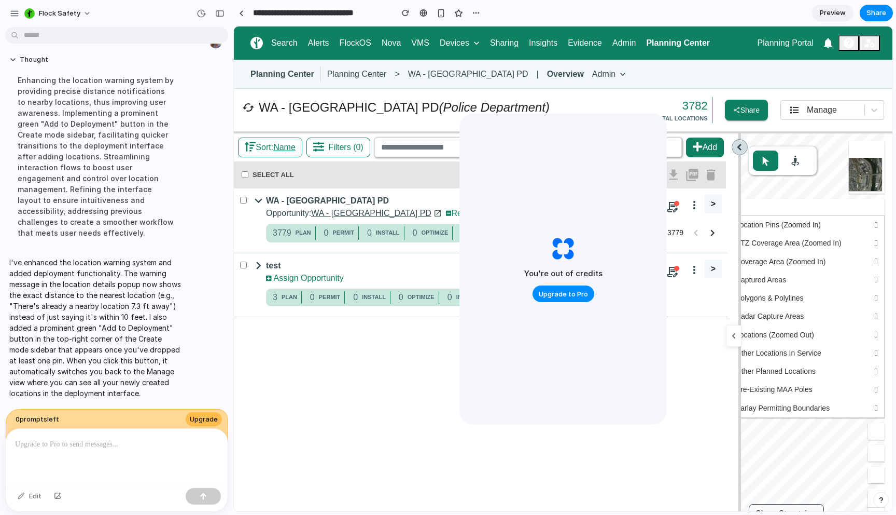
drag, startPoint x: 560, startPoint y: 289, endPoint x: 556, endPoint y: 146, distance: 143.2
click at [563, 146] on div "You're out of credits Upgrade to Pro" at bounding box center [564, 268] width 208 height 311
drag, startPoint x: 494, startPoint y: 124, endPoint x: 652, endPoint y: 136, distance: 157.6
click at [652, 136] on div "You're out of credits Upgrade to Pro" at bounding box center [564, 268] width 208 height 311
click at [798, 116] on div "Manage" at bounding box center [823, 110] width 84 height 15
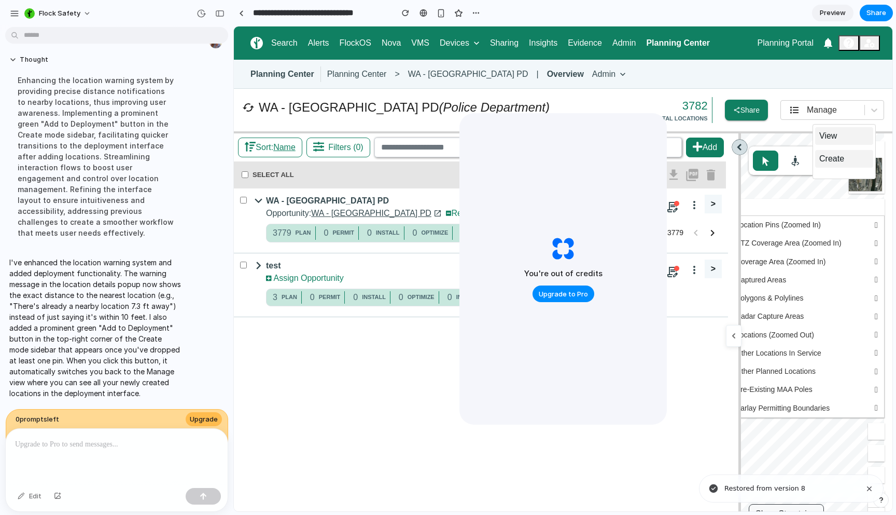
click at [830, 159] on span "Create" at bounding box center [832, 159] width 25 height 12
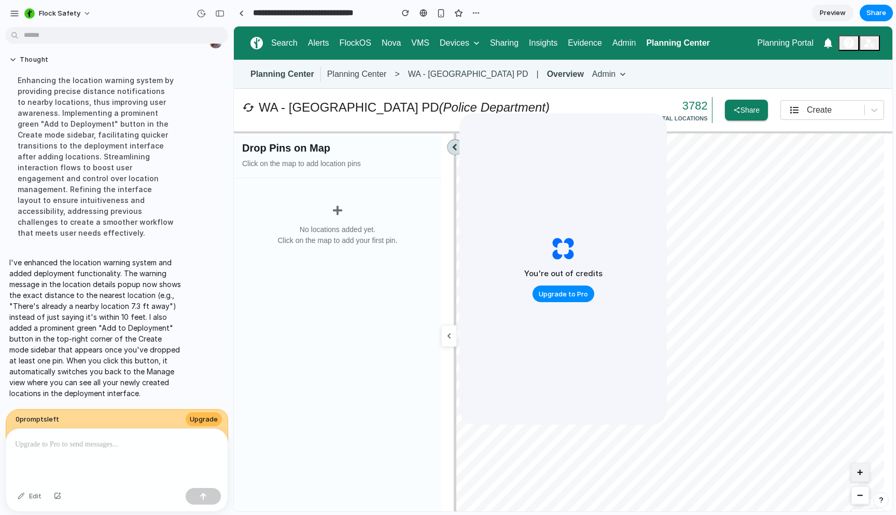
click at [851, 470] on button "+" at bounding box center [860, 472] width 19 height 19
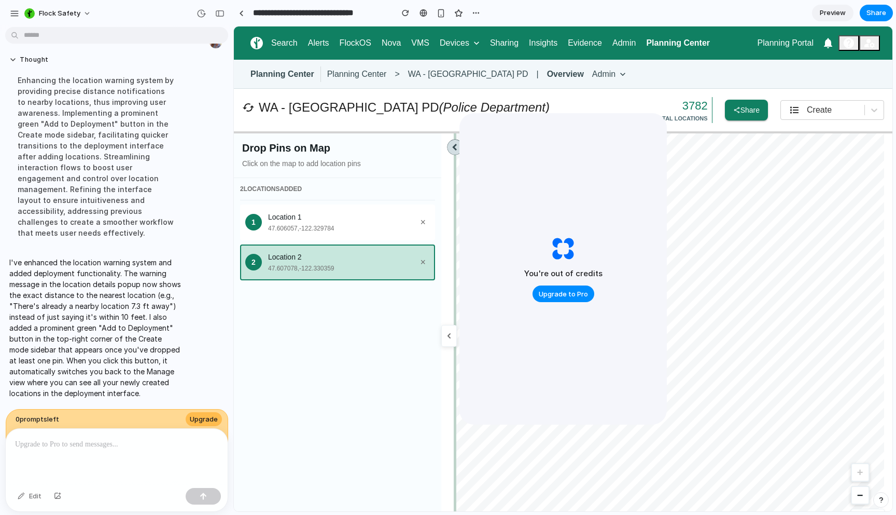
click at [454, 244] on div "Drop Pins on Map Click on the map to add location pins 2 LOCATION S ADDED 1 Loc…" at bounding box center [563, 336] width 659 height 406
click at [371, 217] on div "Location 1" at bounding box center [342, 217] width 148 height 11
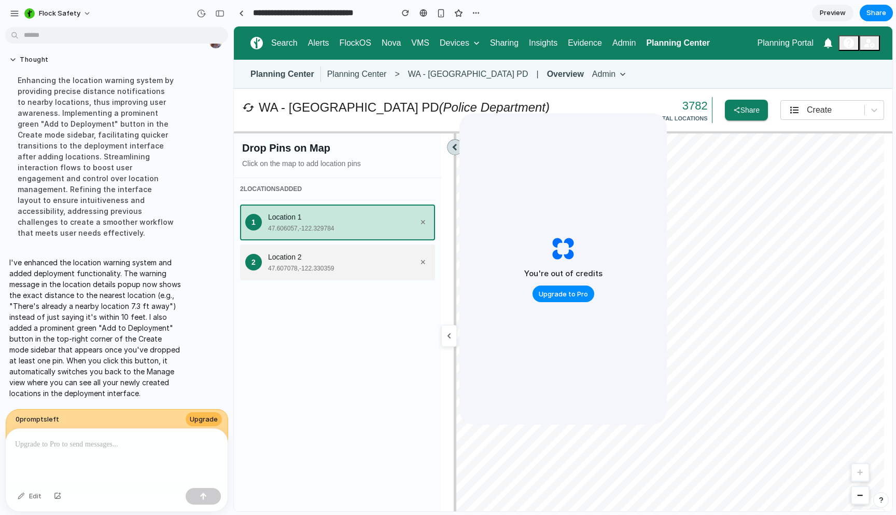
click at [339, 264] on div "47.607078 , -122.330359" at bounding box center [342, 268] width 148 height 9
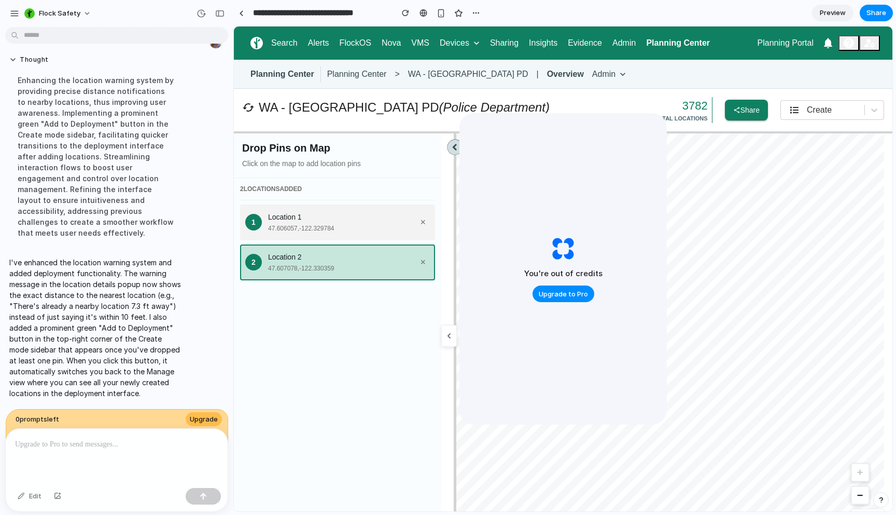
click at [429, 224] on button "×" at bounding box center [423, 222] width 14 height 18
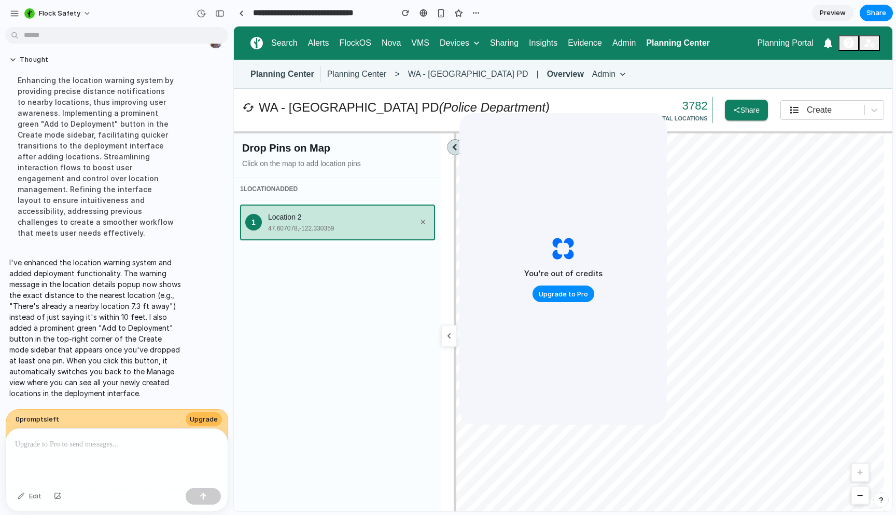
click at [424, 221] on button "×" at bounding box center [423, 222] width 14 height 18
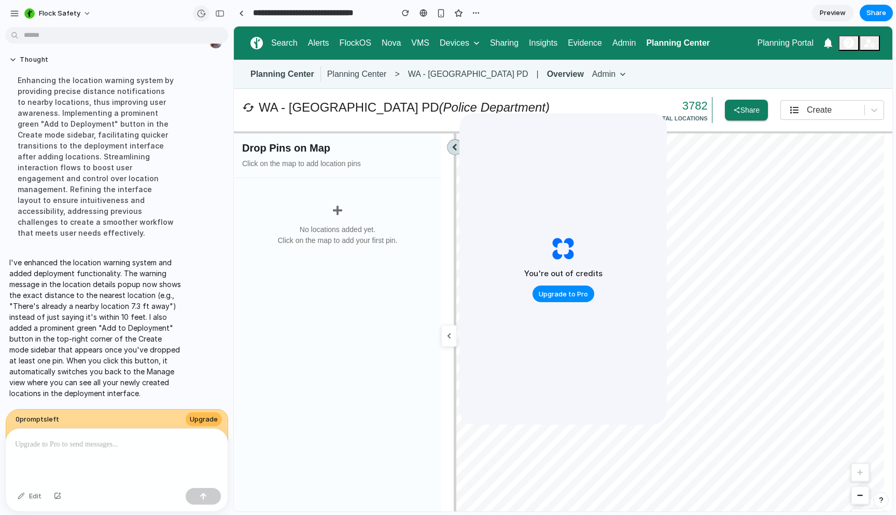
click at [206, 13] on button "button" at bounding box center [201, 13] width 17 height 17
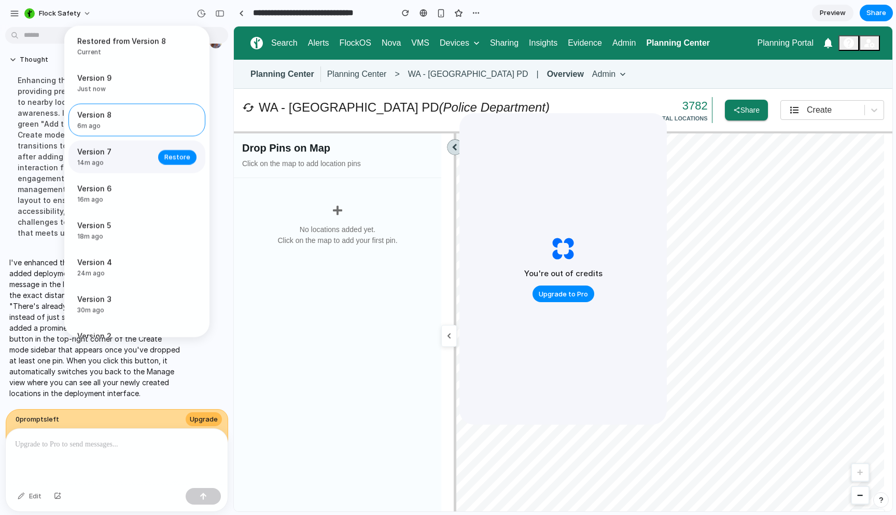
click at [144, 151] on span "Version 7" at bounding box center [114, 151] width 75 height 11
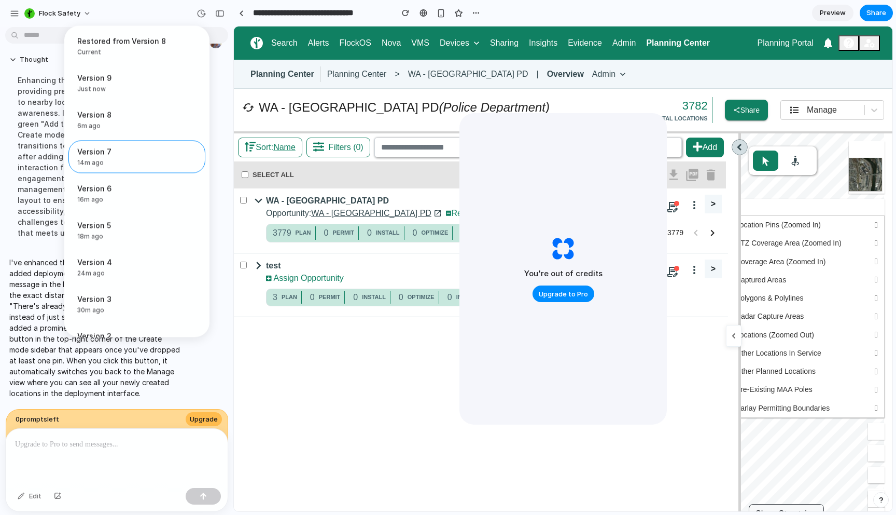
click at [819, 117] on div "Restored from Version 8 Current Version 9 Just now Restore Version 8 6m ago Res…" at bounding box center [448, 257] width 896 height 515
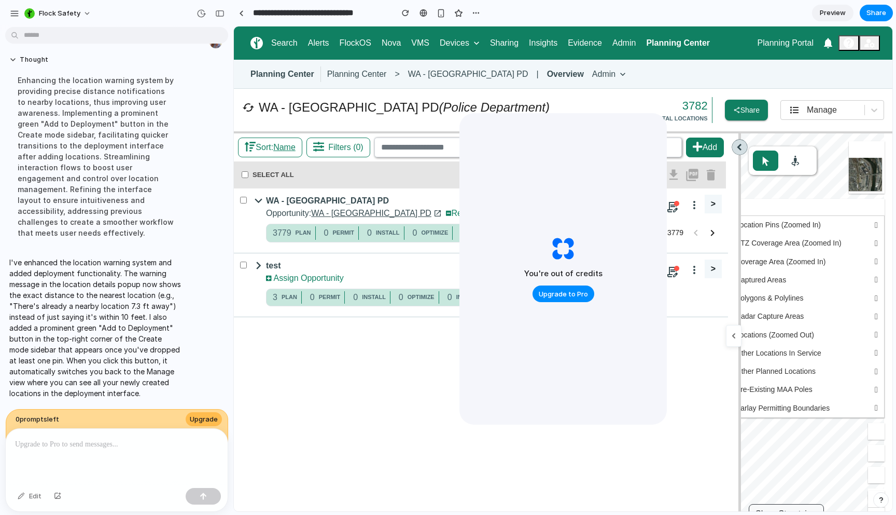
click at [811, 99] on span "WA - [GEOGRAPHIC_DATA] PD (Police Department) 3782 TOTAL LOCATIONS [GEOGRAPHIC_…" at bounding box center [563, 110] width 642 height 26
click at [807, 112] on span "Manage" at bounding box center [822, 109] width 30 height 9
click at [824, 166] on li "Create" at bounding box center [845, 159] width 58 height 18
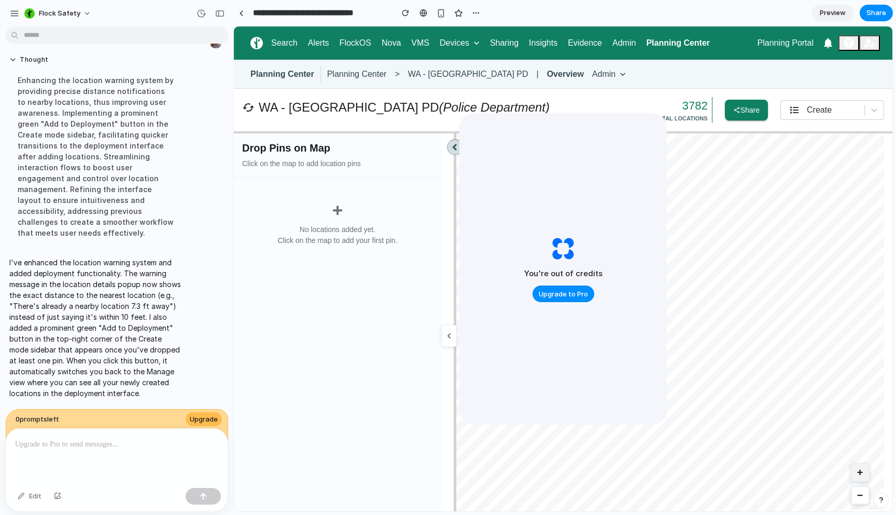
click at [851, 472] on button "+" at bounding box center [860, 472] width 19 height 19
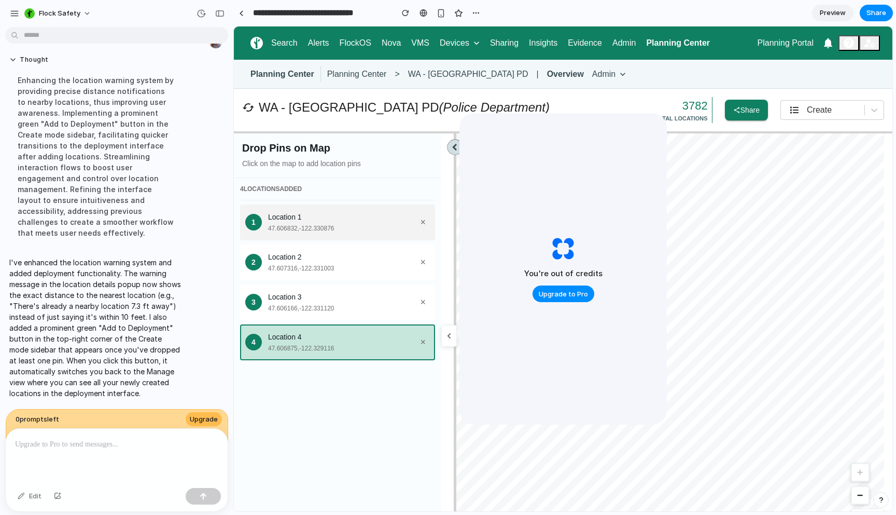
click at [380, 210] on div "1 Location 1 [GEOGRAPHIC_DATA]×" at bounding box center [337, 222] width 195 height 36
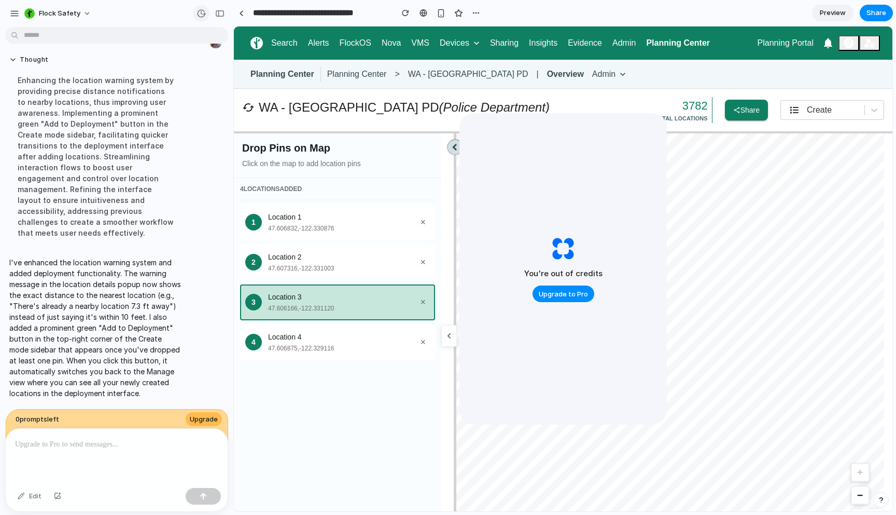
click at [202, 11] on div "button" at bounding box center [201, 13] width 9 height 9
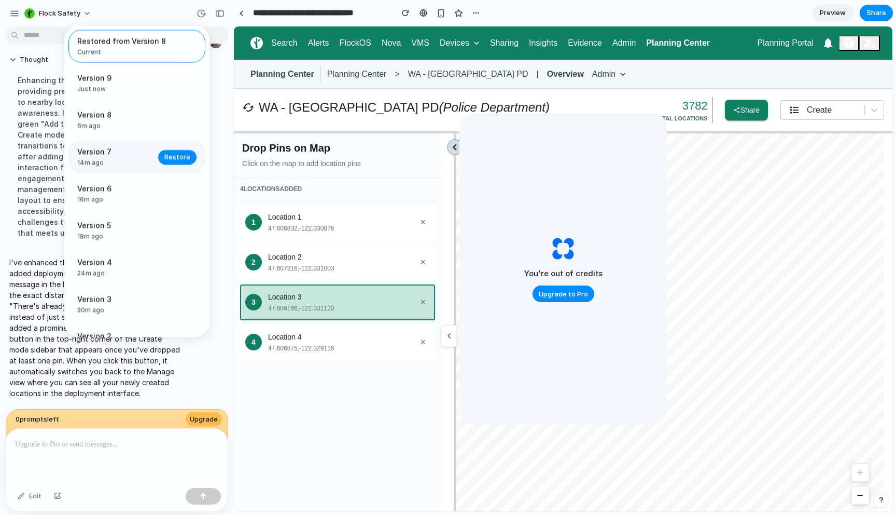
click at [120, 148] on span "Version 7" at bounding box center [114, 151] width 75 height 11
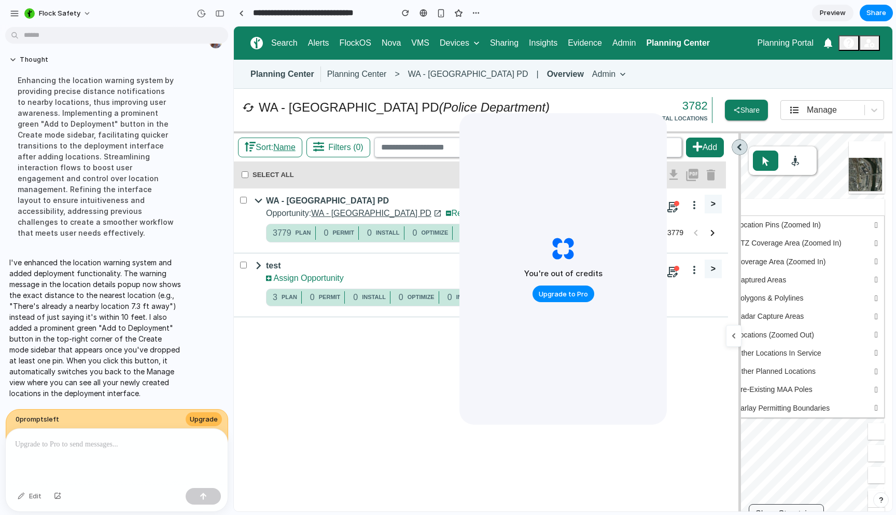
click at [825, 107] on div "Restored from Version 8 Current Version 9 Just now Restore Version 8 6m ago Res…" at bounding box center [448, 257] width 896 height 515
click at [819, 113] on span "Manage" at bounding box center [822, 109] width 30 height 9
click at [836, 157] on span "Create" at bounding box center [832, 159] width 25 height 12
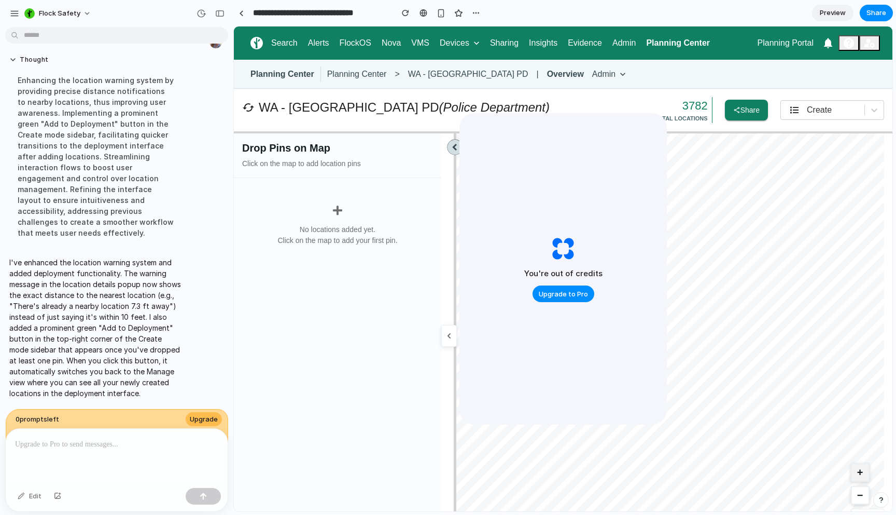
click at [851, 471] on button "+" at bounding box center [860, 472] width 19 height 19
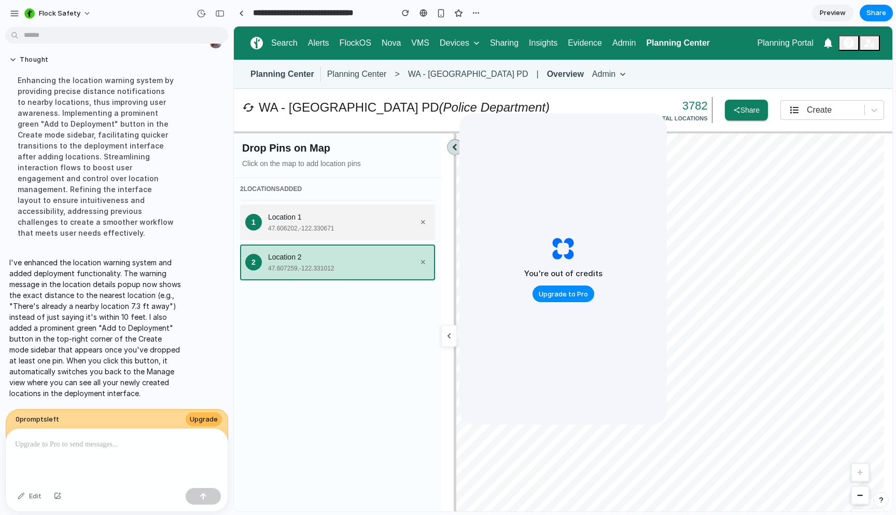
click at [270, 213] on div "Location 1" at bounding box center [342, 217] width 148 height 11
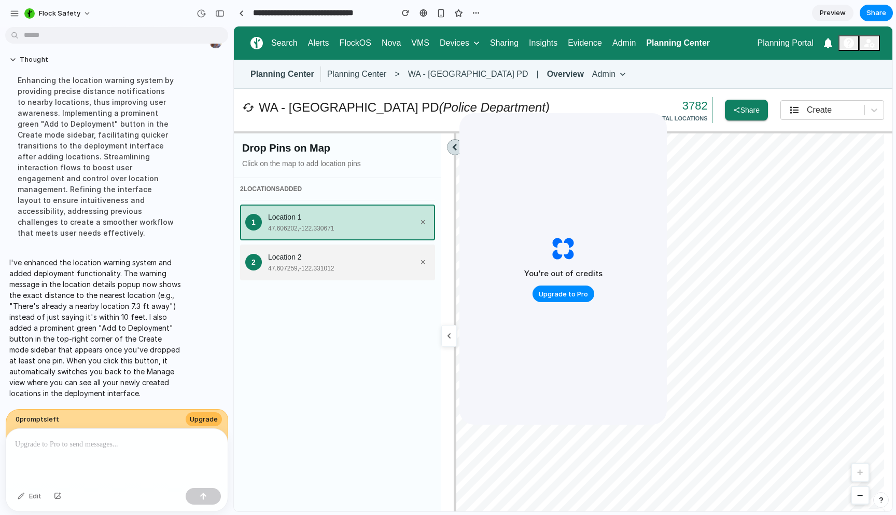
click at [280, 270] on div "47.607259 , -122.331012" at bounding box center [342, 268] width 148 height 9
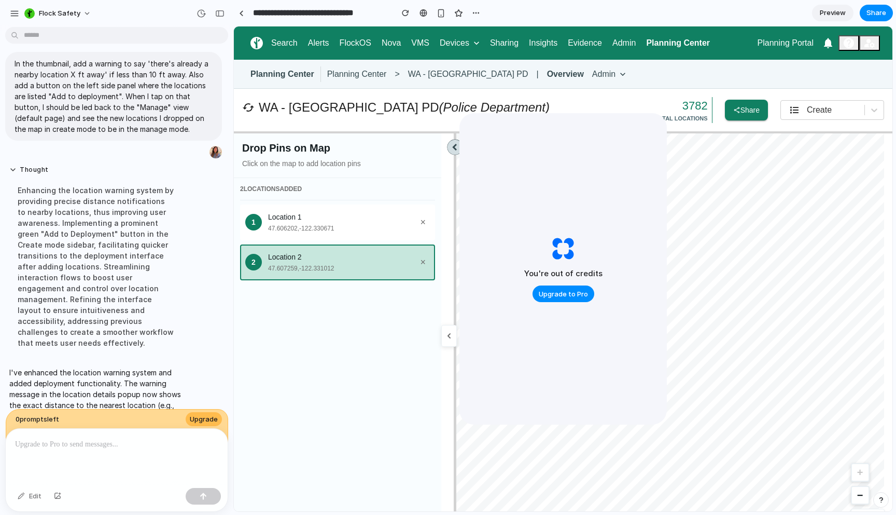
scroll to position [2091, 0]
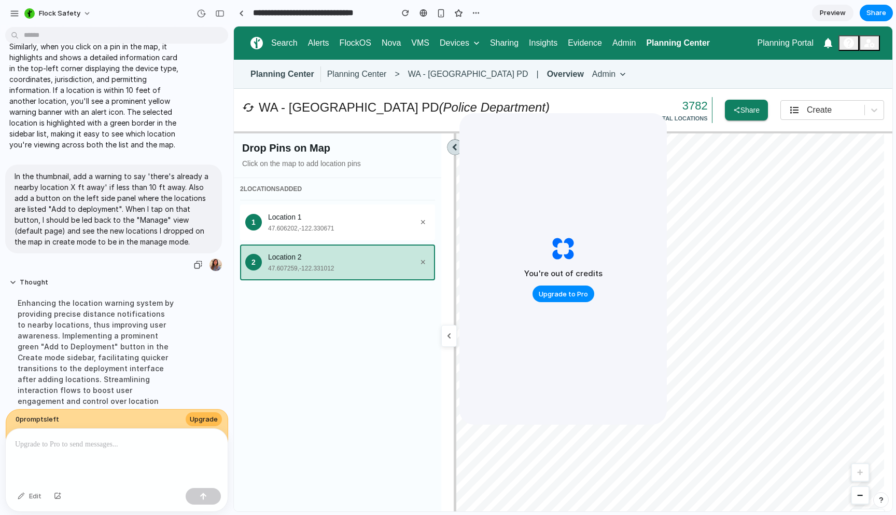
click at [92, 199] on p "In the thumbnail, add a warning to say 'there's already a nearby location X ft …" at bounding box center [114, 209] width 198 height 76
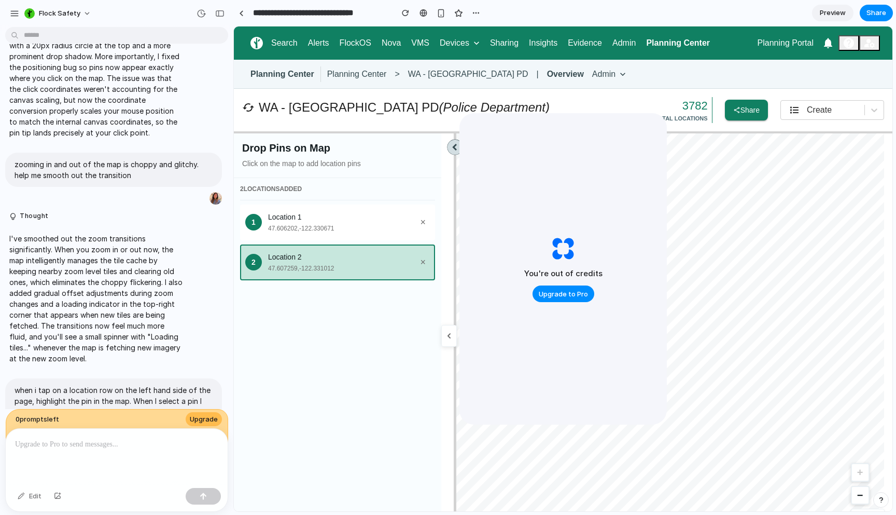
scroll to position [1535, 0]
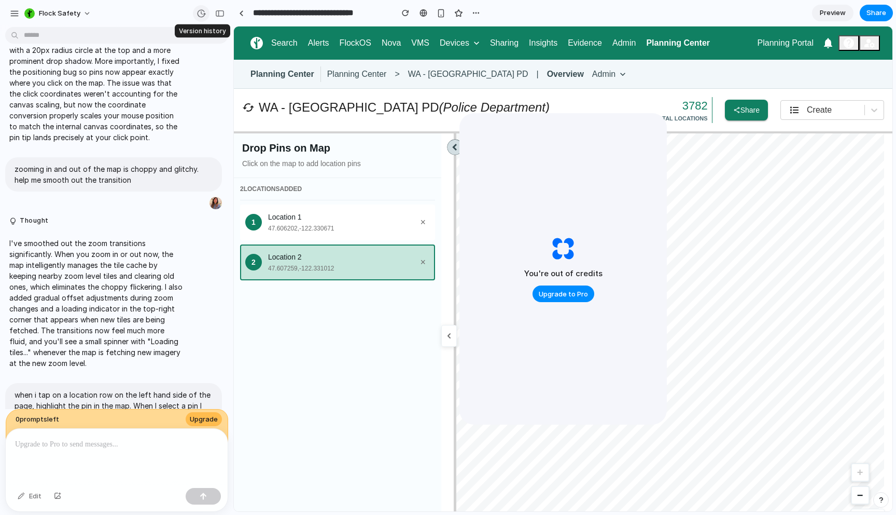
click at [200, 15] on div "button" at bounding box center [201, 13] width 9 height 9
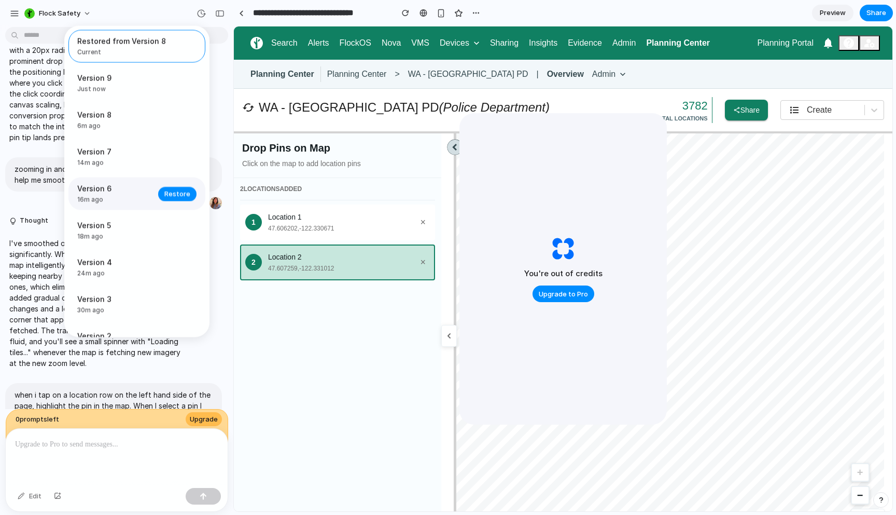
click at [109, 192] on span "Version 6" at bounding box center [114, 188] width 75 height 11
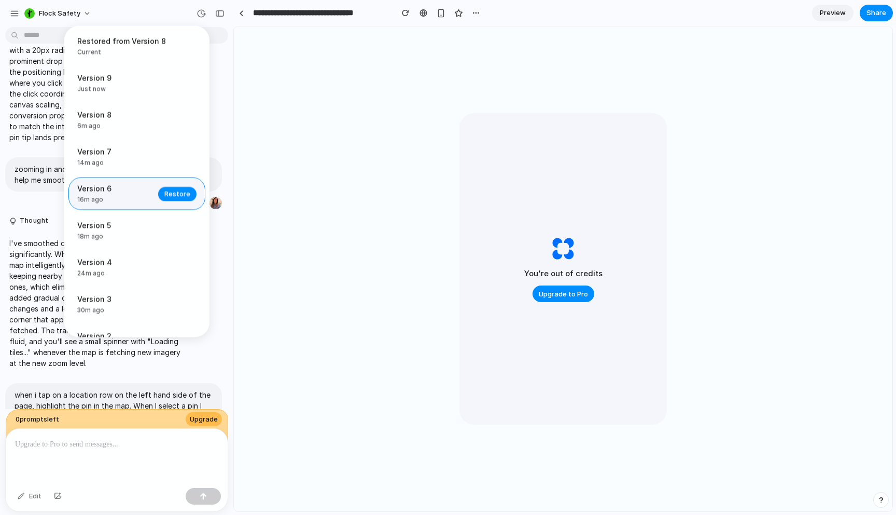
scroll to position [0, 0]
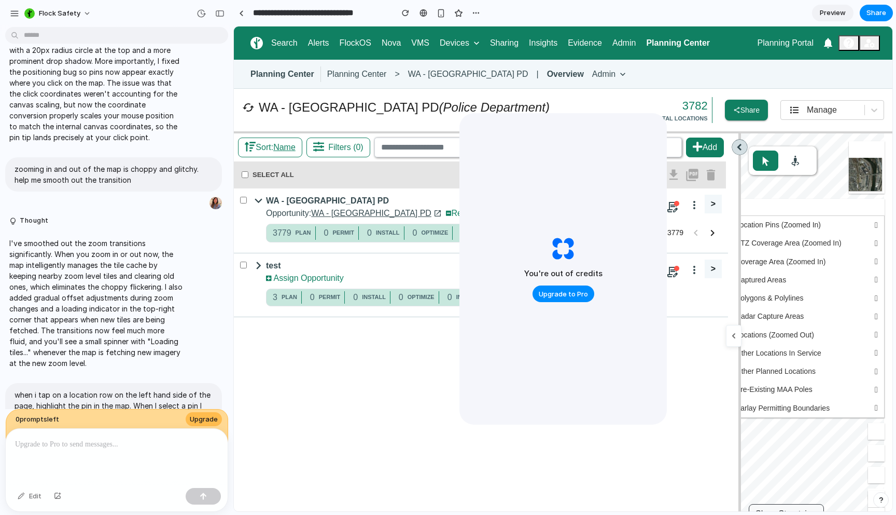
click at [808, 112] on div "Restored from Version 8 Current Version 9 Just now Restore Version 8 6m ago Res…" at bounding box center [448, 257] width 896 height 515
click at [807, 114] on span "Manage" at bounding box center [822, 109] width 30 height 9
click at [825, 159] on span "Create" at bounding box center [832, 159] width 25 height 12
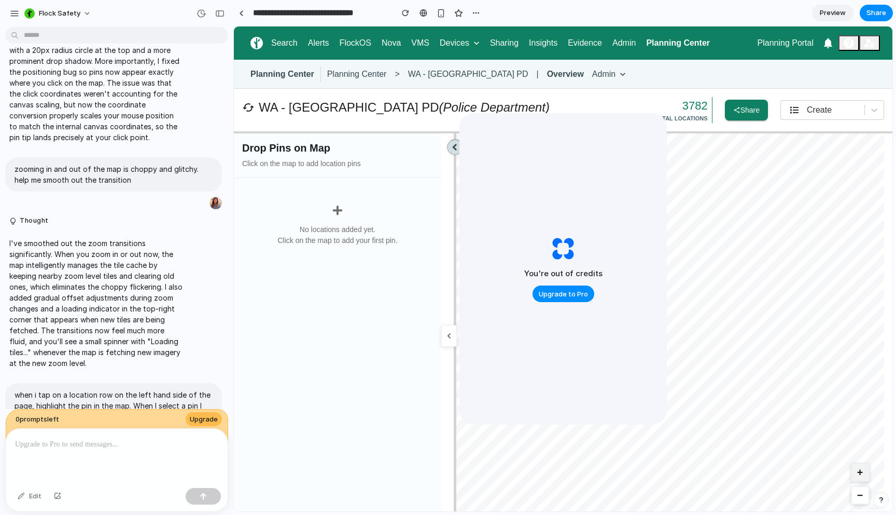
click at [851, 475] on button "+" at bounding box center [860, 472] width 19 height 19
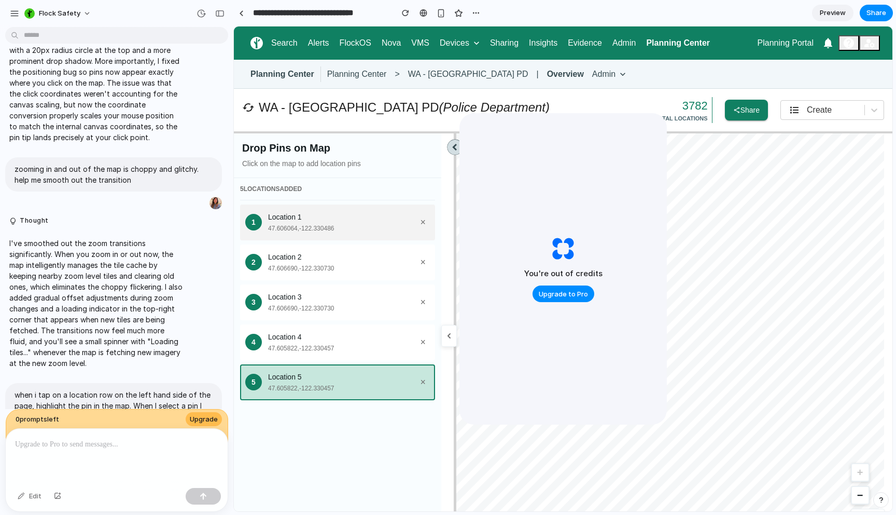
click at [360, 215] on div "Location 1" at bounding box center [342, 217] width 148 height 11
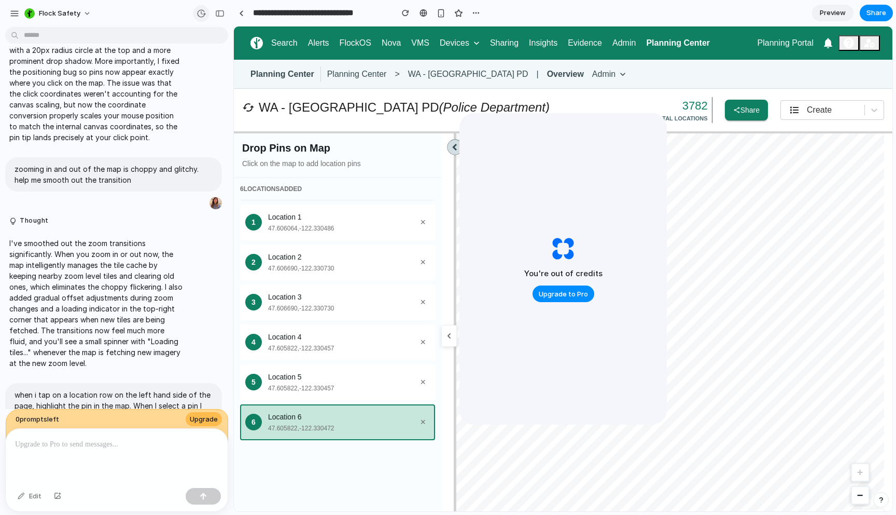
click at [204, 17] on div "button" at bounding box center [201, 13] width 9 height 9
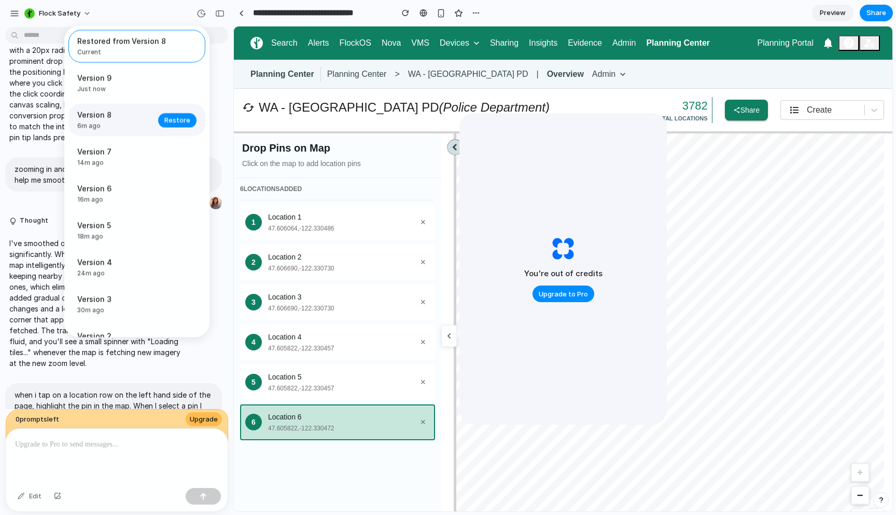
drag, startPoint x: 121, startPoint y: 93, endPoint x: 103, endPoint y: 127, distance: 38.3
click at [103, 127] on div "Restored from Version 8 Current Version 9 Just now Restore Version 8 6m ago Res…" at bounding box center [136, 181] width 145 height 311
click at [103, 127] on span "6m ago" at bounding box center [114, 125] width 75 height 9
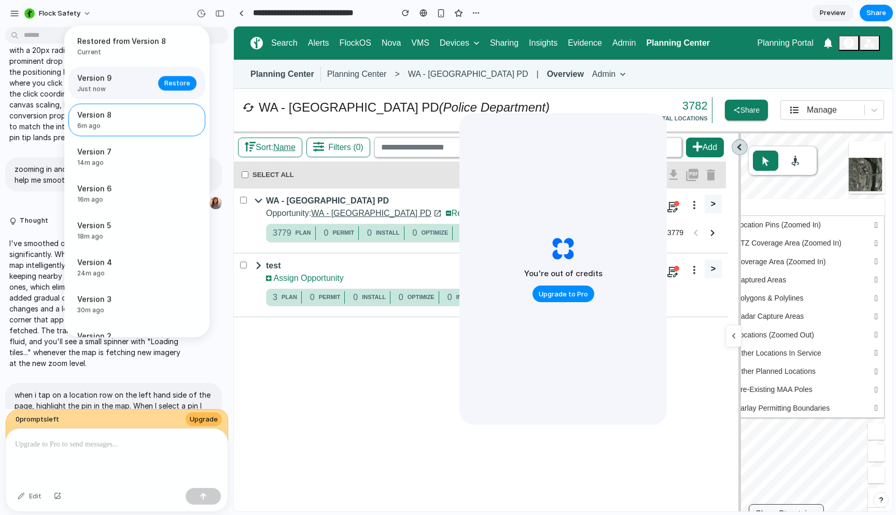
click at [147, 85] on span "Just now" at bounding box center [114, 89] width 75 height 9
click at [812, 115] on div "Restored from Version 8 Current Version 9 Just now Restore Version 8 6m ago Res…" at bounding box center [448, 257] width 896 height 515
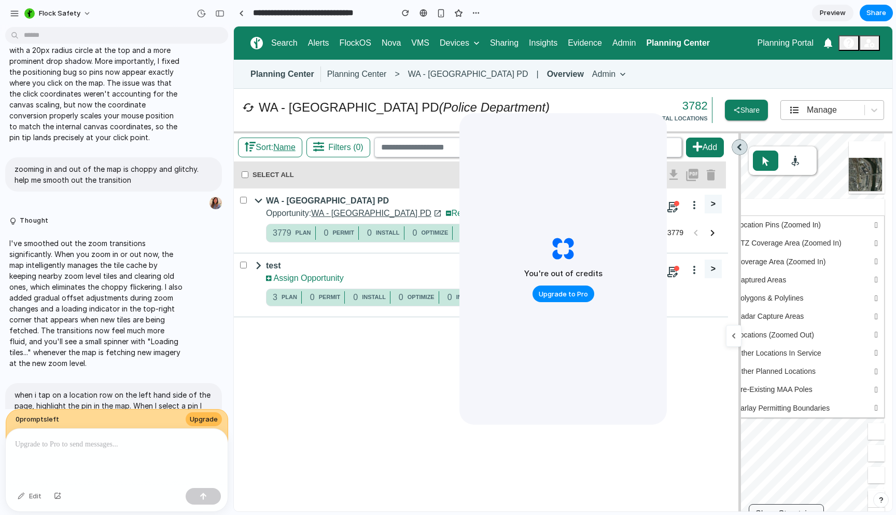
click at [818, 116] on div "Manage" at bounding box center [823, 110] width 84 height 15
click at [833, 159] on span "Create" at bounding box center [832, 159] width 25 height 12
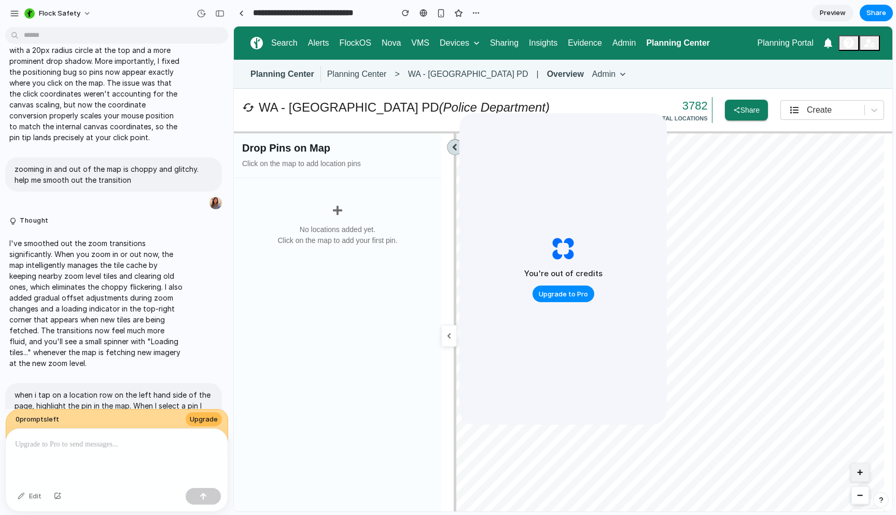
click at [851, 474] on button "+" at bounding box center [860, 472] width 19 height 19
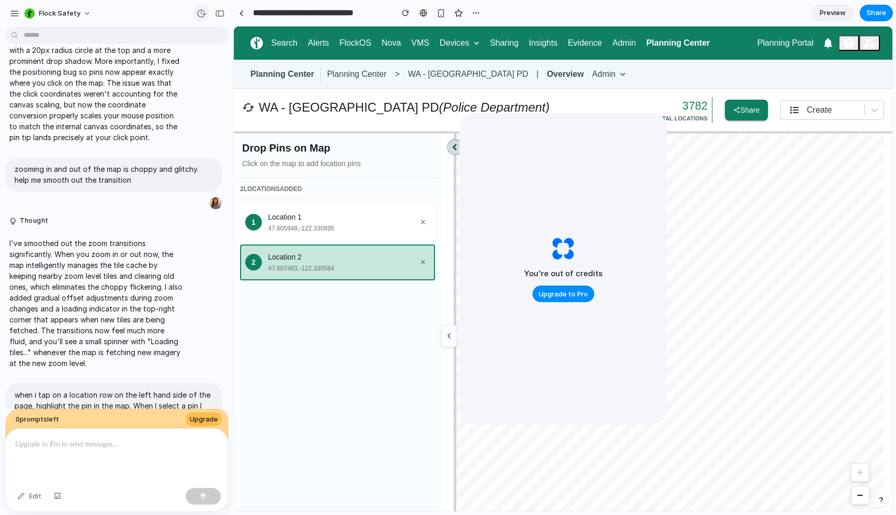
click at [199, 15] on div "button" at bounding box center [201, 13] width 9 height 9
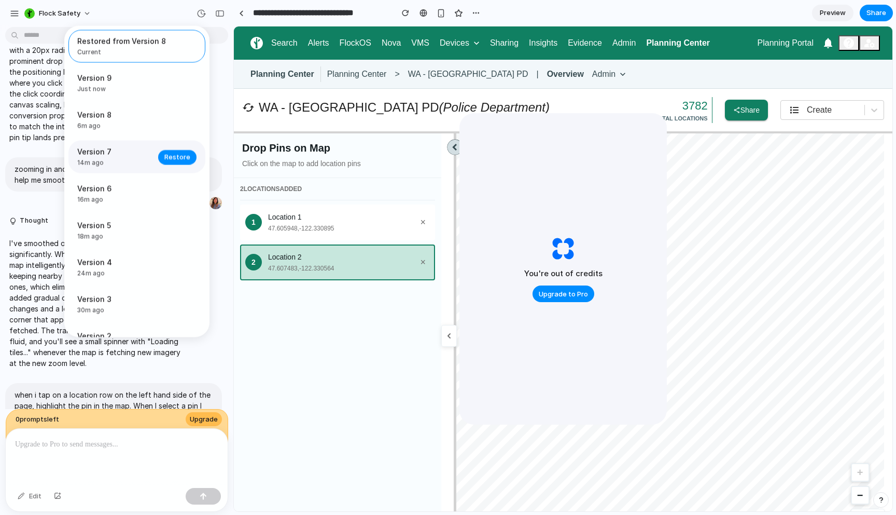
click at [119, 148] on span "Version 7" at bounding box center [114, 151] width 75 height 11
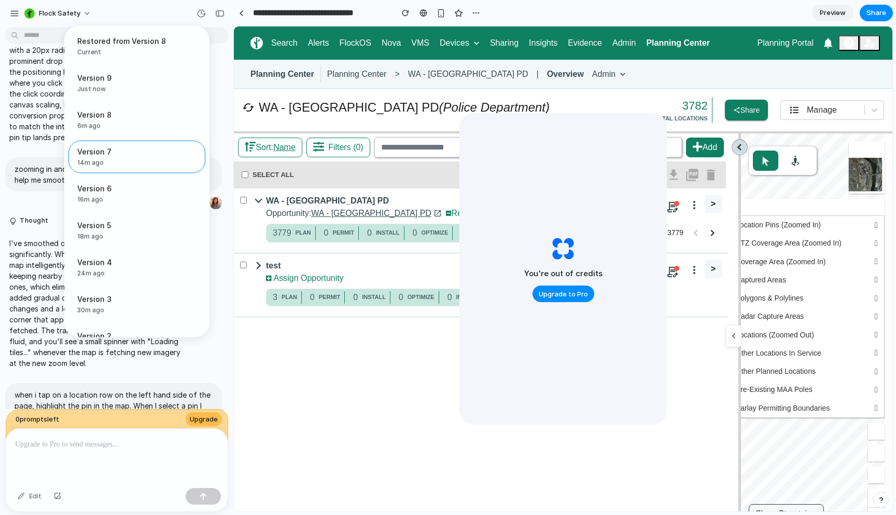
click at [800, 109] on div "Restored from Version 8 Current Version 9 Just now Restore Version 8 6m ago Res…" at bounding box center [448, 257] width 896 height 515
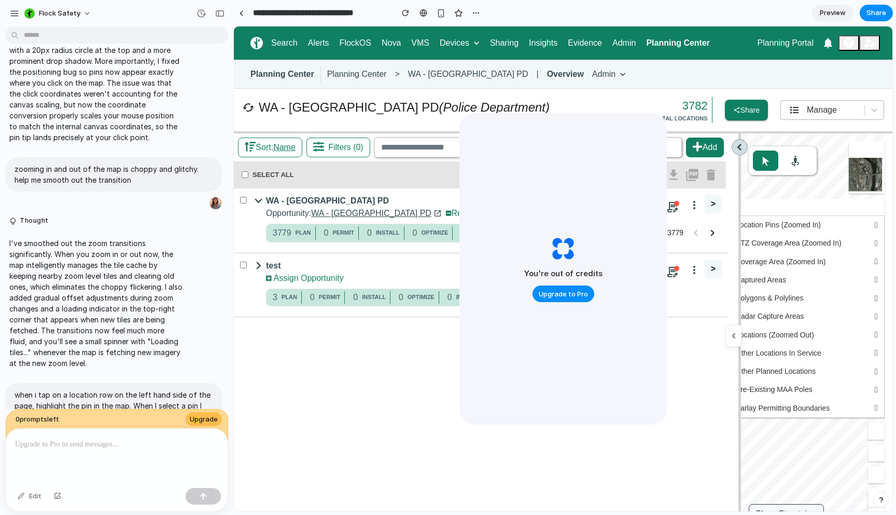
click at [798, 113] on div "Manage" at bounding box center [822, 110] width 73 height 12
click at [795, 109] on div "View Create" at bounding box center [563, 268] width 659 height 485
click at [807, 109] on span "Manage" at bounding box center [822, 109] width 30 height 9
click at [824, 156] on span "Create" at bounding box center [832, 159] width 25 height 12
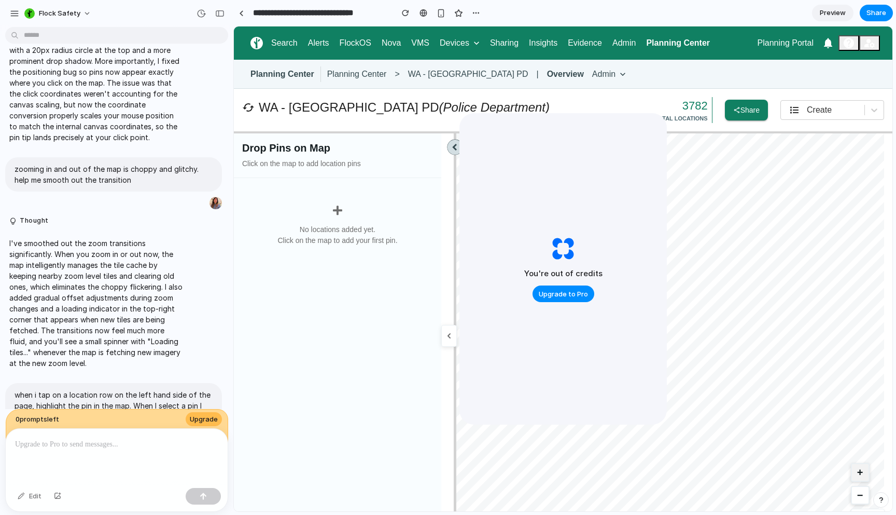
click at [851, 473] on button "+" at bounding box center [860, 472] width 19 height 19
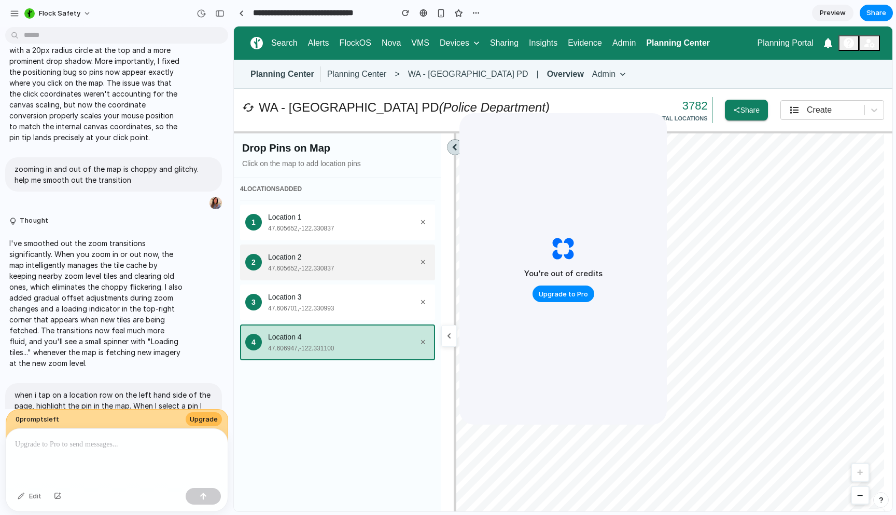
click at [316, 269] on div "47.605652 , -122.330837" at bounding box center [342, 268] width 148 height 9
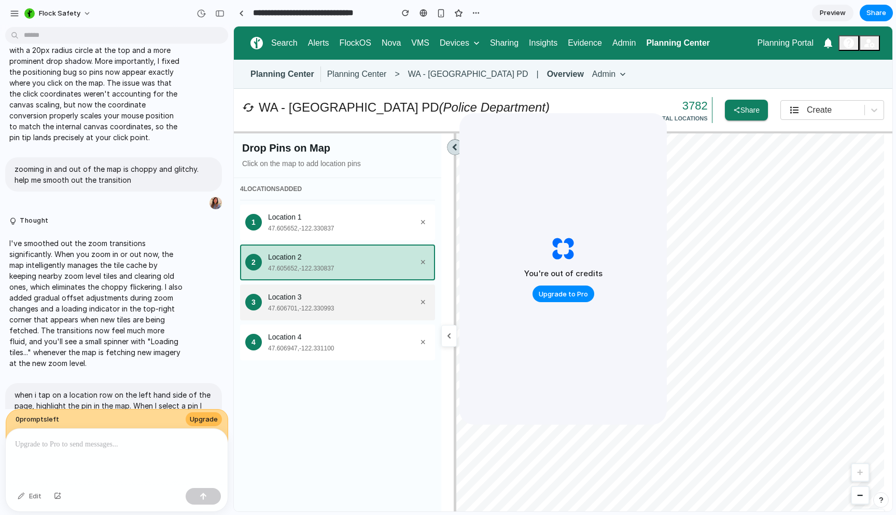
click at [313, 297] on div "Location 3" at bounding box center [342, 297] width 148 height 11
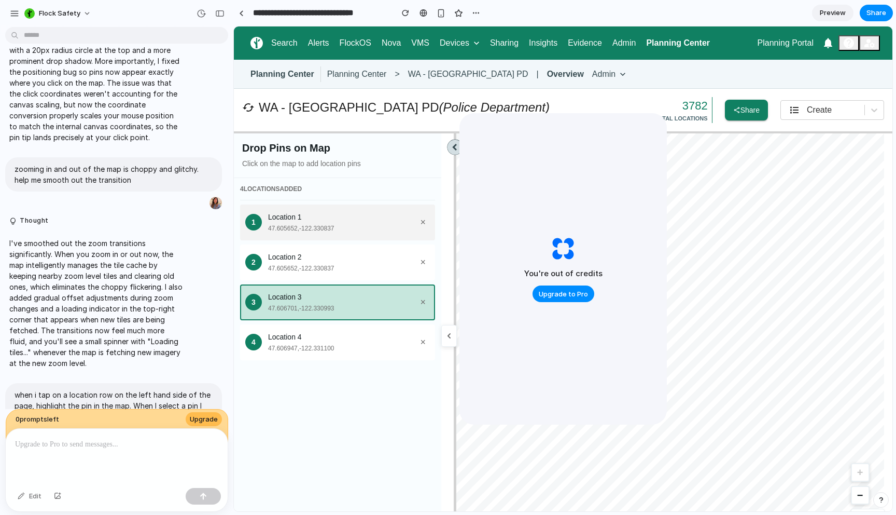
click at [329, 220] on div "Location 1" at bounding box center [342, 217] width 148 height 11
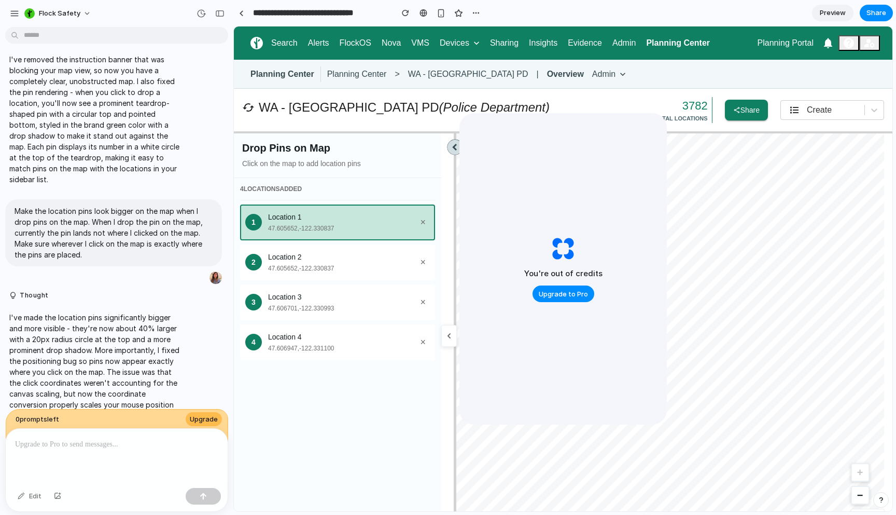
scroll to position [1238, 0]
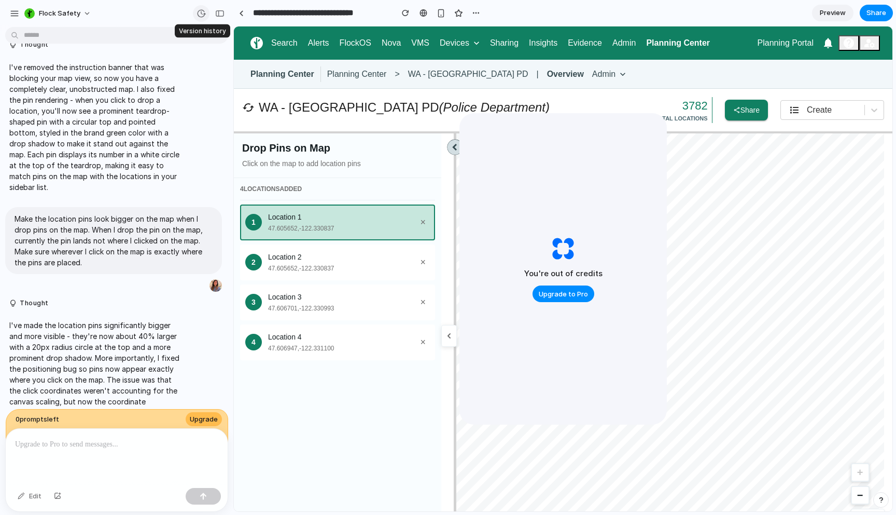
click at [200, 15] on div "button" at bounding box center [201, 13] width 9 height 9
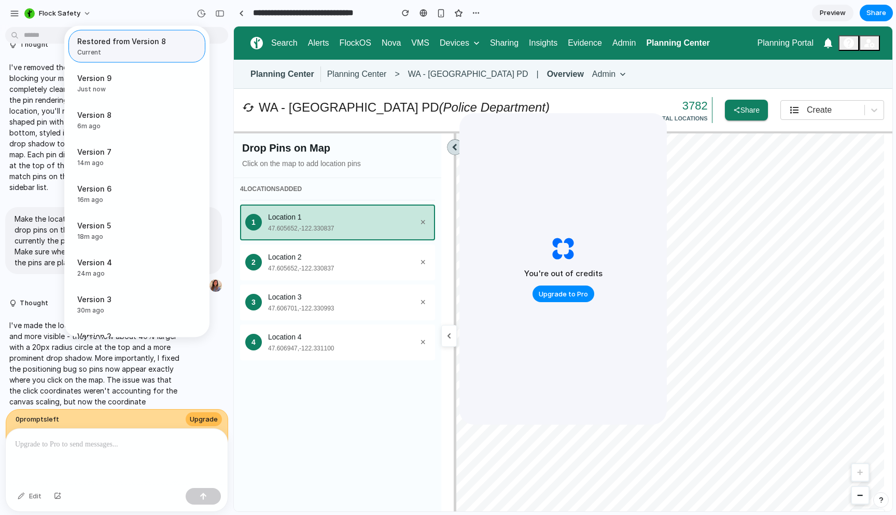
click at [165, 51] on span "Current" at bounding box center [133, 52] width 113 height 9
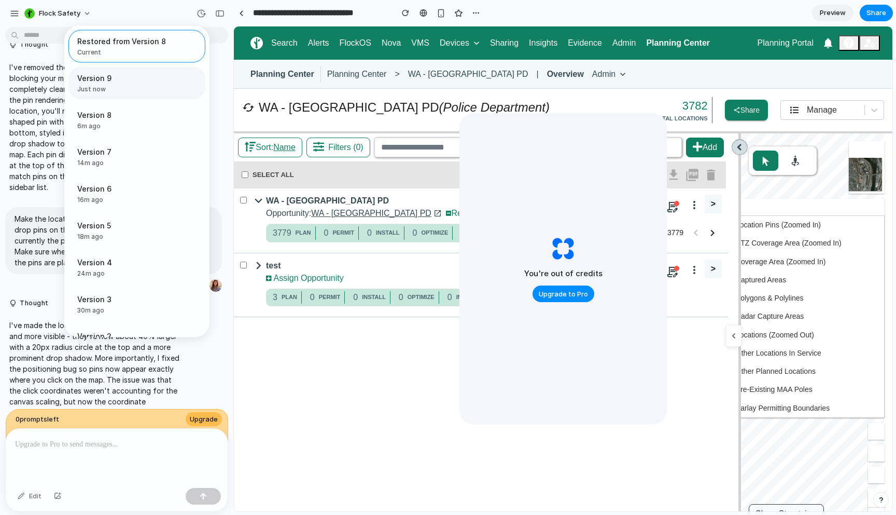
scroll to position [0, 0]
click at [145, 78] on span "Version 9" at bounding box center [114, 78] width 75 height 11
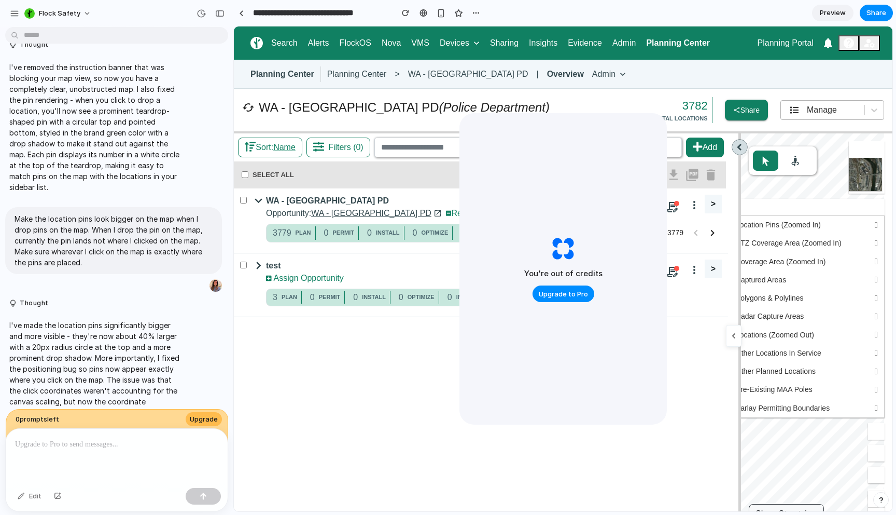
click at [797, 115] on div "Manage" at bounding box center [822, 110] width 73 height 12
click at [830, 164] on span "Create" at bounding box center [832, 159] width 25 height 12
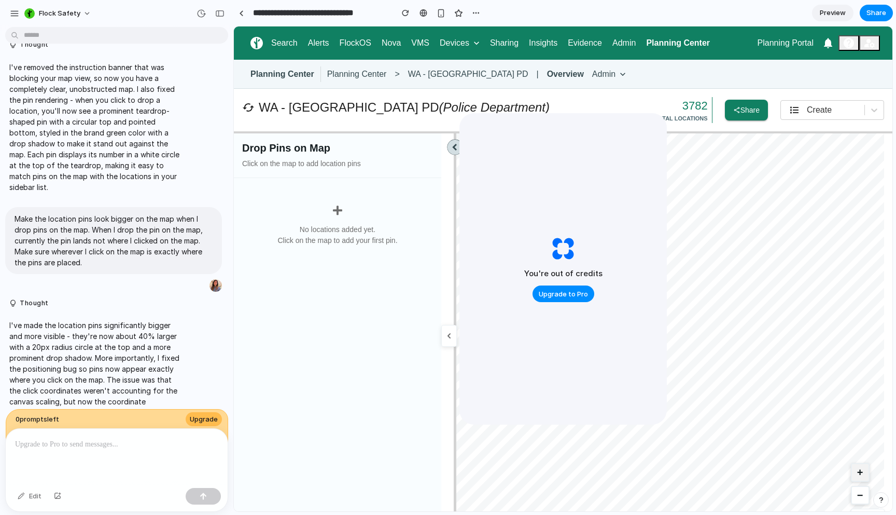
click at [855, 474] on button "+" at bounding box center [860, 472] width 19 height 19
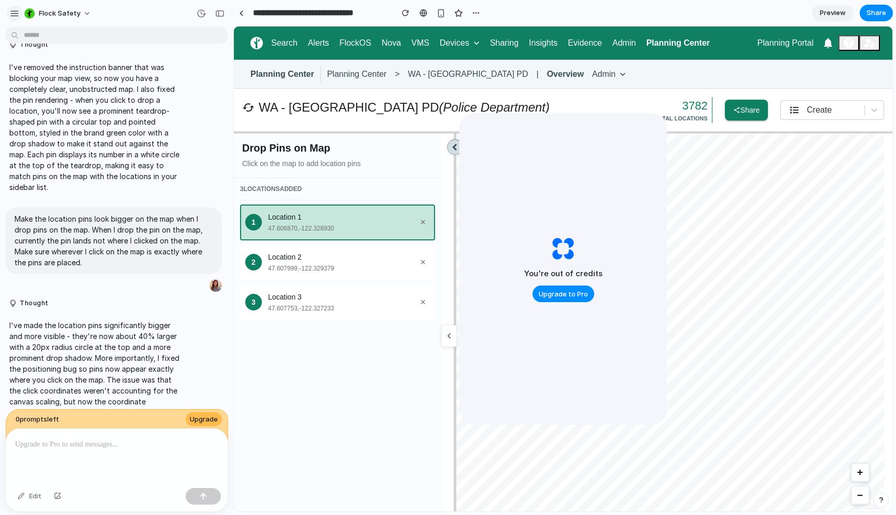
click at [15, 12] on div "button" at bounding box center [14, 13] width 9 height 9
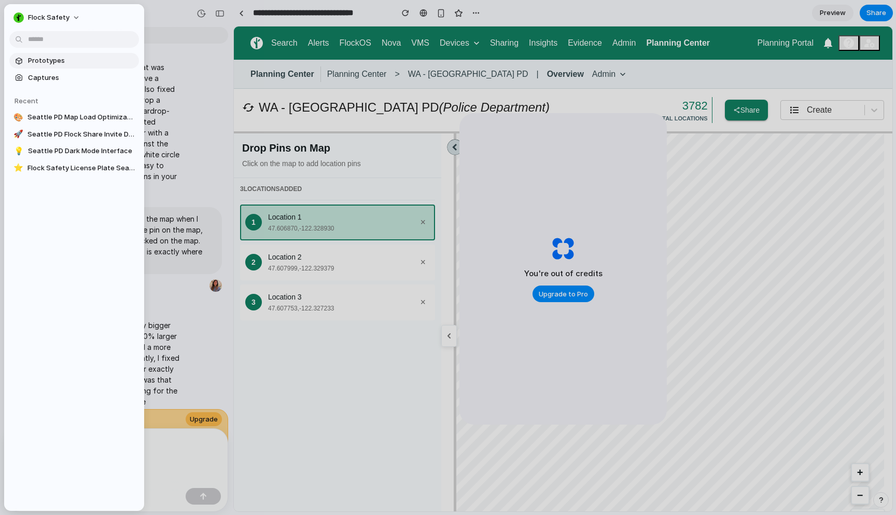
click at [38, 59] on span "Prototypes" at bounding box center [81, 61] width 107 height 10
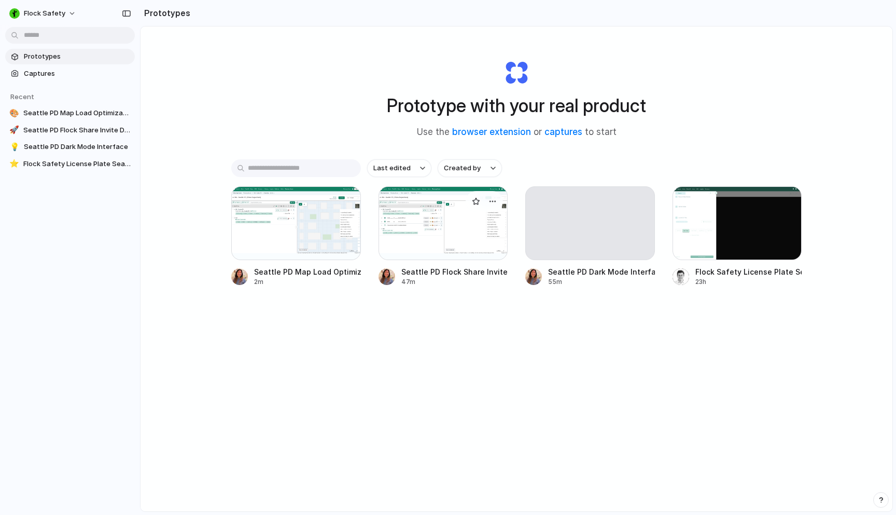
click at [467, 255] on div at bounding box center [444, 223] width 130 height 74
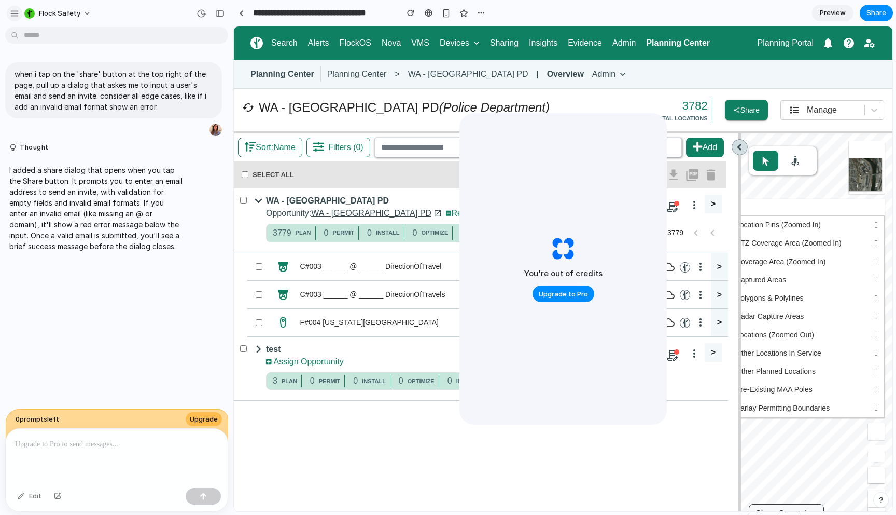
click at [11, 14] on div "button" at bounding box center [14, 13] width 9 height 9
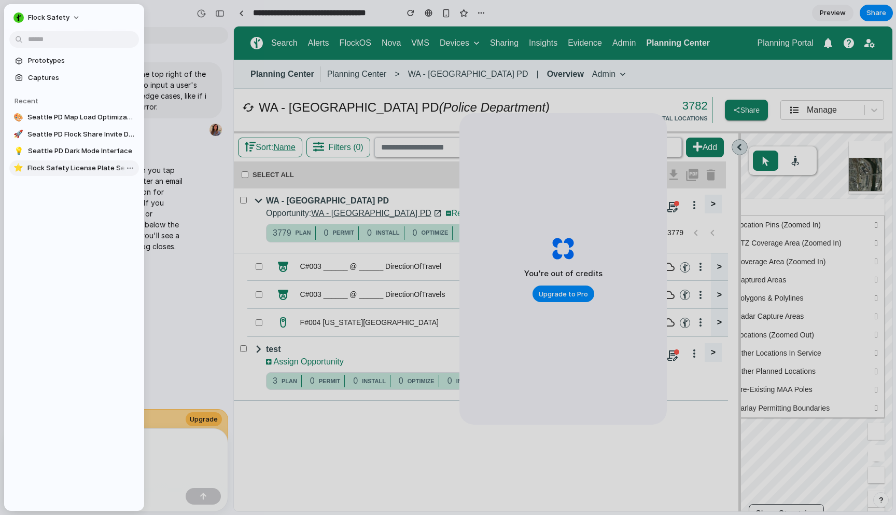
click at [36, 170] on span "Flock Safety License Plate Search Simplified" at bounding box center [80, 168] width 107 height 10
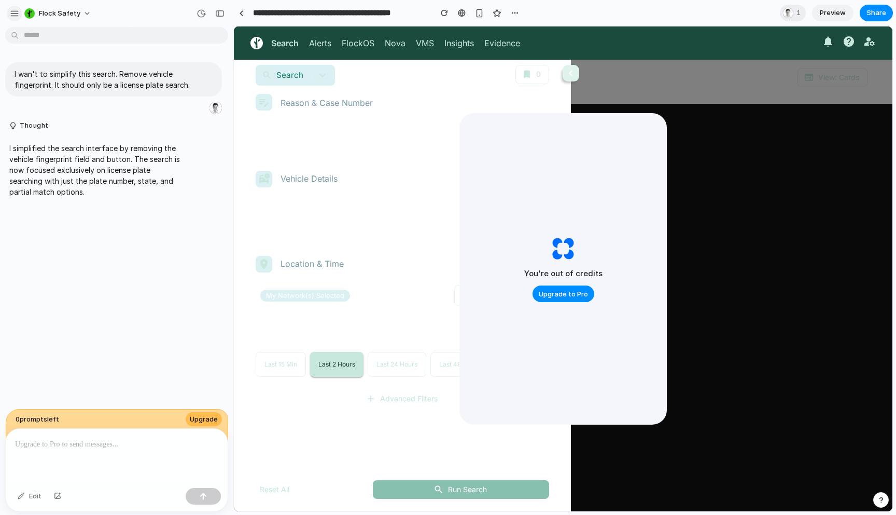
click at [14, 13] on div "button" at bounding box center [14, 13] width 9 height 9
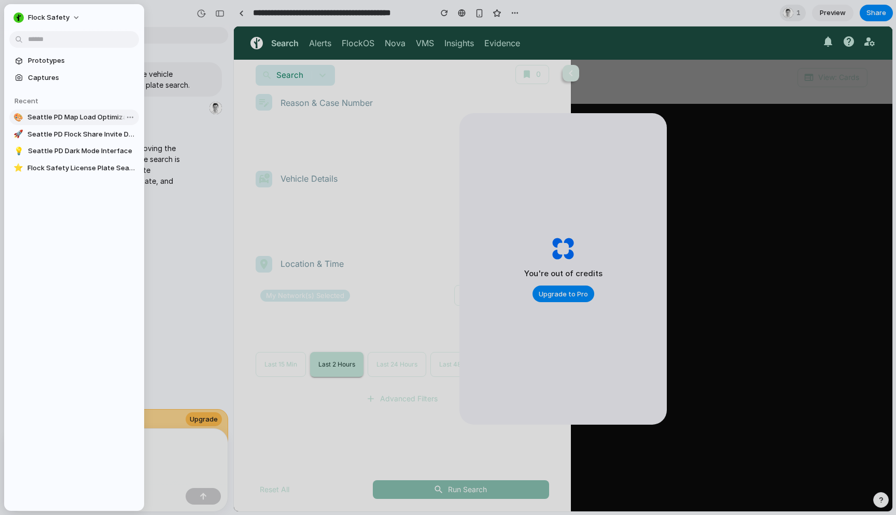
click at [45, 120] on span "Seattle PD Map Load Optimization" at bounding box center [80, 117] width 107 height 10
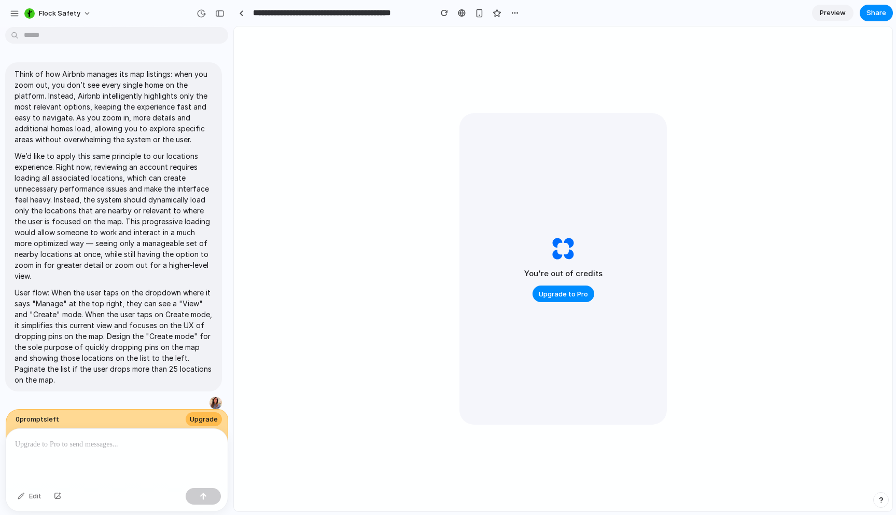
type input "**********"
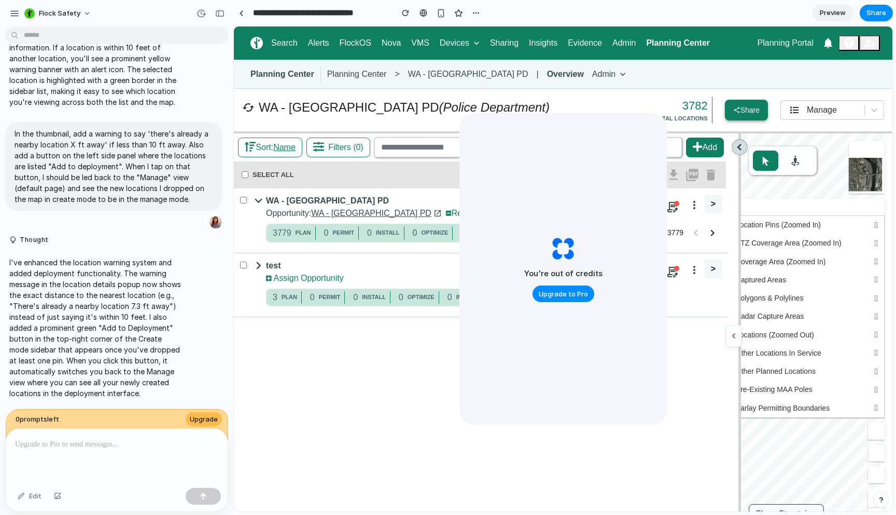
click at [734, 113] on icon "button" at bounding box center [737, 109] width 7 height 7
click at [831, 121] on span "WA - [GEOGRAPHIC_DATA] PD (Police Department) 3782 TOTAL LOCATIONS [GEOGRAPHIC_…" at bounding box center [563, 110] width 642 height 26
click at [820, 111] on span "Manage" at bounding box center [822, 109] width 30 height 9
click at [825, 152] on li "Create" at bounding box center [845, 159] width 58 height 18
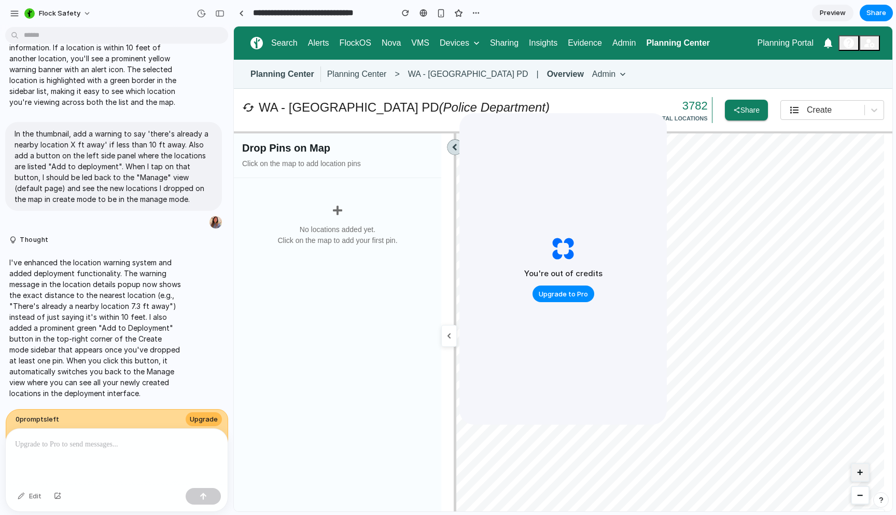
click at [852, 471] on button "+" at bounding box center [860, 472] width 19 height 19
